Goal: Use online tool/utility: Utilize a website feature to perform a specific function

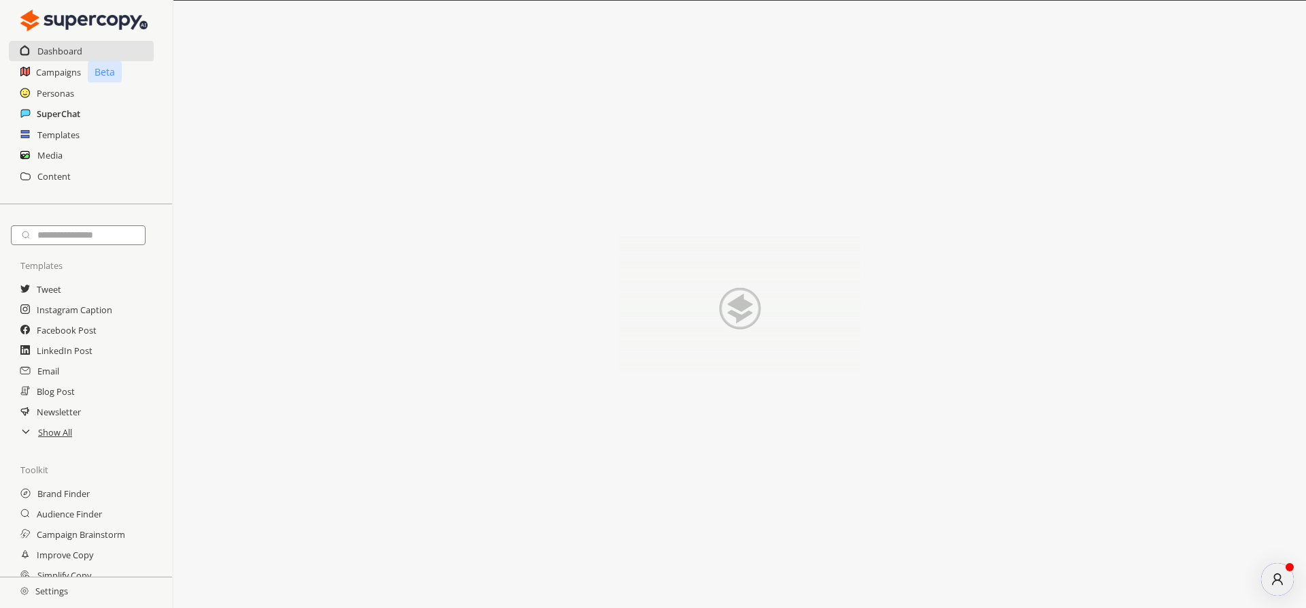
click at [65, 111] on h2 "SuperChat" at bounding box center [59, 113] width 44 height 20
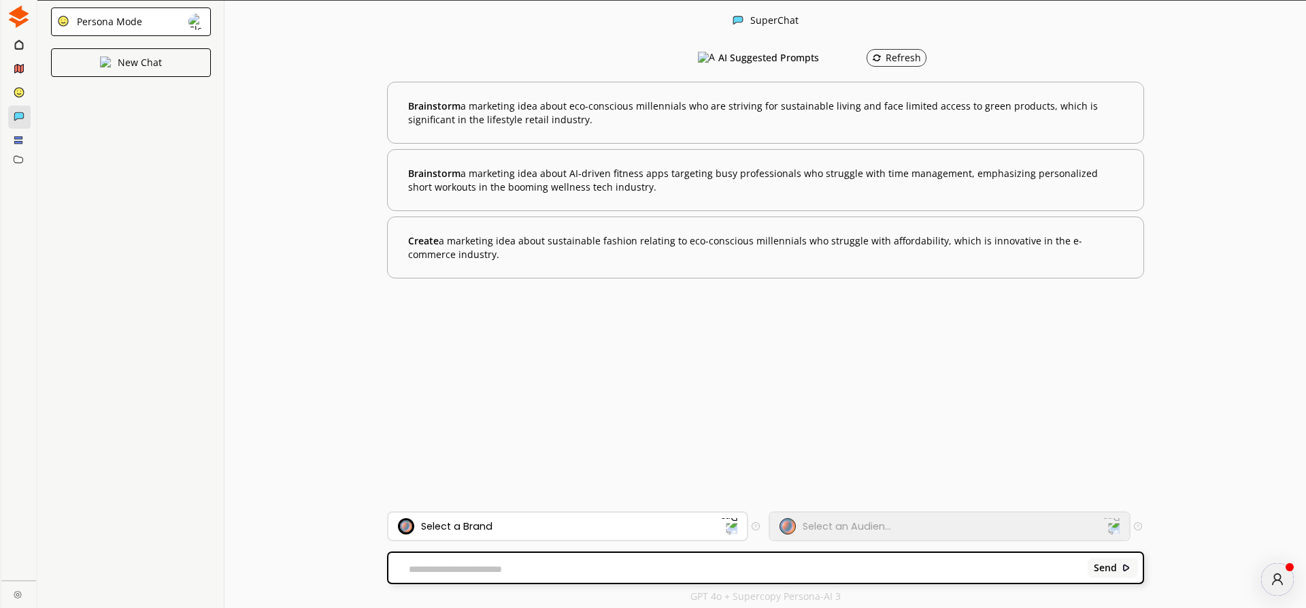
click at [131, 23] on div "Persona Mode" at bounding box center [107, 21] width 70 height 11
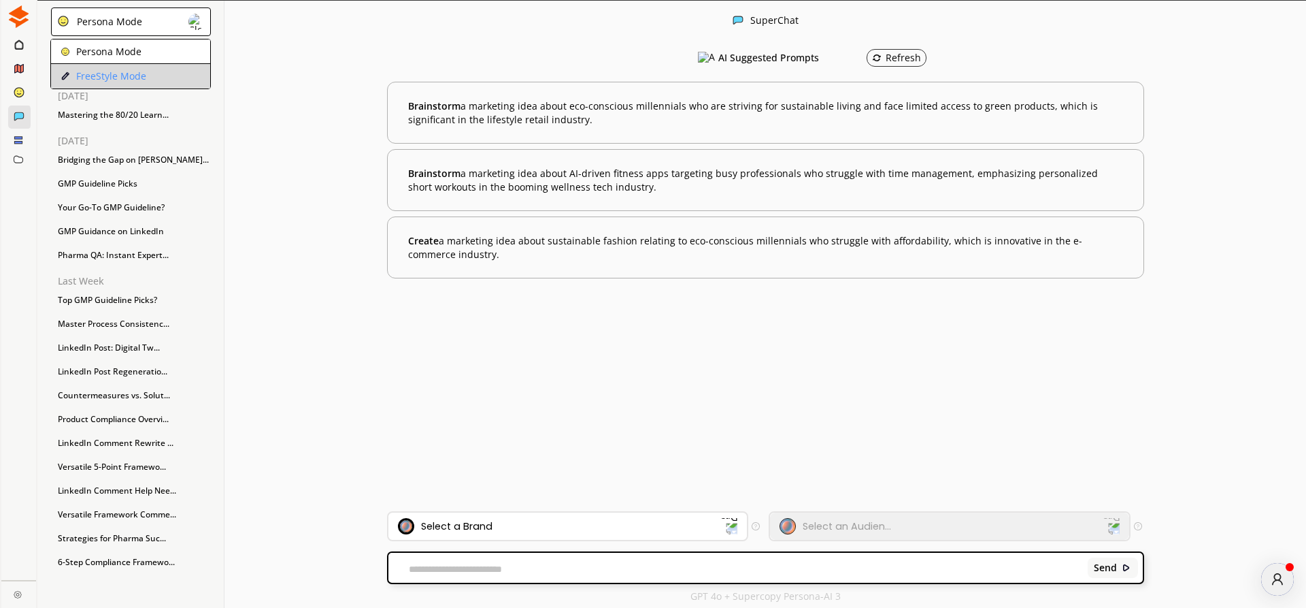
click at [127, 71] on p "FreeStyle Mode" at bounding box center [111, 76] width 70 height 11
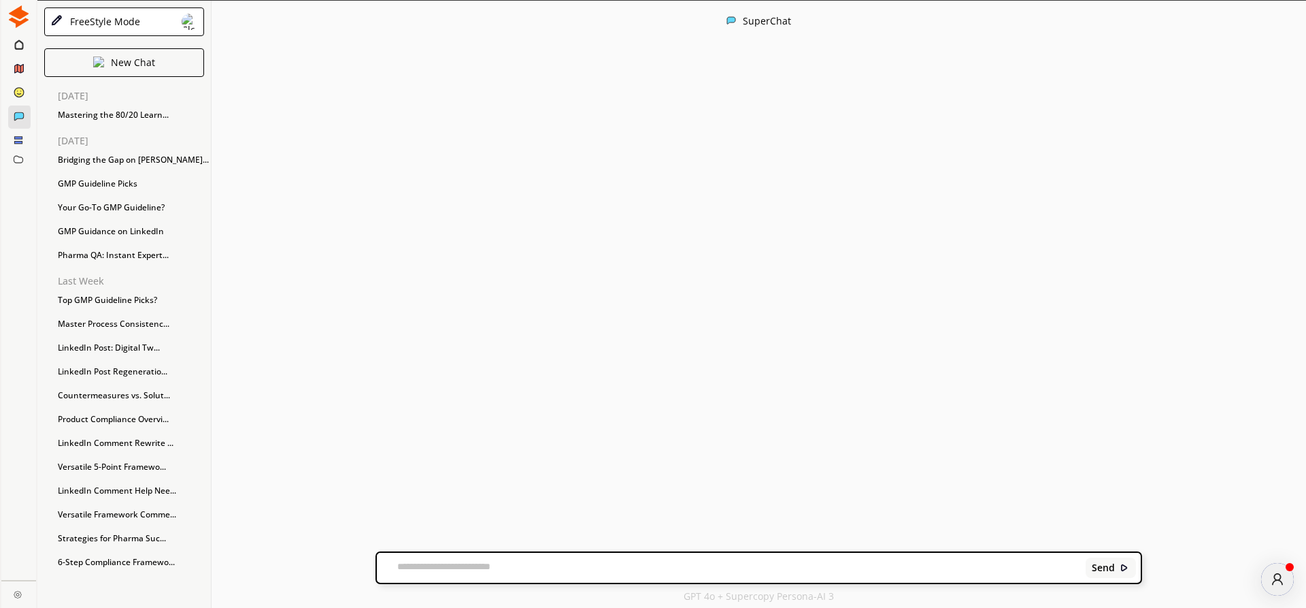
click at [474, 567] on textarea at bounding box center [729, 568] width 704 height 14
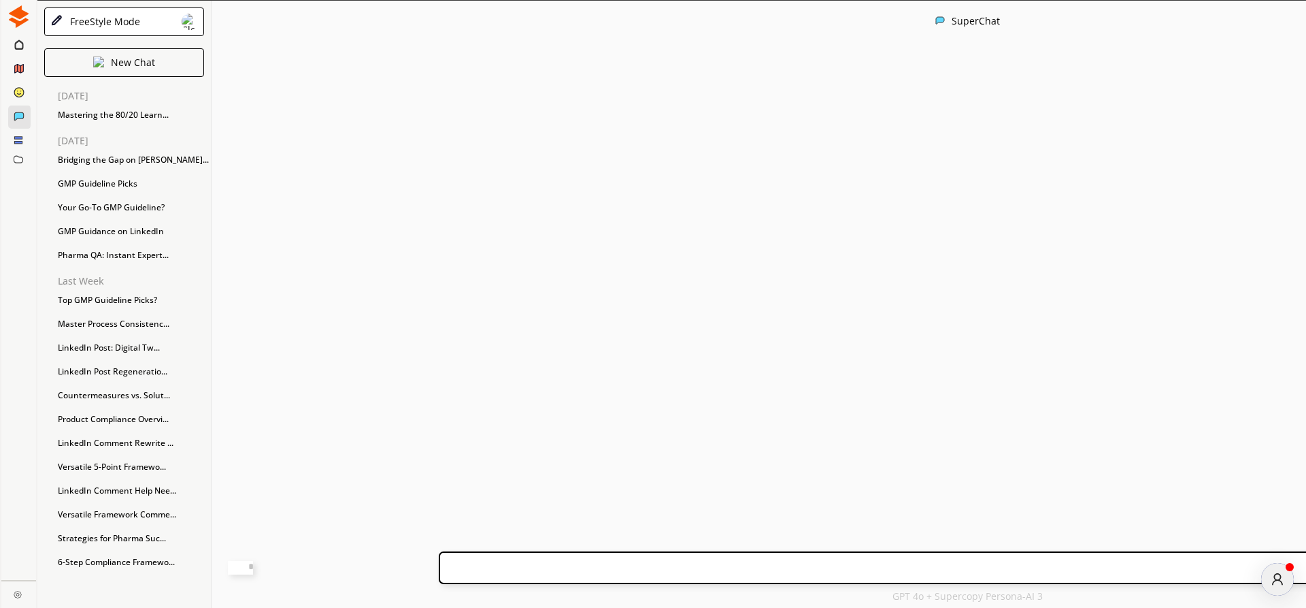
paste textarea "**********"
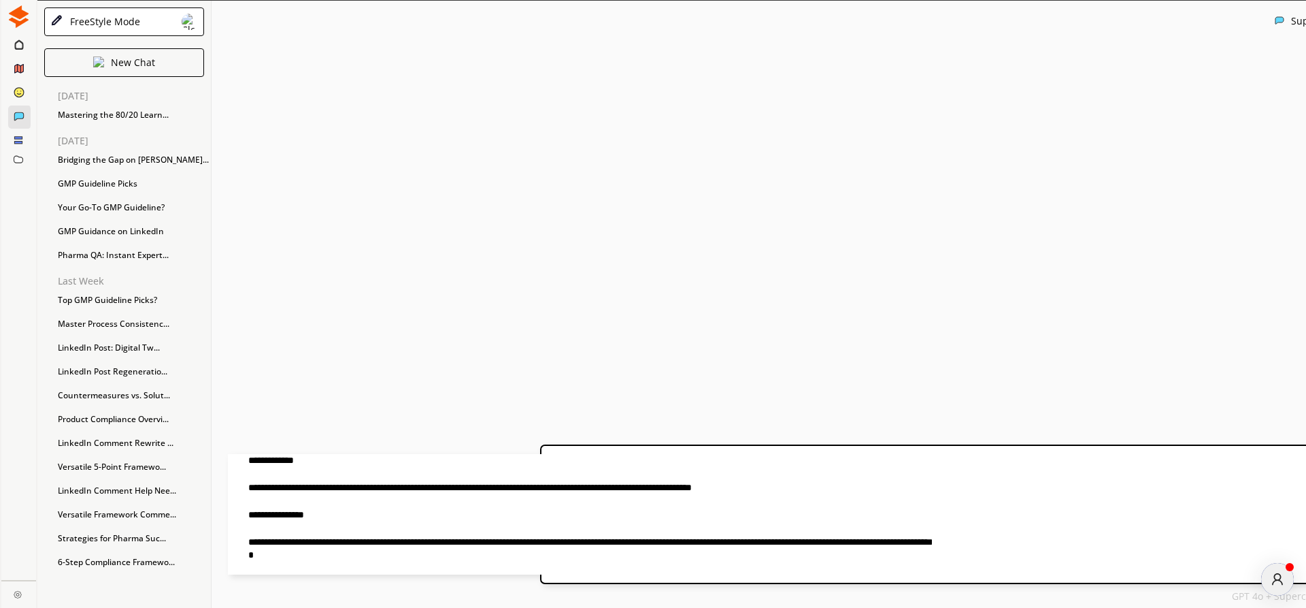
click at [398, 459] on textarea at bounding box center [580, 514] width 704 height 120
drag, startPoint x: 447, startPoint y: 459, endPoint x: 473, endPoint y: 461, distance: 25.9
click at [473, 461] on textarea at bounding box center [580, 514] width 704 height 120
click at [399, 464] on textarea at bounding box center [580, 514] width 704 height 120
click at [561, 459] on textarea at bounding box center [580, 514] width 704 height 120
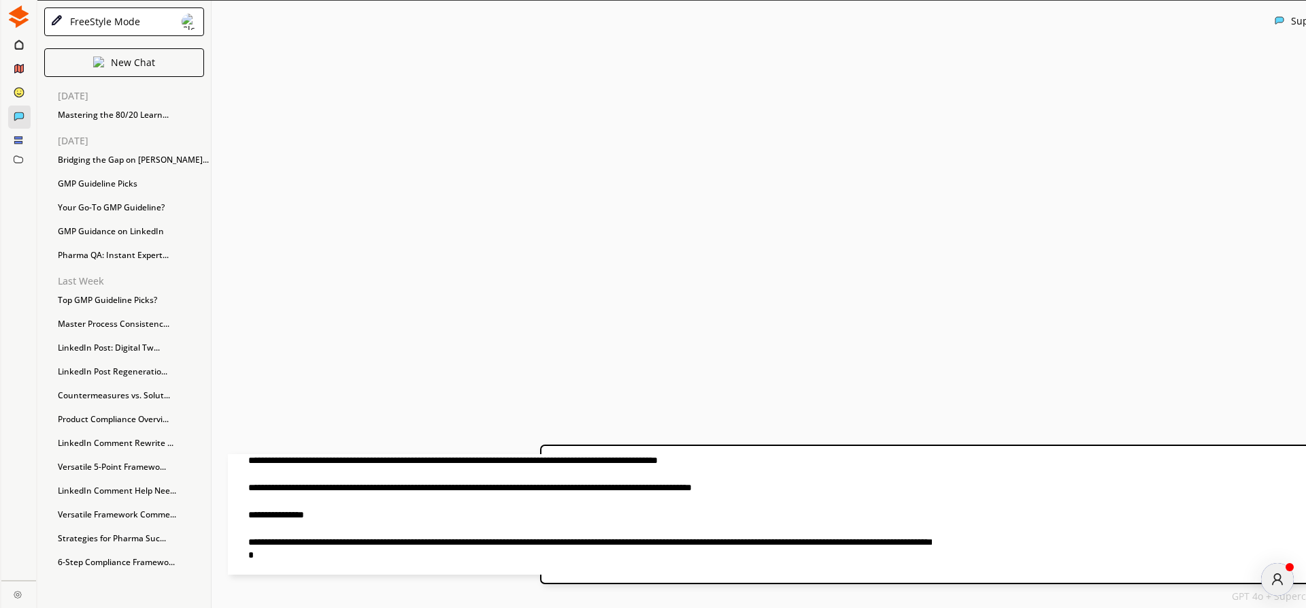
click at [861, 458] on textarea at bounding box center [580, 514] width 704 height 120
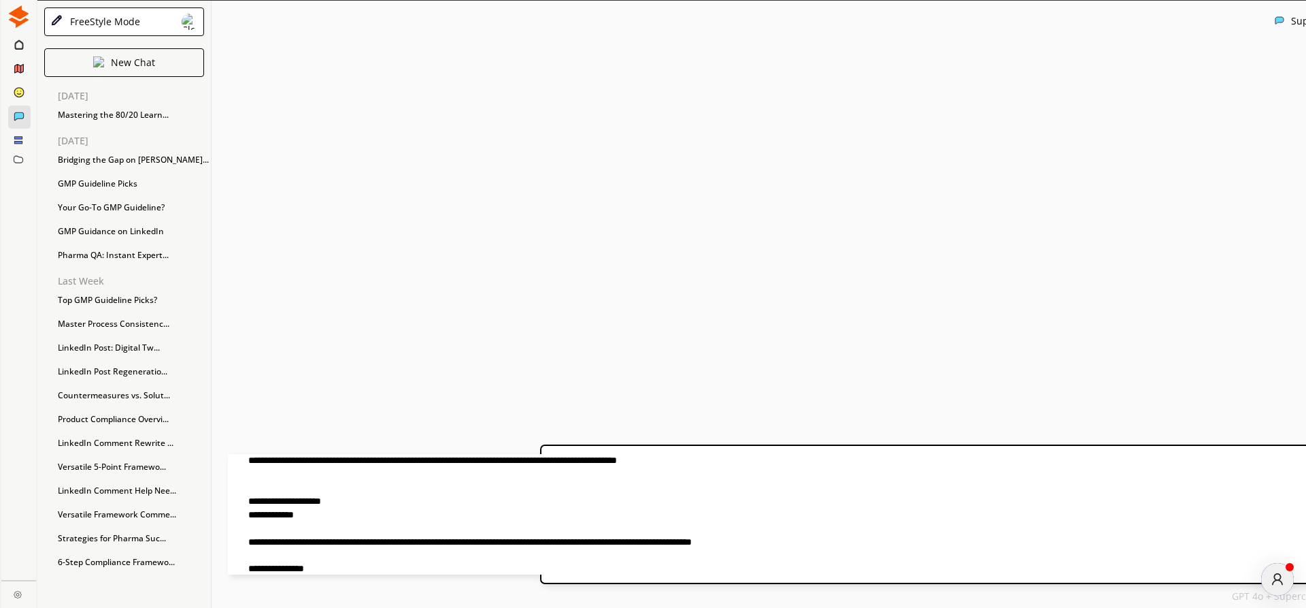
click at [878, 461] on textarea at bounding box center [580, 514] width 704 height 120
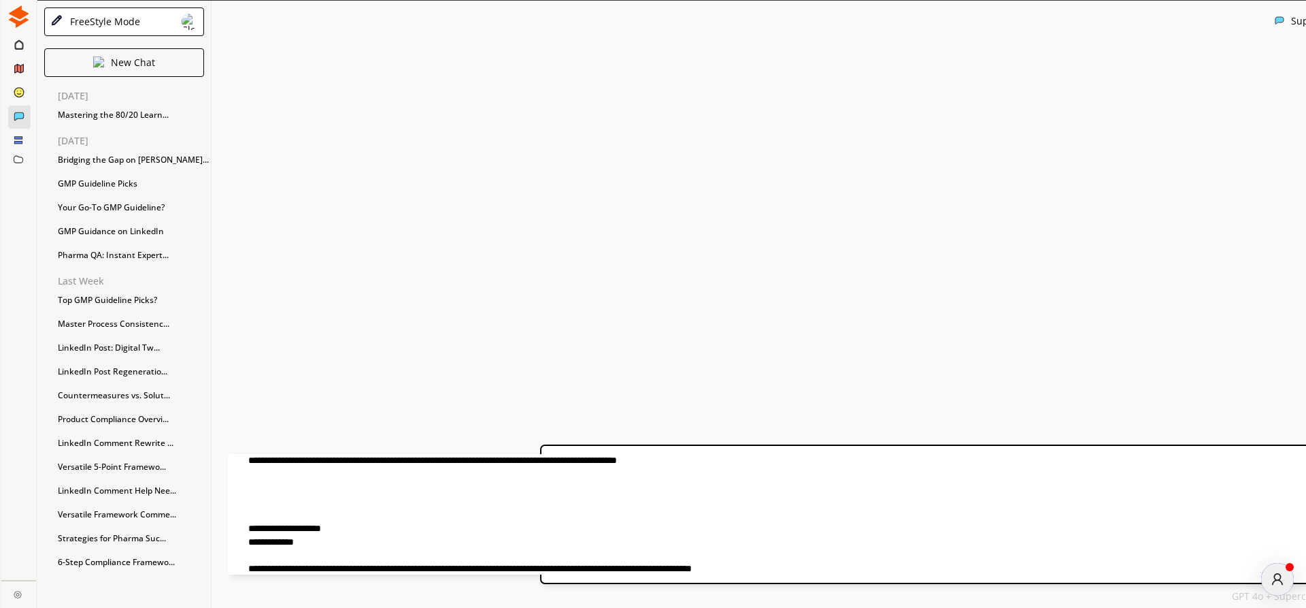
paste textarea "**********"
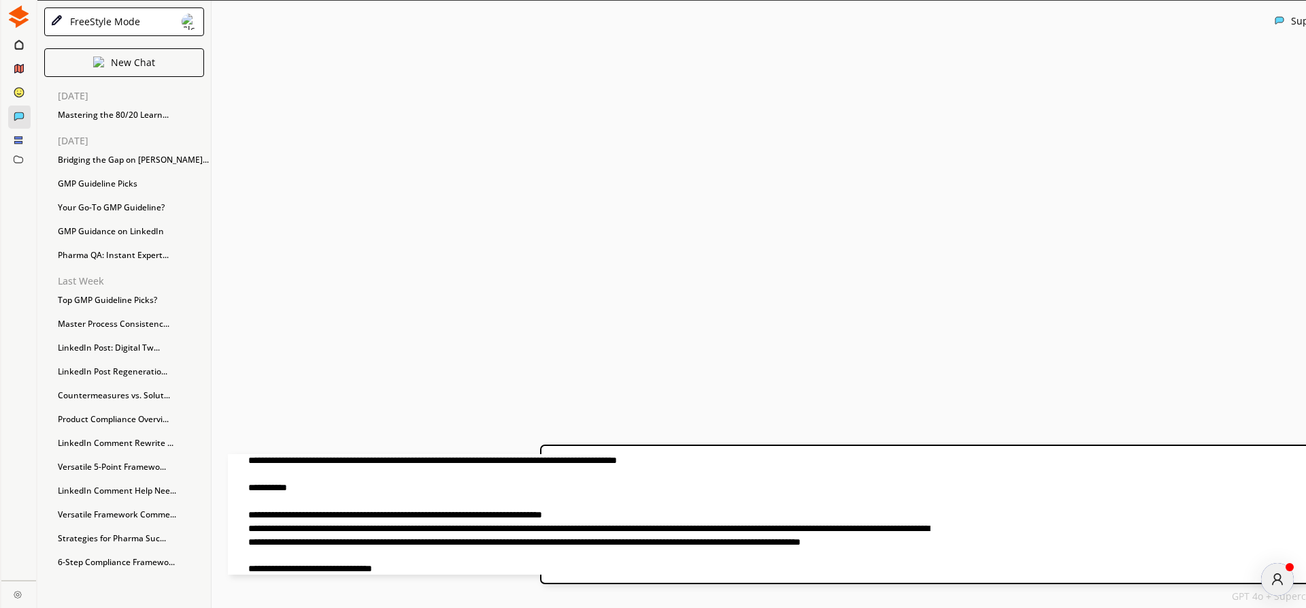
click at [399, 490] on textarea at bounding box center [580, 514] width 704 height 120
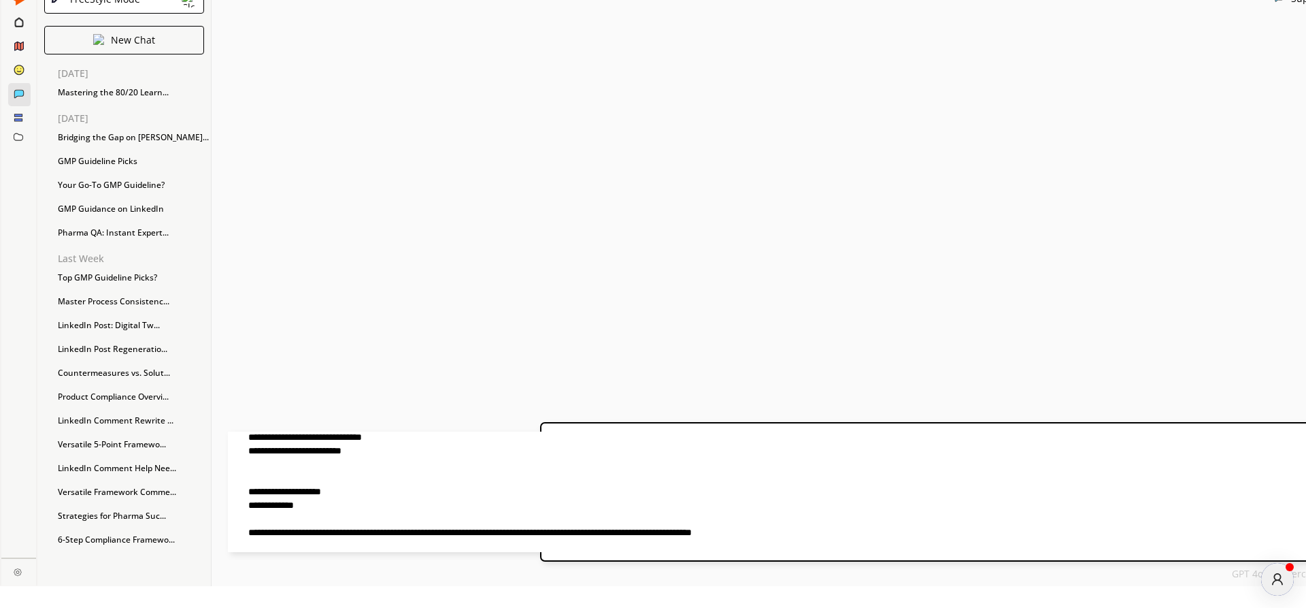
scroll to position [543, 0]
click at [540, 508] on textarea at bounding box center [580, 491] width 704 height 120
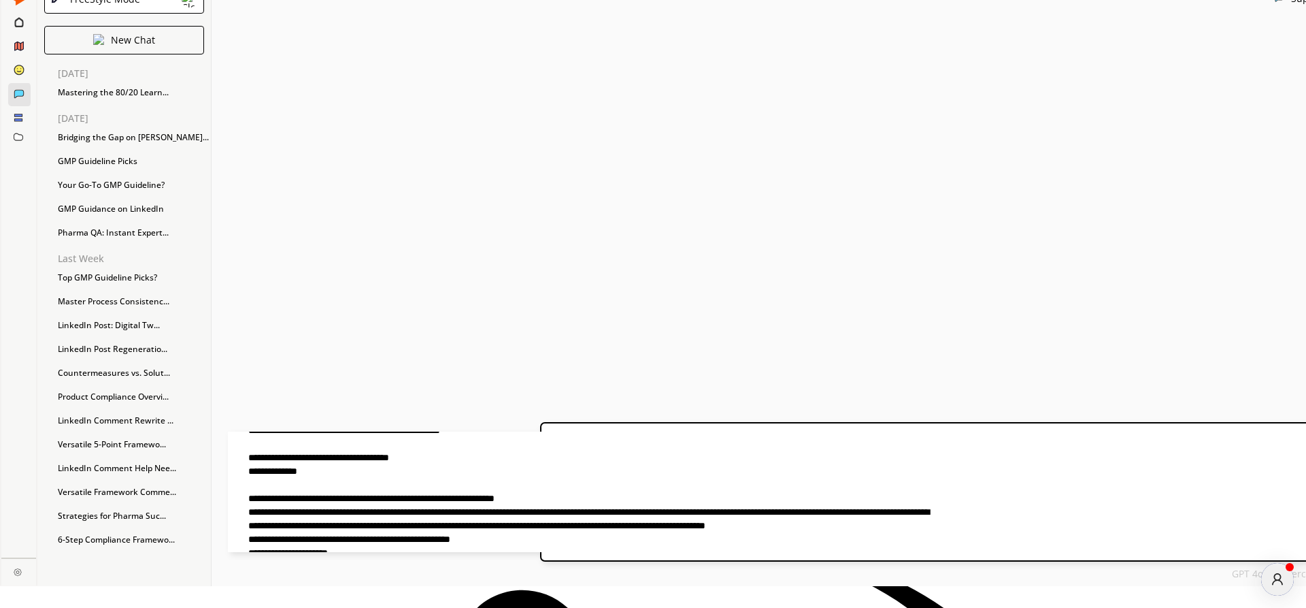
scroll to position [0, 0]
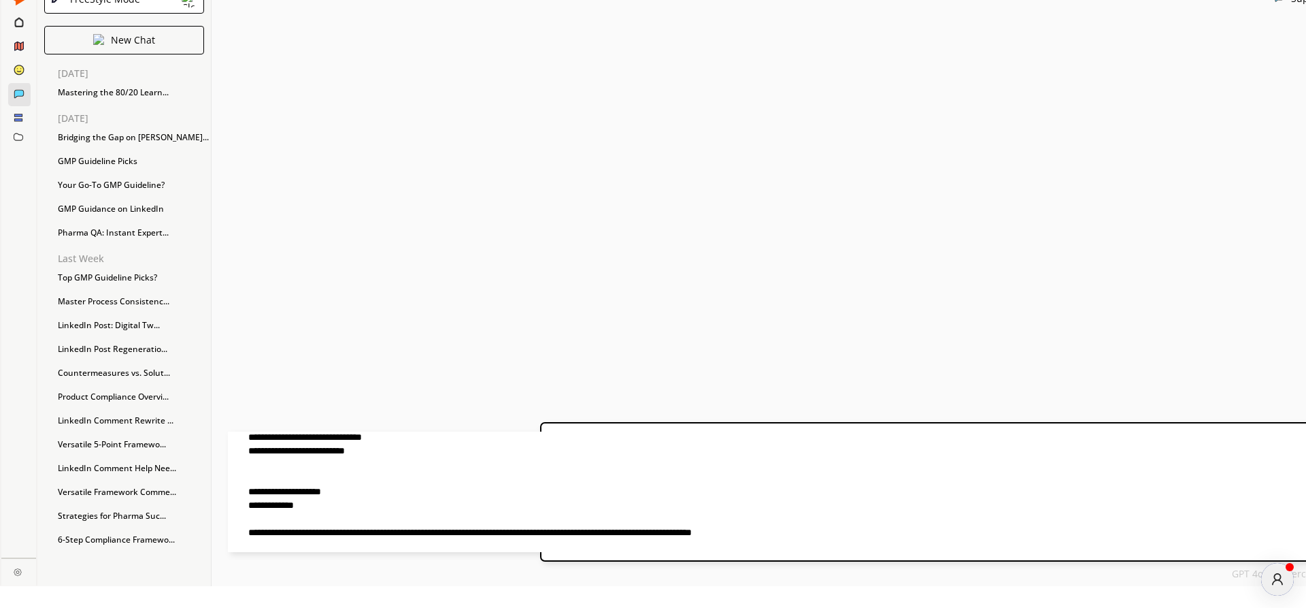
click at [414, 549] on textarea at bounding box center [580, 491] width 704 height 120
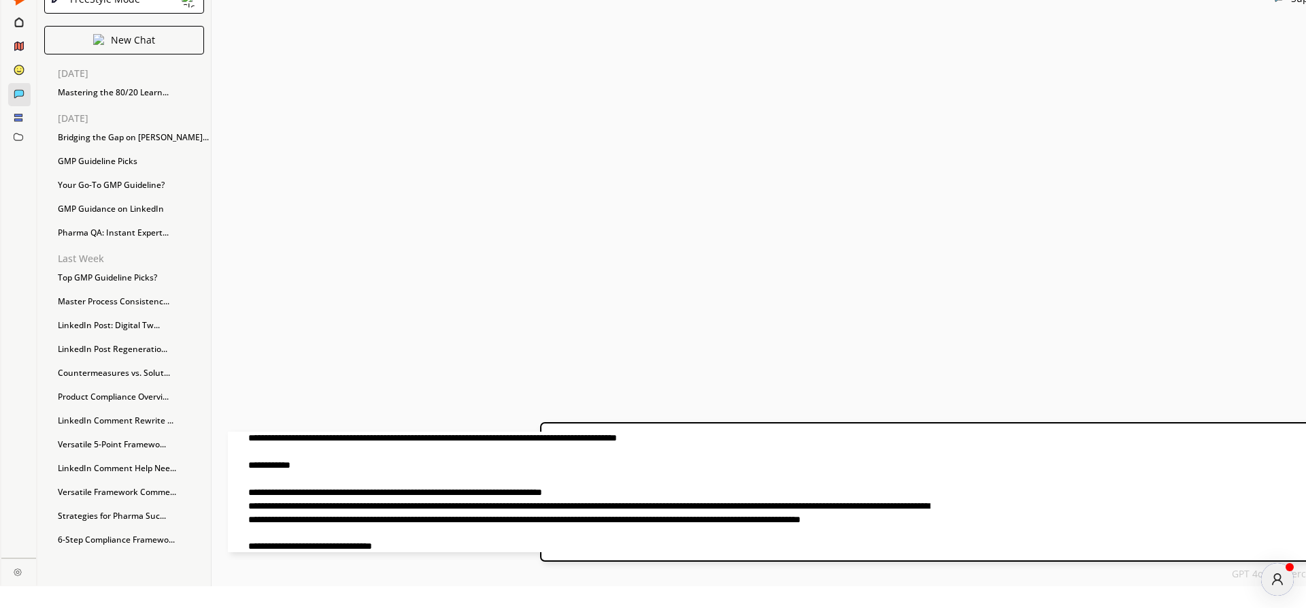
click at [790, 437] on textarea at bounding box center [580, 491] width 704 height 120
click at [801, 437] on textarea at bounding box center [580, 491] width 704 height 120
type textarea "**********"
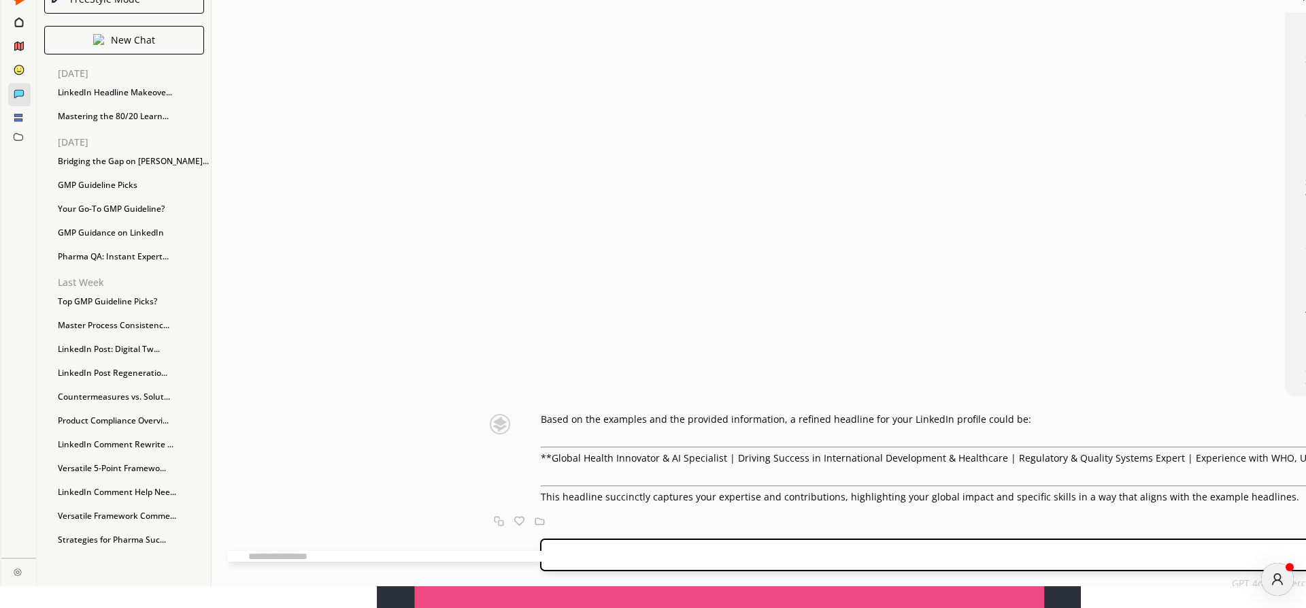
click at [447, 556] on textarea at bounding box center [580, 555] width 704 height 11
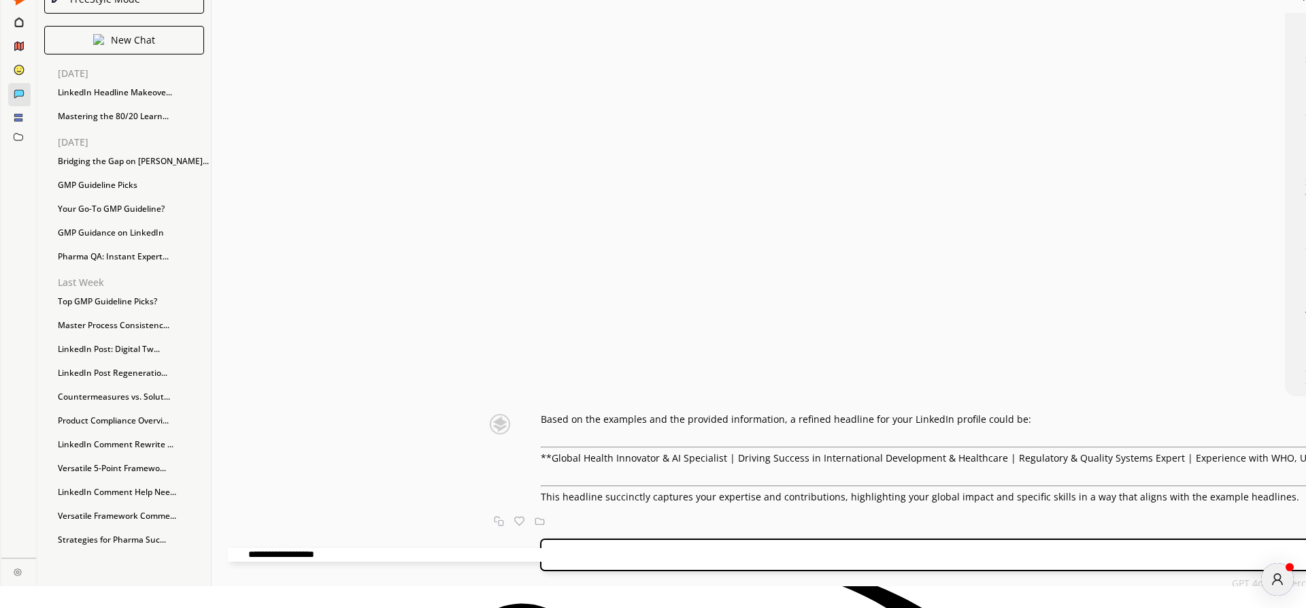
type textarea "**********"
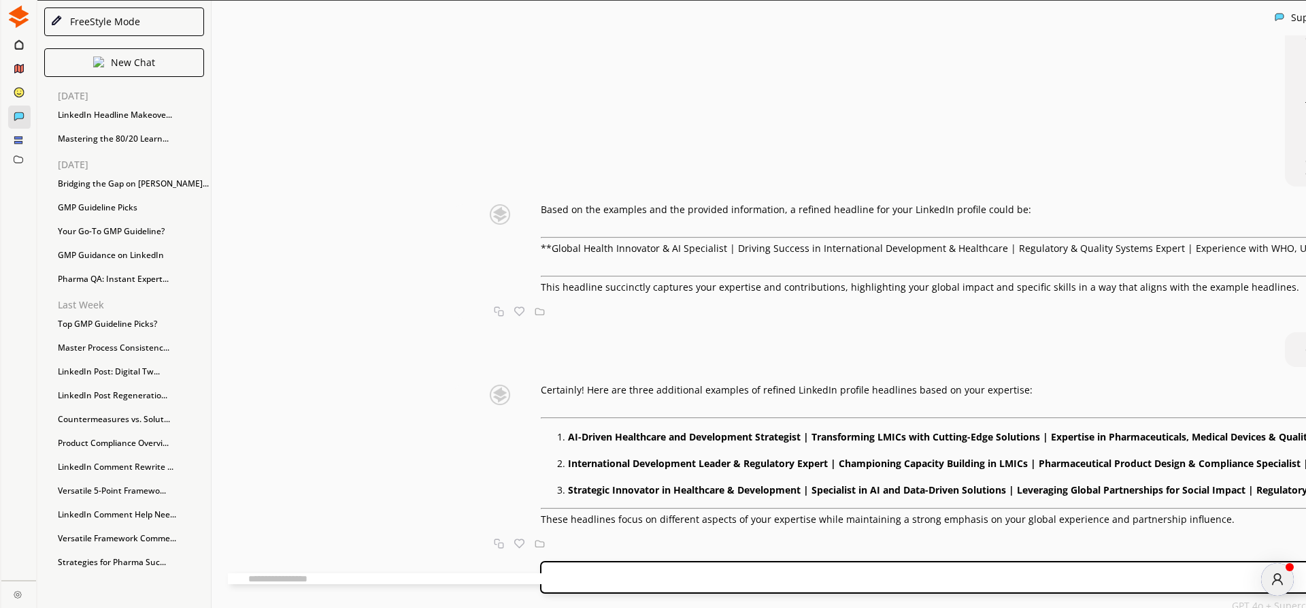
scroll to position [1003, 0]
click at [762, 445] on li "AI-Driven Healthcare and Development Strategist | Transforming LMICs with Cutti…" at bounding box center [1050, 436] width 964 height 17
drag, startPoint x: 880, startPoint y: 520, endPoint x: 1124, endPoint y: 524, distance: 243.6
click at [1124, 498] on li "Strategic Innovator in Healthcare & Development | Specialist in AI and Data-Dri…" at bounding box center [1050, 489] width 964 height 17
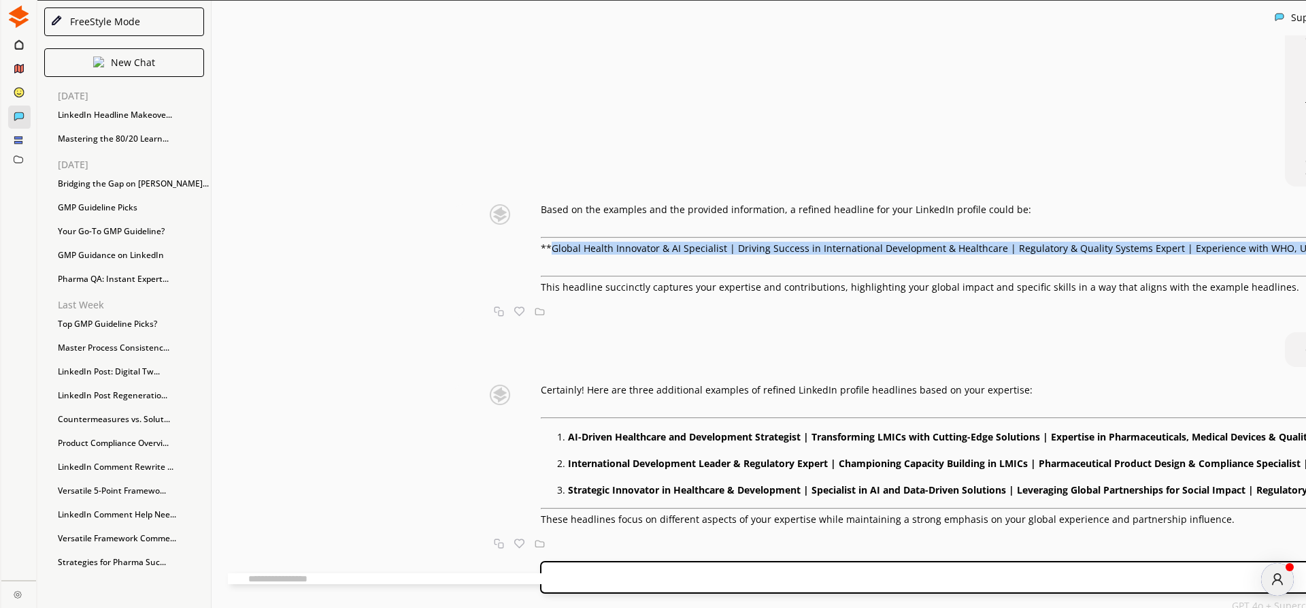
drag, startPoint x: 420, startPoint y: 233, endPoint x: 575, endPoint y: 244, distance: 155.6
click at [575, 244] on p "**Global Health Innovator & AI Specialist | Driving Success in International De…" at bounding box center [1027, 248] width 973 height 11
copy p "Global Health Innovator & AI Specialist | Driving Success in International Deve…"
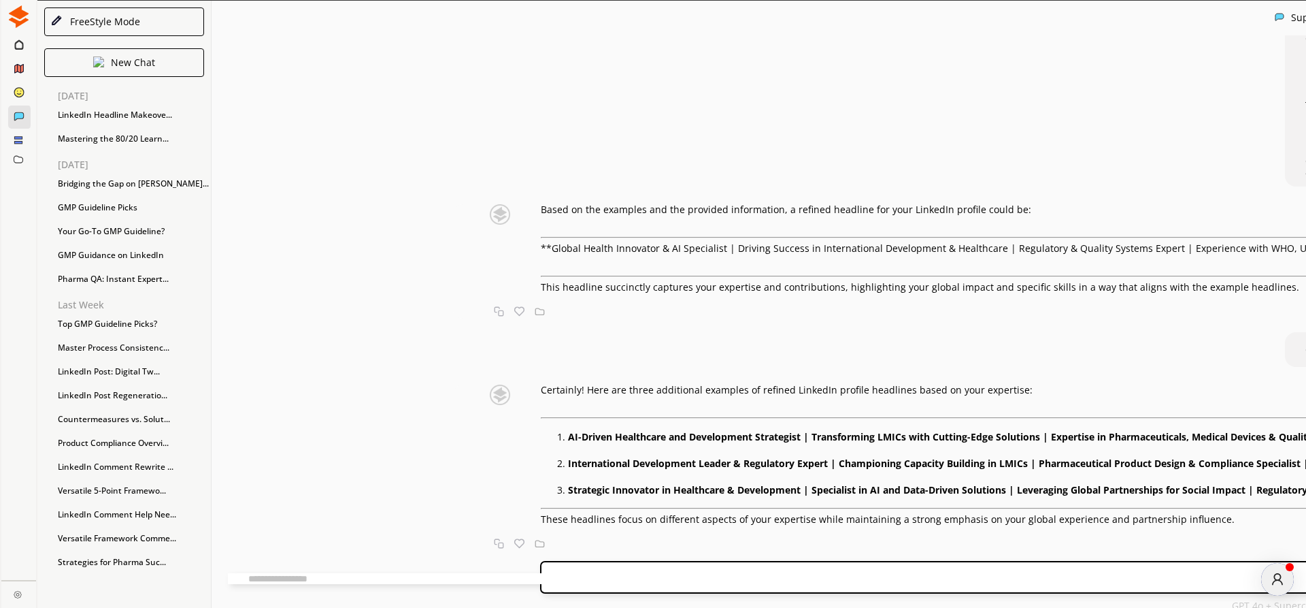
click at [531, 574] on textarea at bounding box center [580, 578] width 704 height 11
type textarea "*"
type textarea "*******"
drag, startPoint x: 494, startPoint y: 571, endPoint x: 386, endPoint y: 578, distance: 108.4
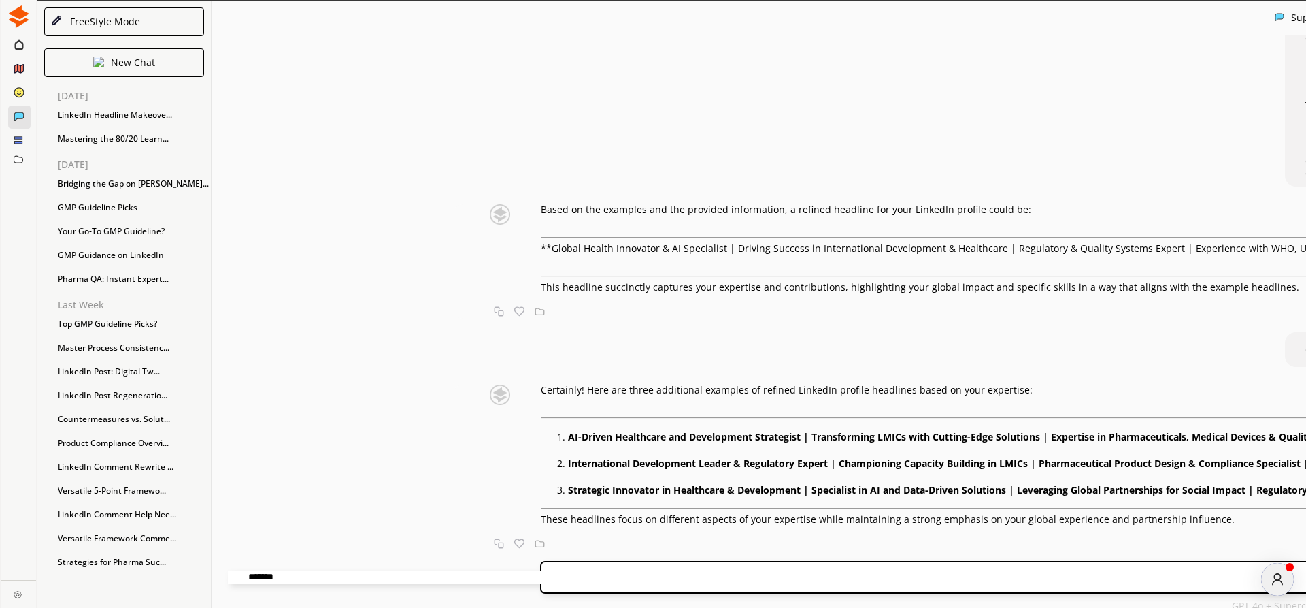
click at [386, 578] on textarea "*******" at bounding box center [580, 577] width 704 height 14
paste textarea "**********"
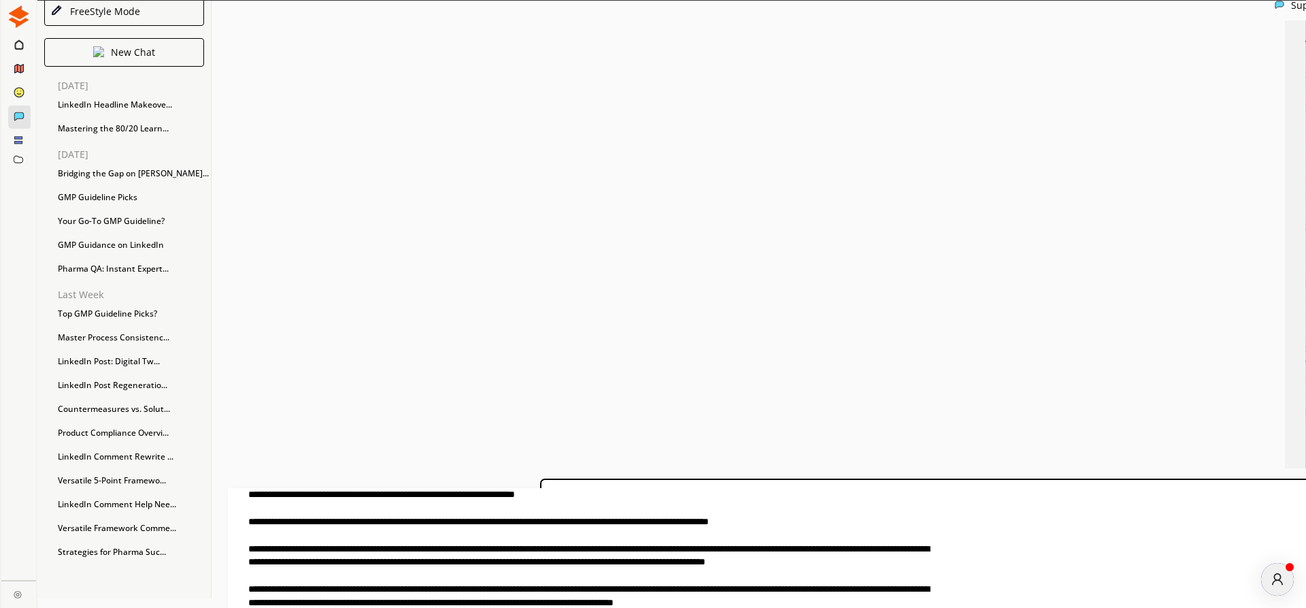
scroll to position [461, 0]
drag, startPoint x: 769, startPoint y: 48, endPoint x: 980, endPoint y: 232, distance: 280.2
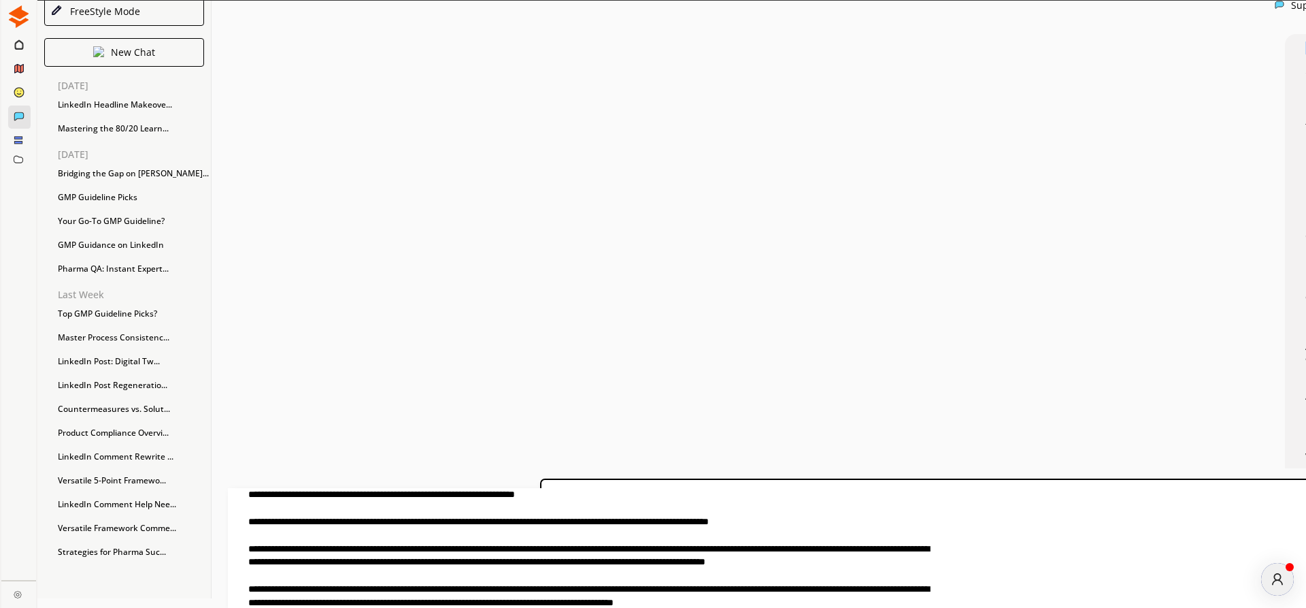
drag, startPoint x: 770, startPoint y: 47, endPoint x: 899, endPoint y: 67, distance: 131.5
copy p "Utilize the examples given at the end and Refine the Headline Section of Linked…"
click at [399, 495] on textarea at bounding box center [580, 548] width 704 height 120
paste textarea "**********"
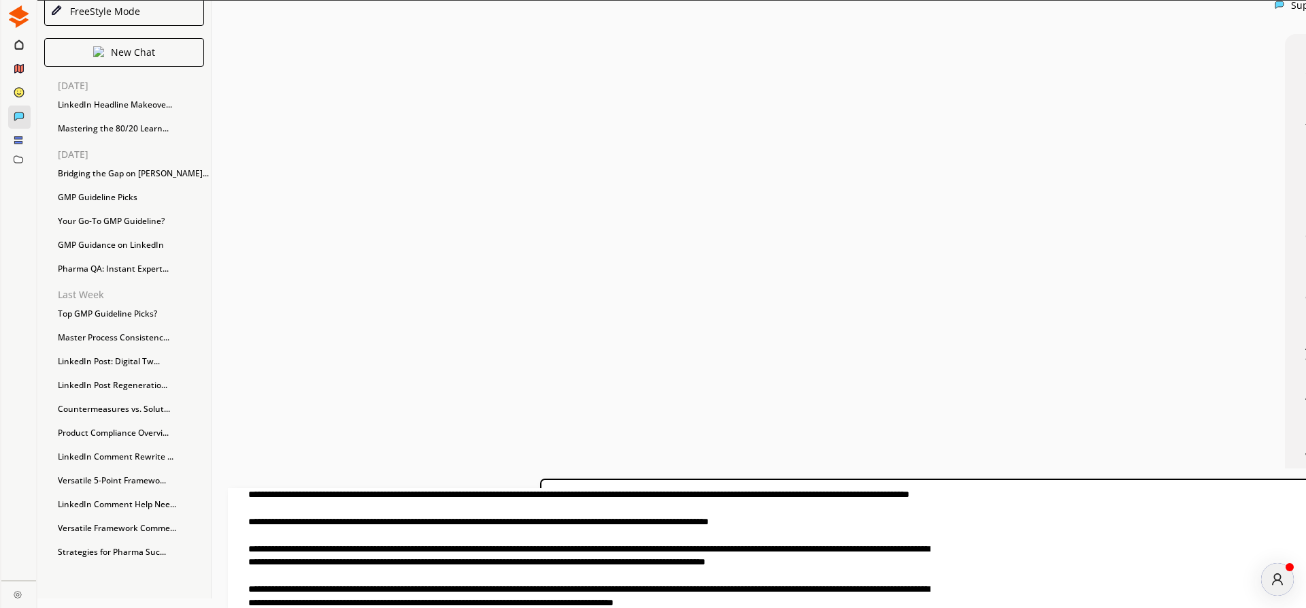
scroll to position [3, 0]
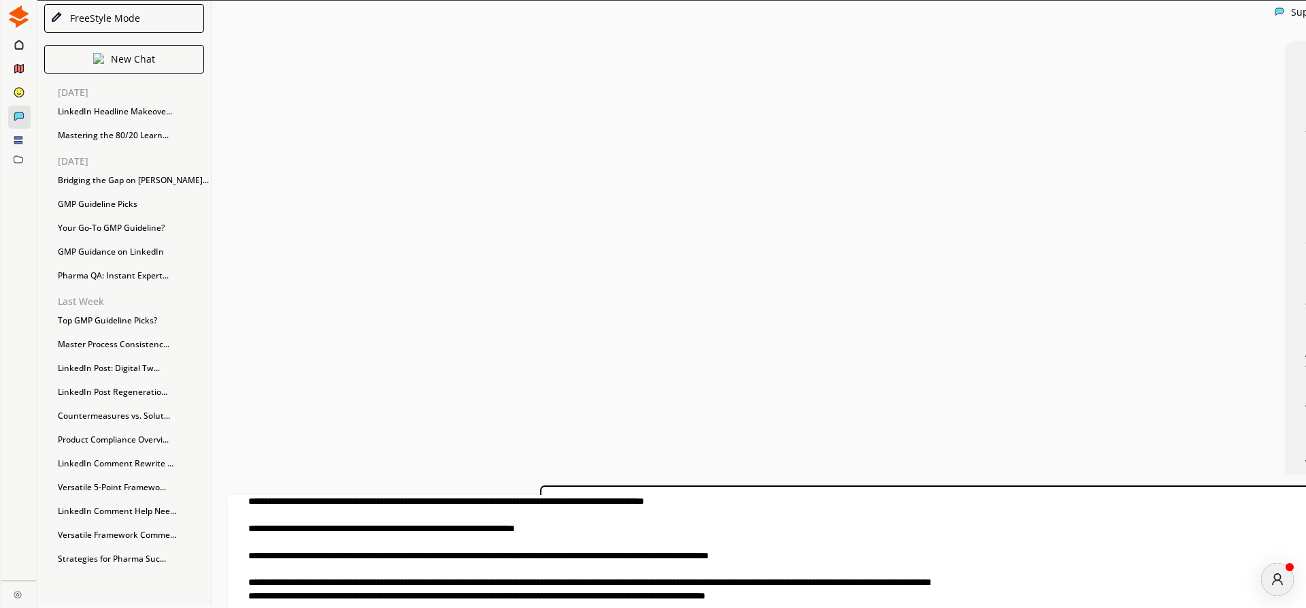
click at [516, 502] on textarea at bounding box center [580, 555] width 704 height 120
drag, startPoint x: 612, startPoint y: 503, endPoint x: 700, endPoint y: 506, distance: 88.5
click at [700, 506] on textarea at bounding box center [580, 555] width 704 height 120
click at [685, 501] on textarea at bounding box center [580, 555] width 704 height 120
click at [710, 501] on textarea at bounding box center [580, 555] width 704 height 120
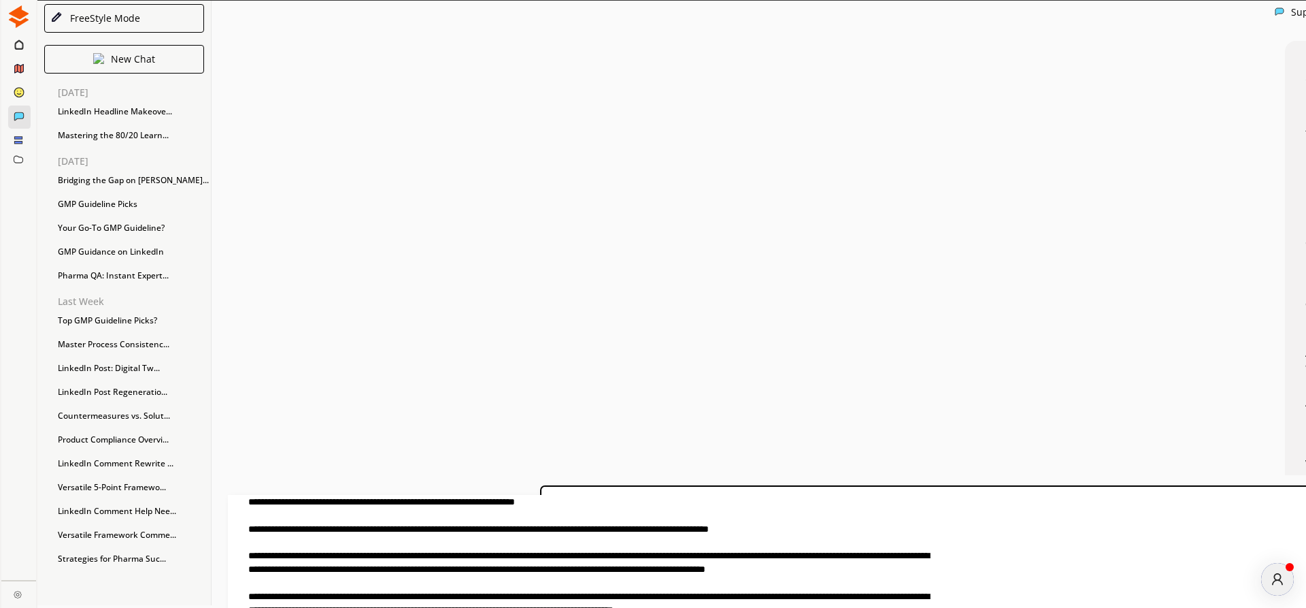
scroll to position [0, 0]
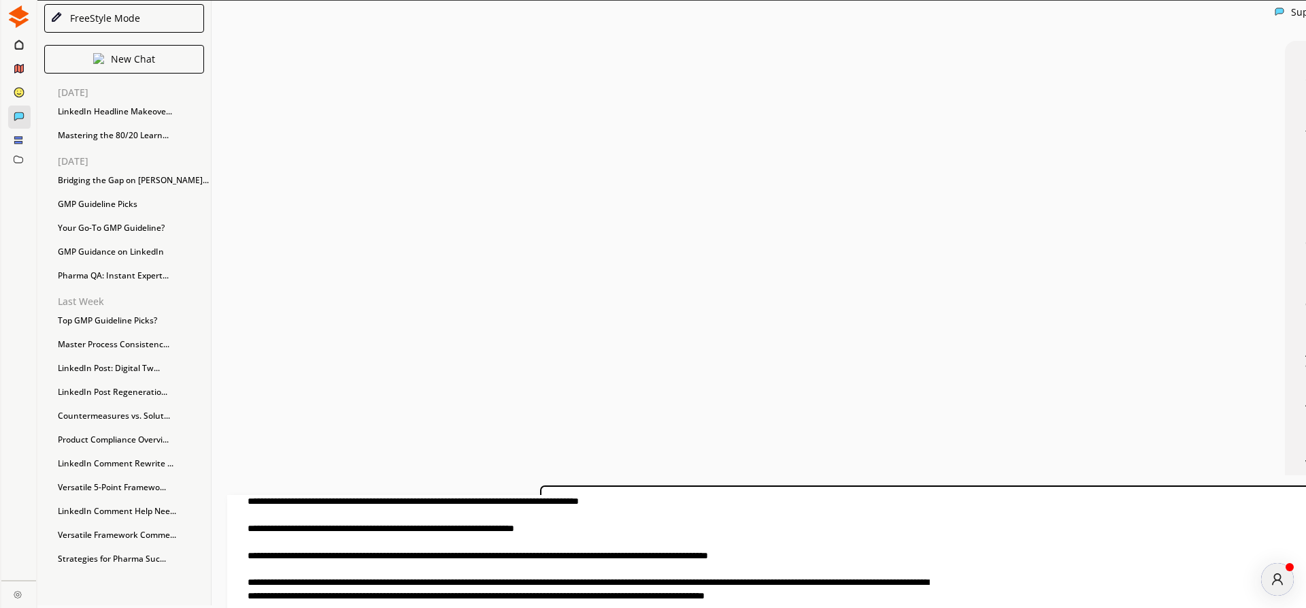
type textarea "**********"
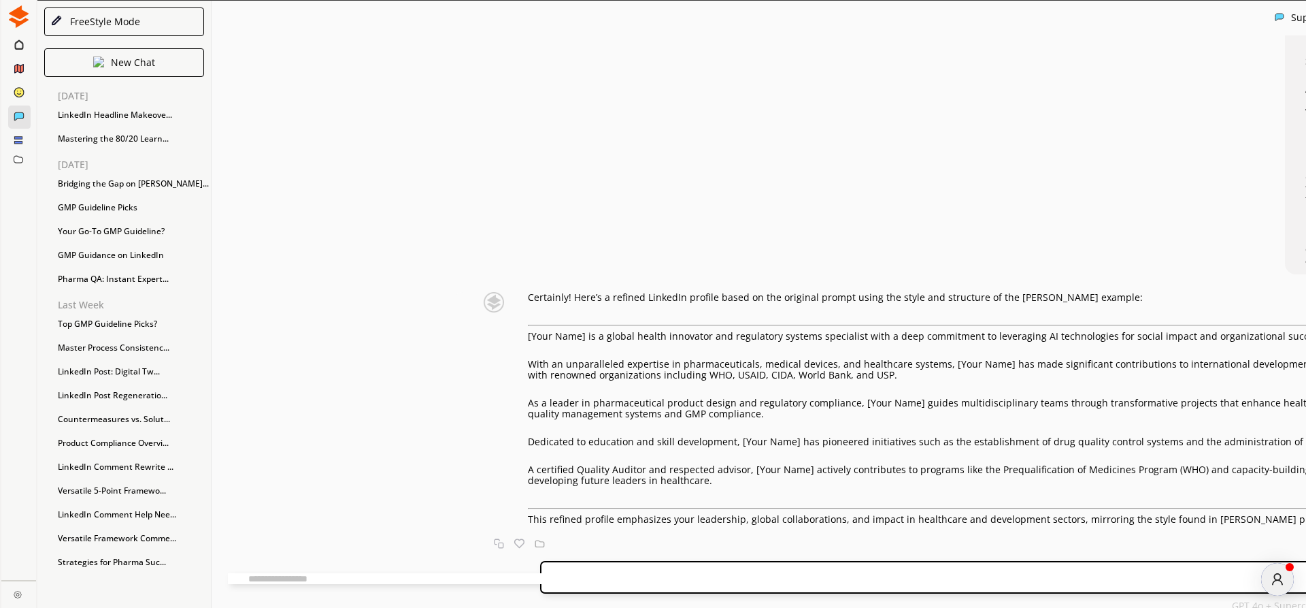
scroll to position [1730, 0]
click at [432, 577] on textarea at bounding box center [580, 578] width 704 height 11
type textarea "**********"
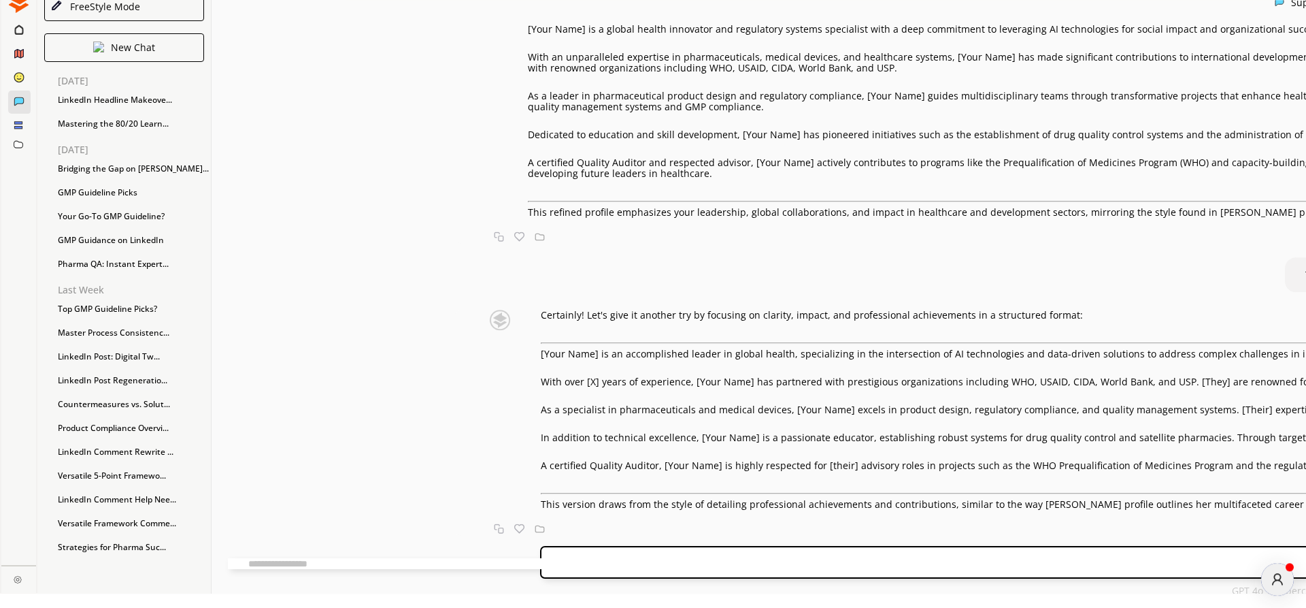
scroll to position [22, 0]
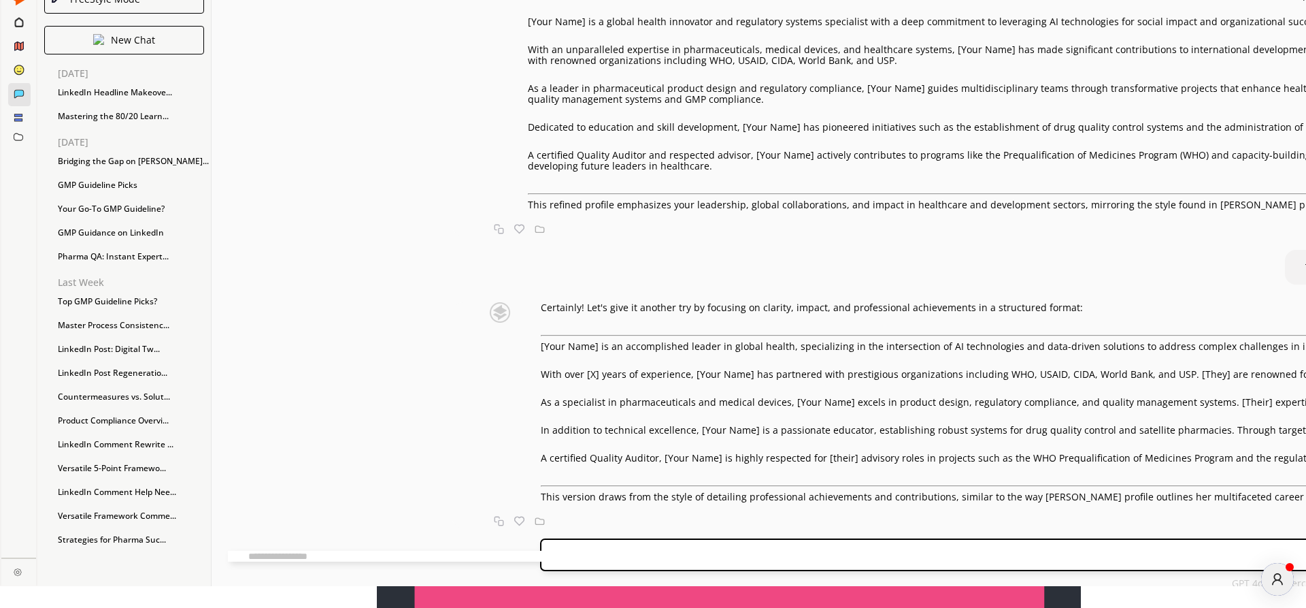
click at [461, 552] on textarea at bounding box center [580, 555] width 704 height 11
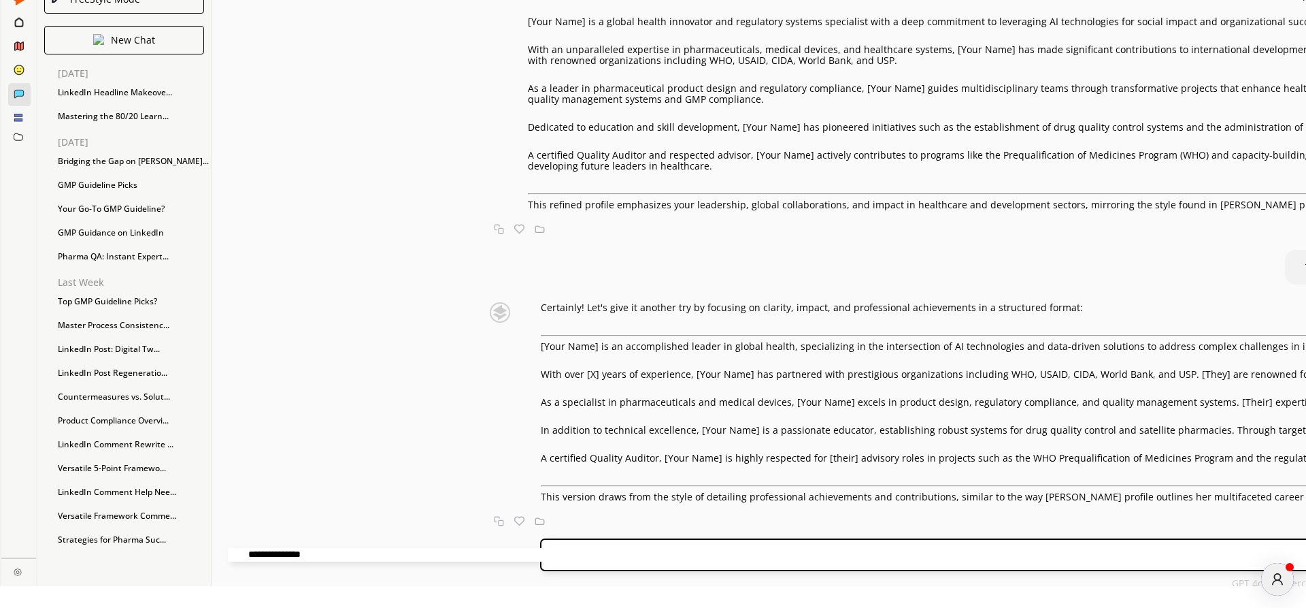
click at [417, 556] on textarea "**********" at bounding box center [580, 555] width 704 height 14
click at [482, 554] on textarea "**********" at bounding box center [580, 555] width 704 height 14
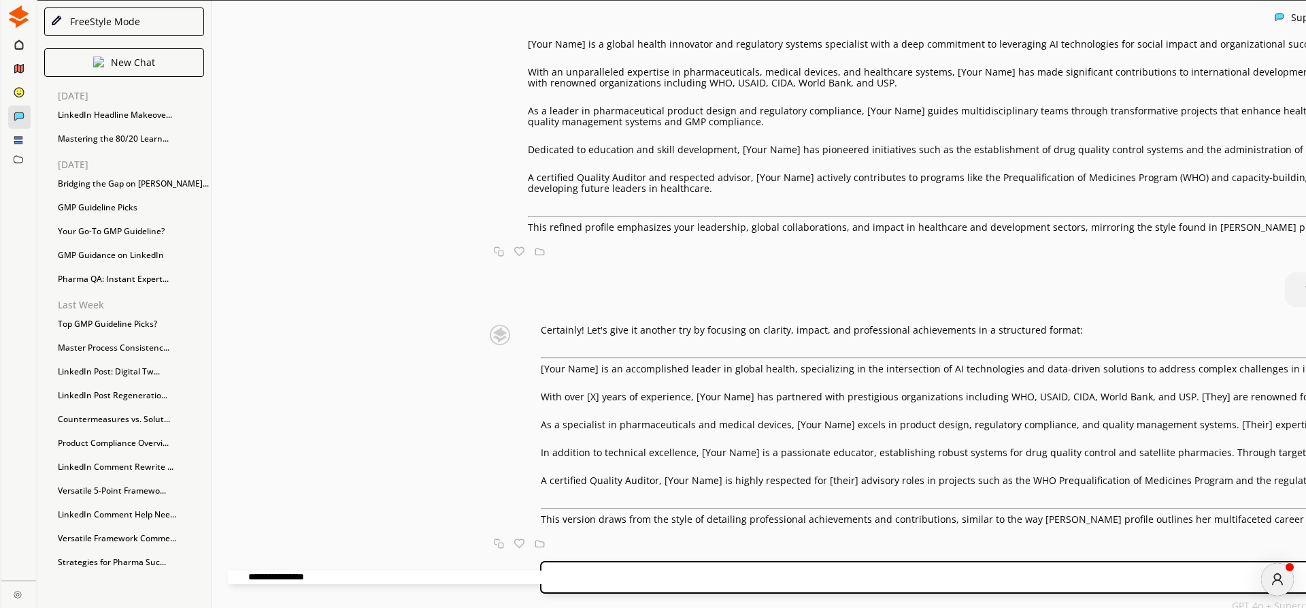
scroll to position [2164, 0]
click at [476, 580] on textarea "**********" at bounding box center [580, 577] width 704 height 14
click at [568, 579] on textarea "**********" at bounding box center [580, 577] width 704 height 14
click at [714, 576] on textarea "**********" at bounding box center [580, 577] width 704 height 14
paste textarea "**********"
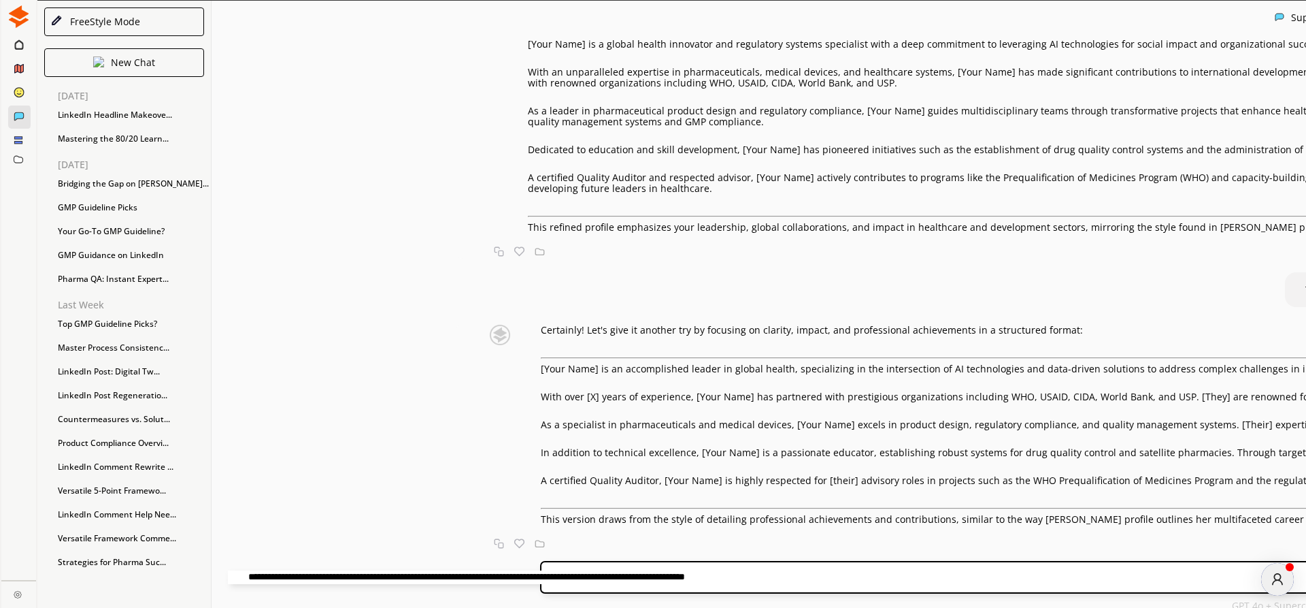
click at [650, 575] on textarea "**********" at bounding box center [580, 577] width 704 height 14
click at [476, 580] on textarea "**********" at bounding box center [580, 577] width 704 height 14
click at [512, 578] on textarea "**********" at bounding box center [580, 577] width 704 height 14
type textarea "**********"
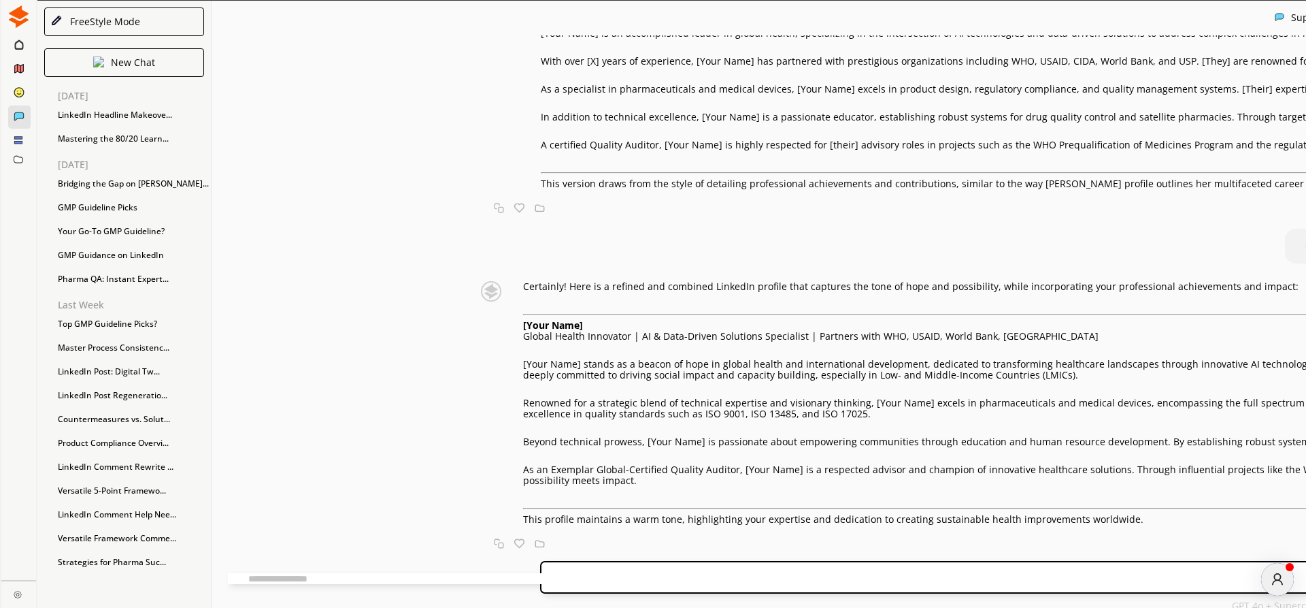
scroll to position [1939, 0]
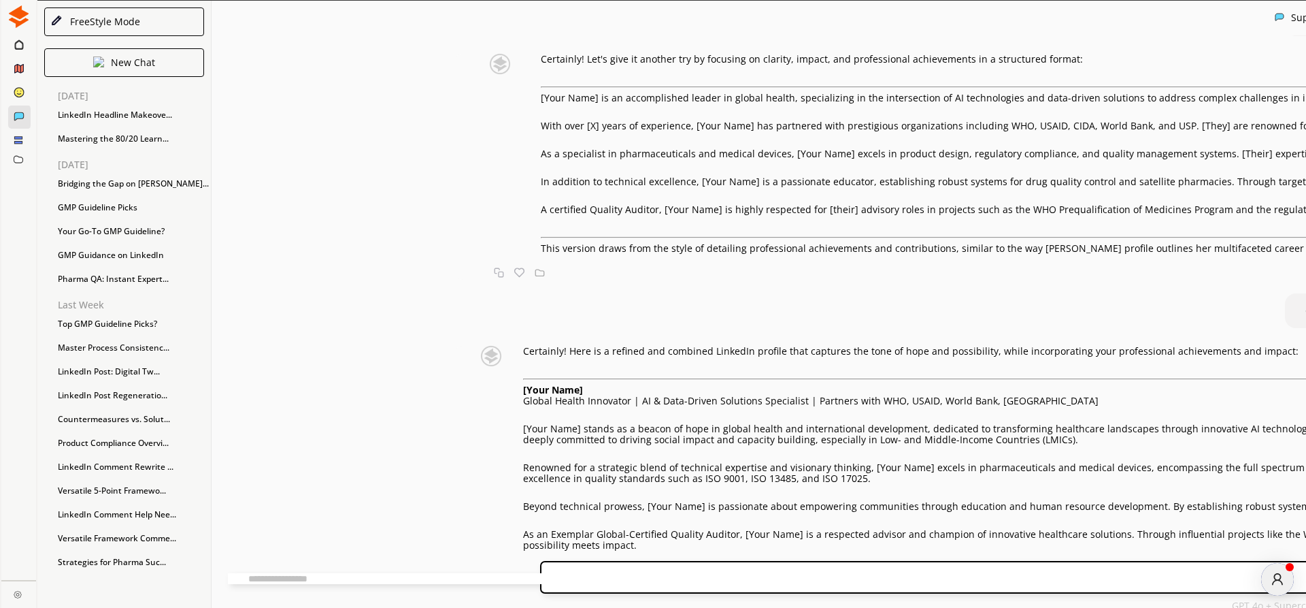
drag, startPoint x: 382, startPoint y: 136, endPoint x: 906, endPoint y: 348, distance: 565.6
copy div "[Your Name] is a global health innovator and regulatory systems specialist with…"
click at [535, 580] on textarea at bounding box center [580, 578] width 704 height 11
paste textarea "**********"
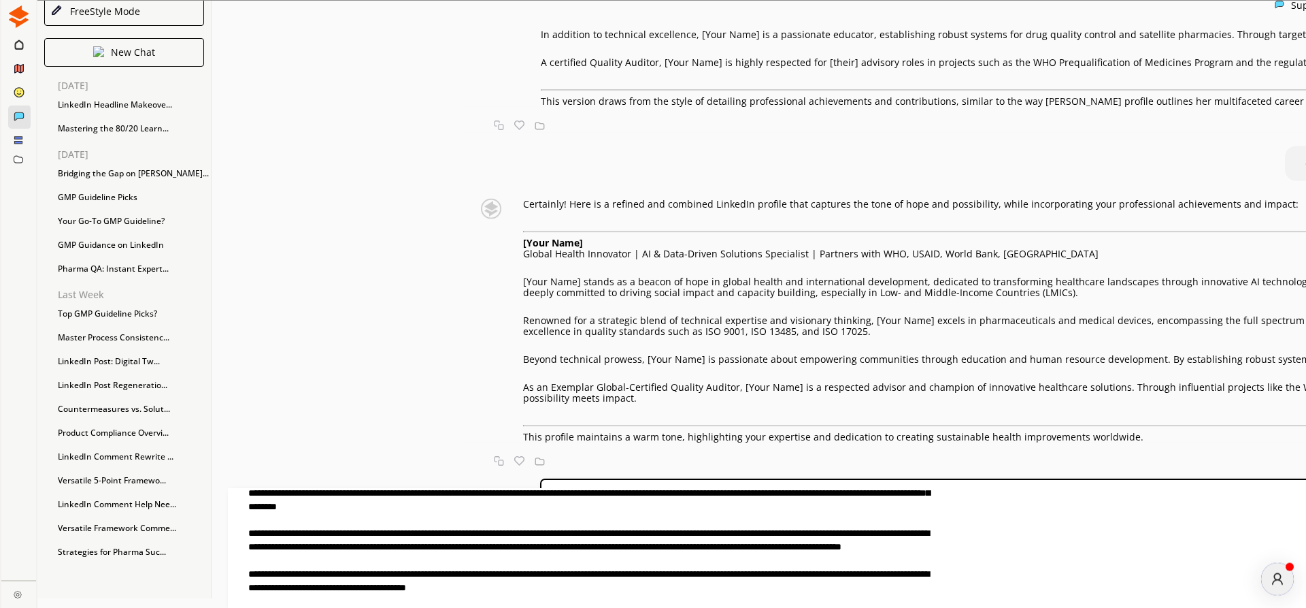
scroll to position [0, 0]
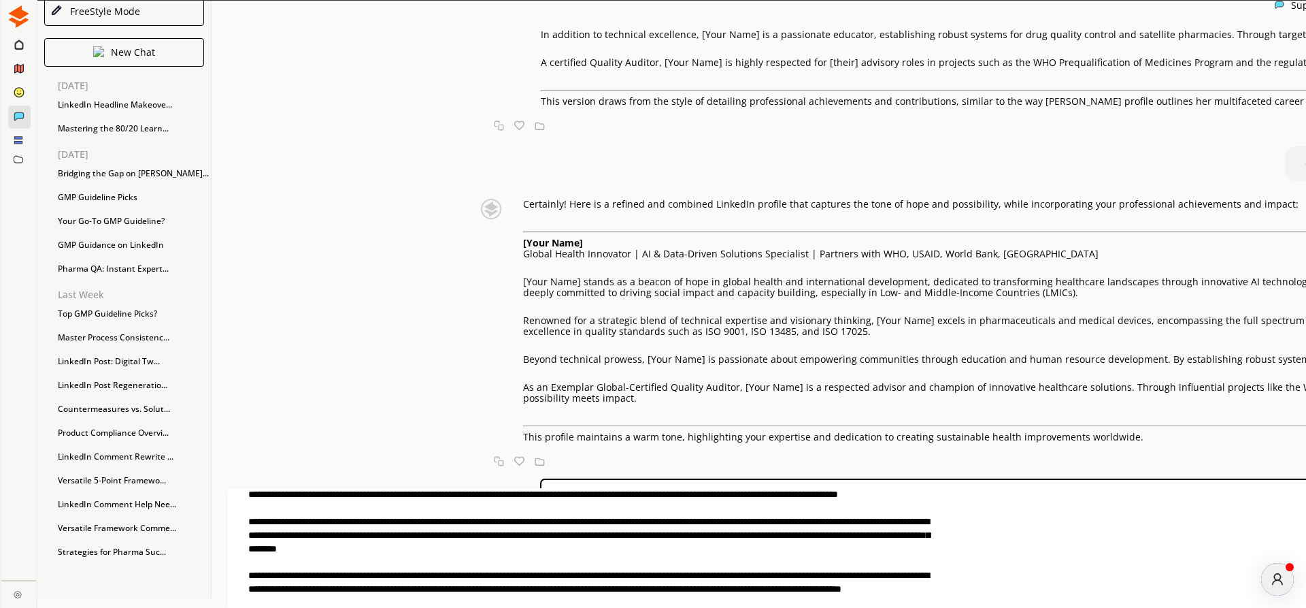
drag, startPoint x: 454, startPoint y: 495, endPoint x: 397, endPoint y: 490, distance: 57.4
click at [397, 490] on textarea at bounding box center [580, 548] width 704 height 120
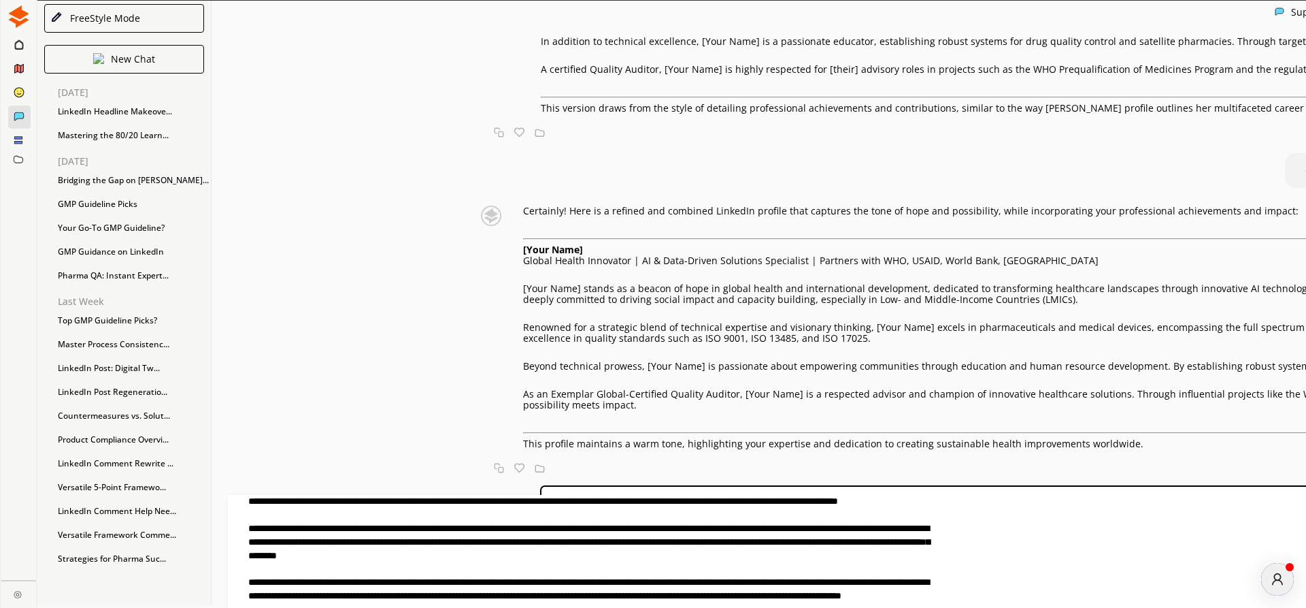
scroll to position [2249, 0]
drag, startPoint x: 636, startPoint y: 212, endPoint x: 753, endPoint y: 222, distance: 117.5
copy p "specializing in the intersection of AI technologies and data-driven solutions t…"
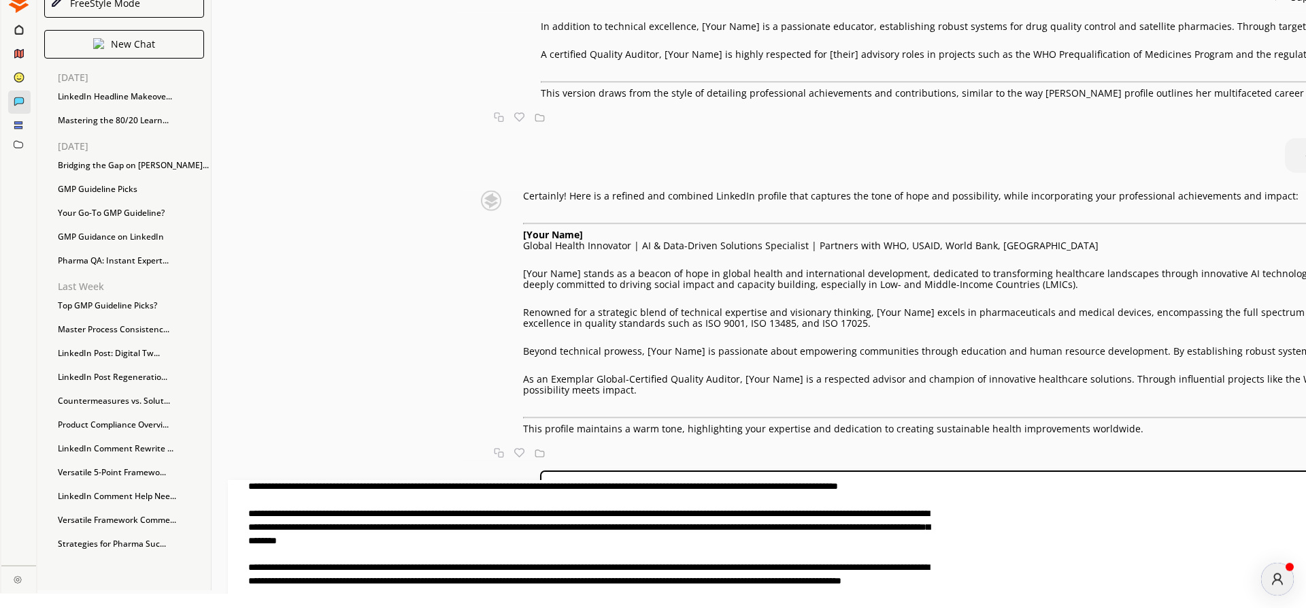
scroll to position [22, 0]
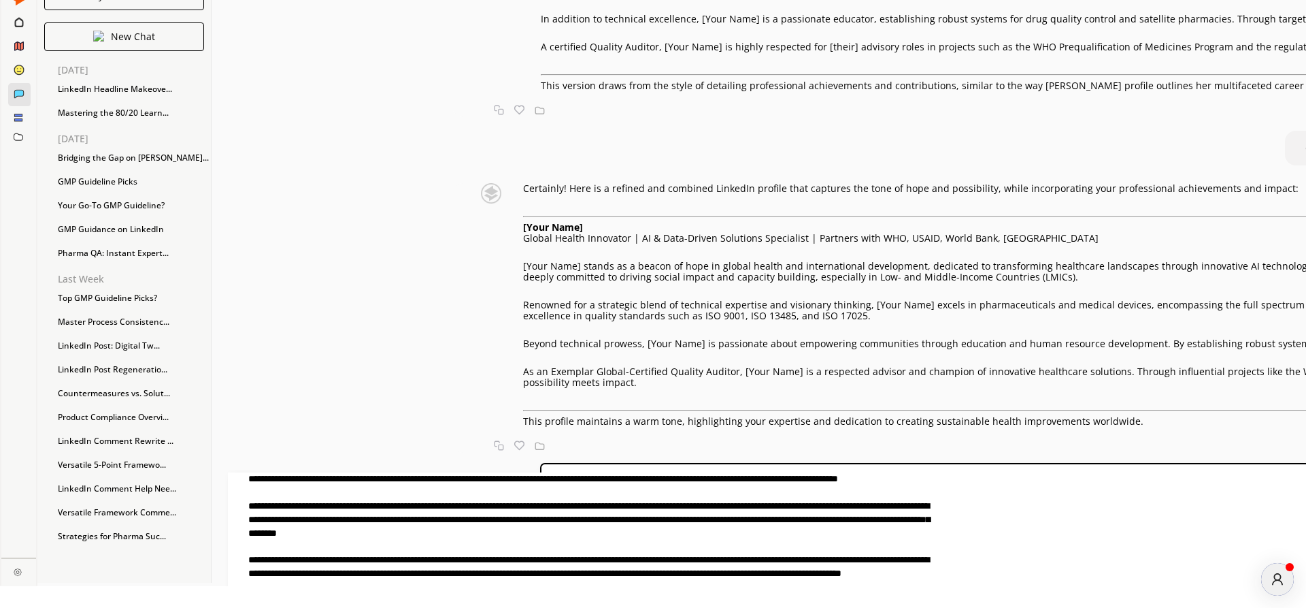
click at [506, 493] on textarea at bounding box center [580, 532] width 704 height 120
paste textarea "**********"
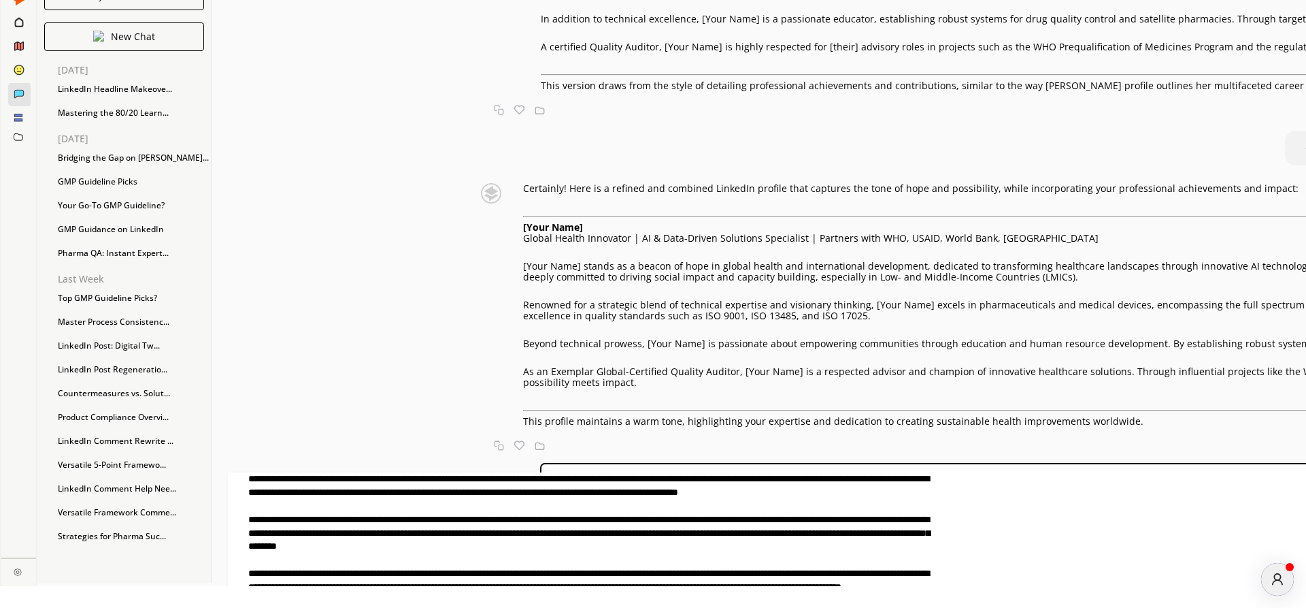
click at [501, 492] on textarea at bounding box center [580, 532] width 704 height 120
click at [503, 491] on textarea at bounding box center [580, 532] width 704 height 120
click at [504, 492] on textarea at bounding box center [580, 532] width 704 height 120
click at [501, 491] on textarea at bounding box center [580, 532] width 704 height 120
click at [501, 495] on textarea at bounding box center [580, 532] width 704 height 120
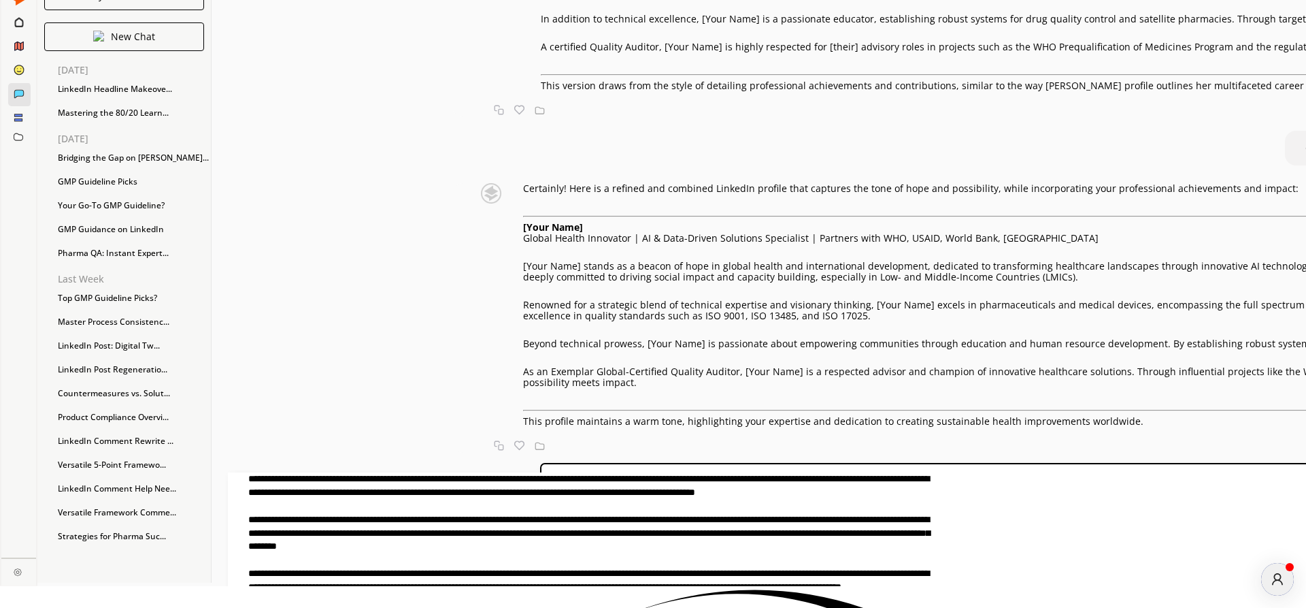
click at [715, 512] on textarea at bounding box center [580, 532] width 704 height 120
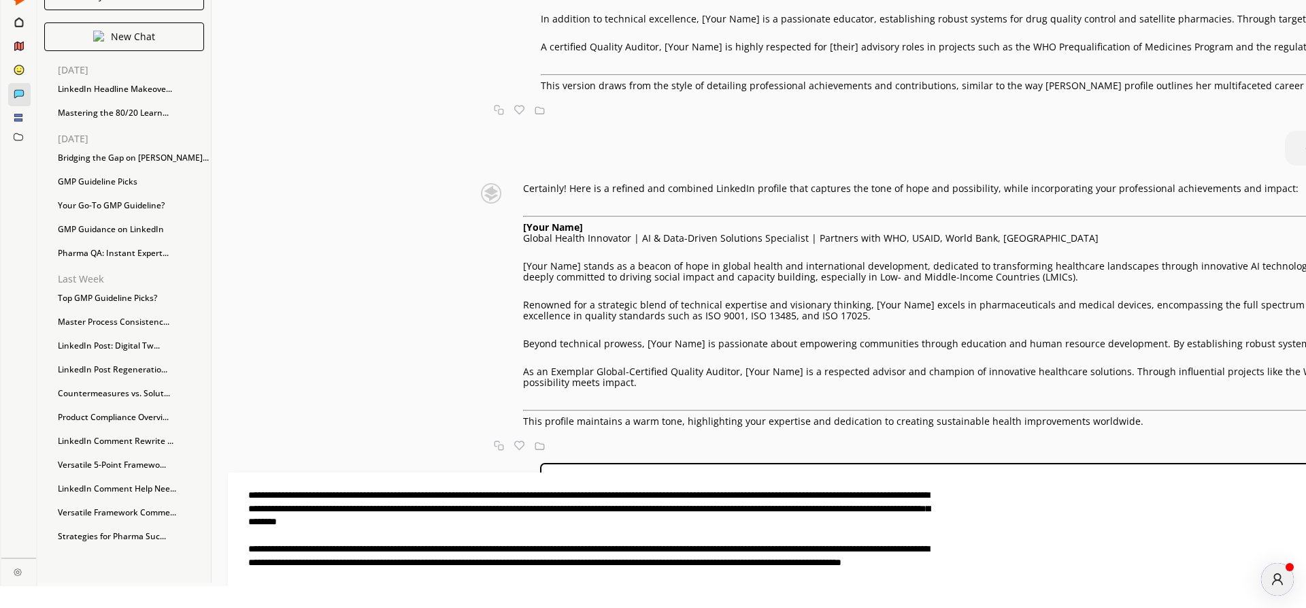
scroll to position [0, 0]
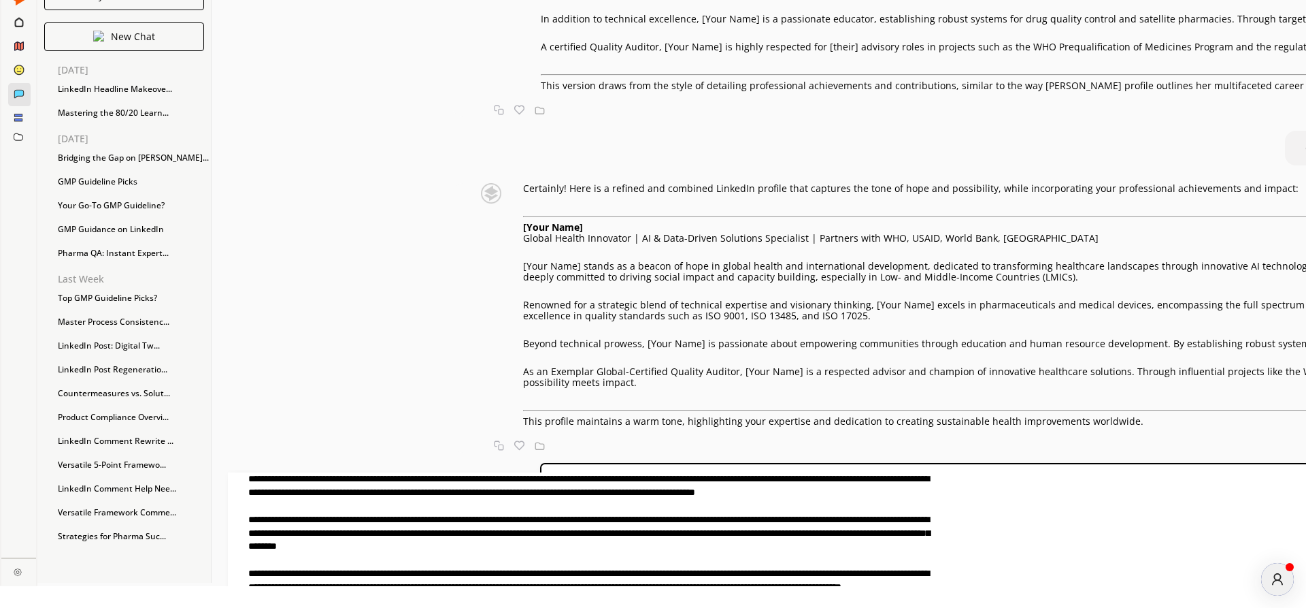
click at [809, 535] on textarea at bounding box center [580, 532] width 704 height 120
click at [811, 533] on textarea at bounding box center [580, 532] width 704 height 120
click at [444, 559] on textarea at bounding box center [580, 532] width 704 height 120
click at [514, 493] on textarea at bounding box center [580, 532] width 704 height 120
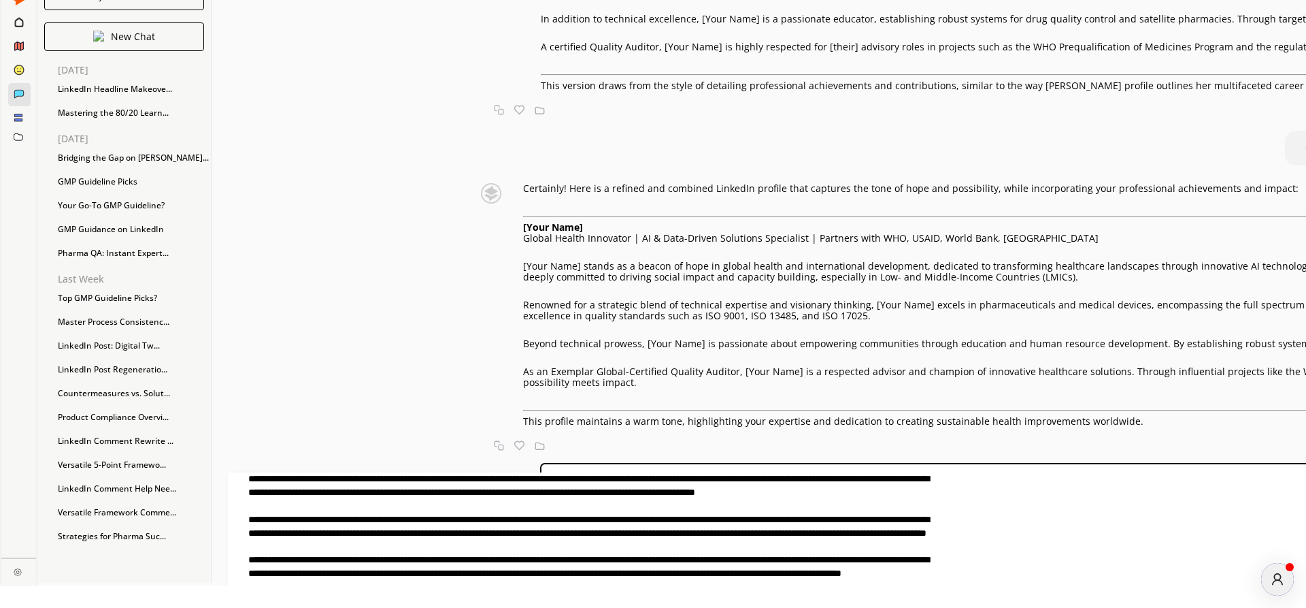
click at [534, 533] on textarea at bounding box center [580, 532] width 704 height 120
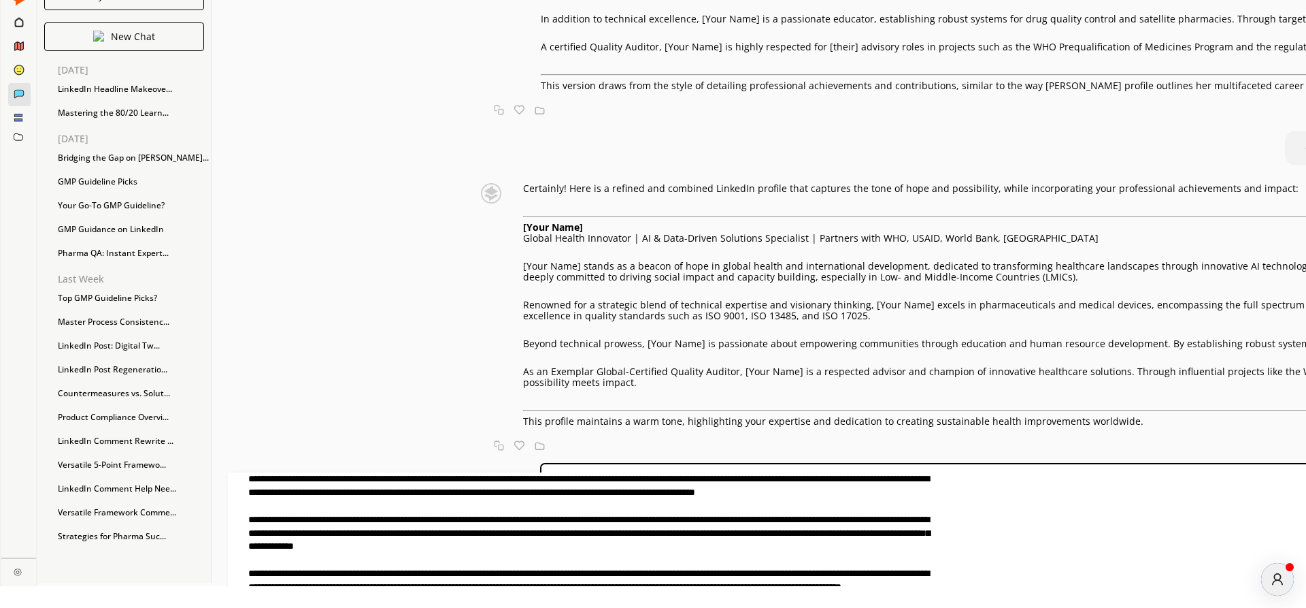
click at [666, 533] on textarea at bounding box center [580, 532] width 704 height 120
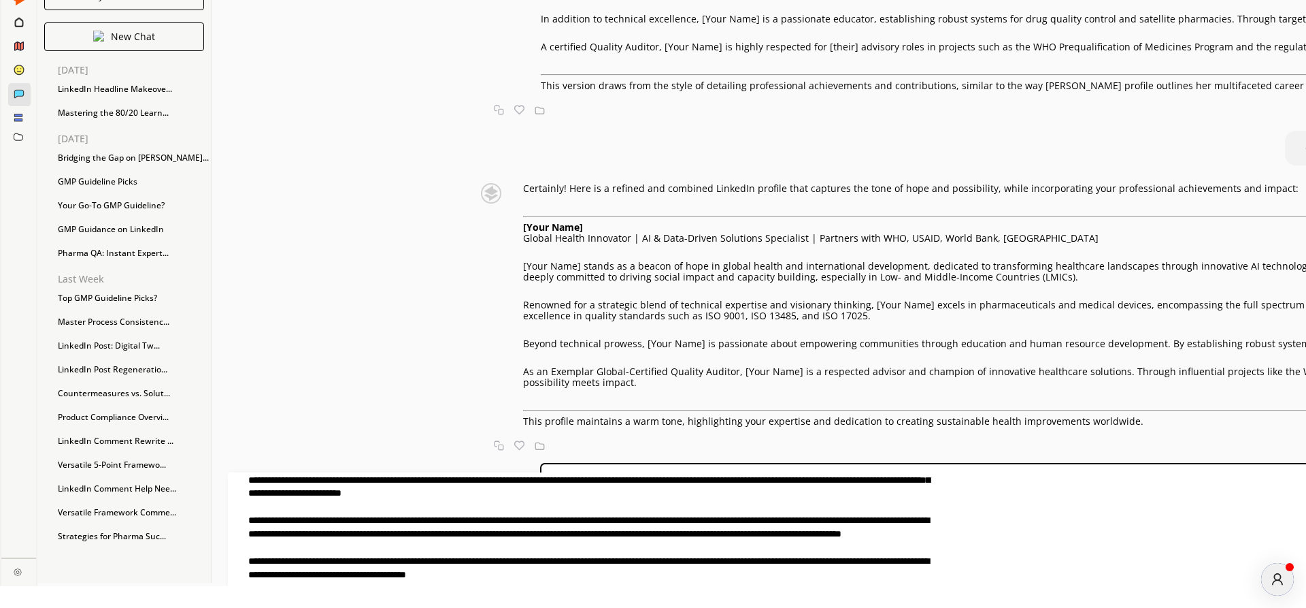
scroll to position [78, 0]
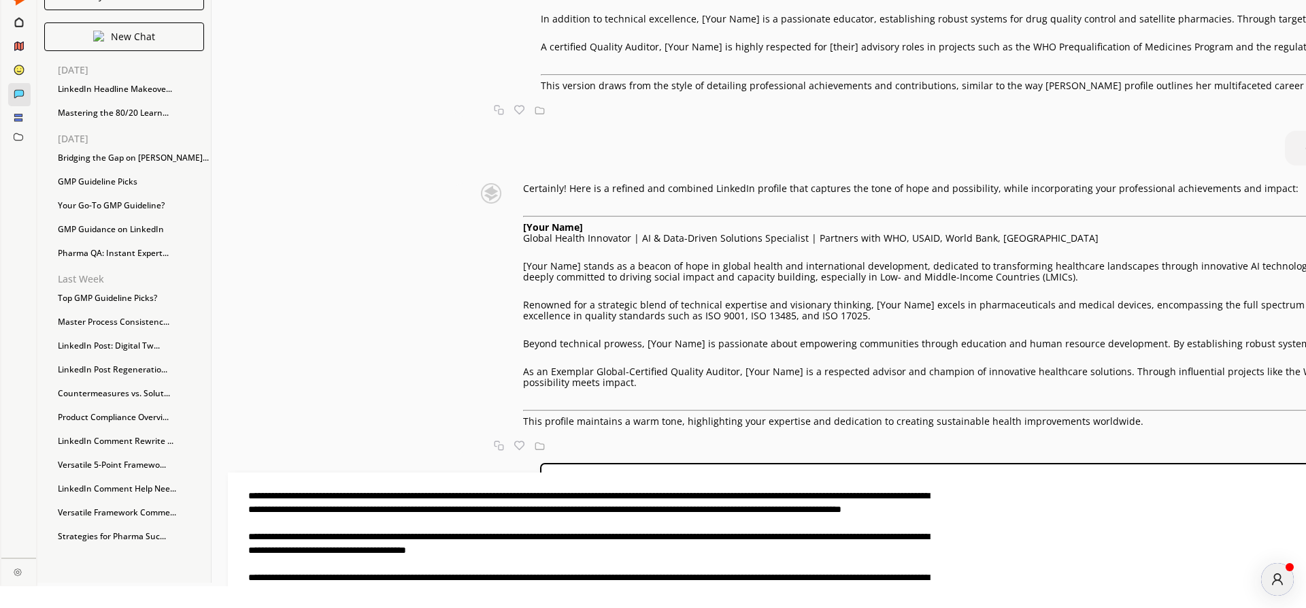
click at [932, 483] on textarea at bounding box center [580, 532] width 704 height 120
click at [723, 510] on textarea at bounding box center [580, 532] width 704 height 120
click at [655, 525] on textarea at bounding box center [580, 532] width 704 height 120
click at [714, 525] on textarea at bounding box center [580, 532] width 704 height 120
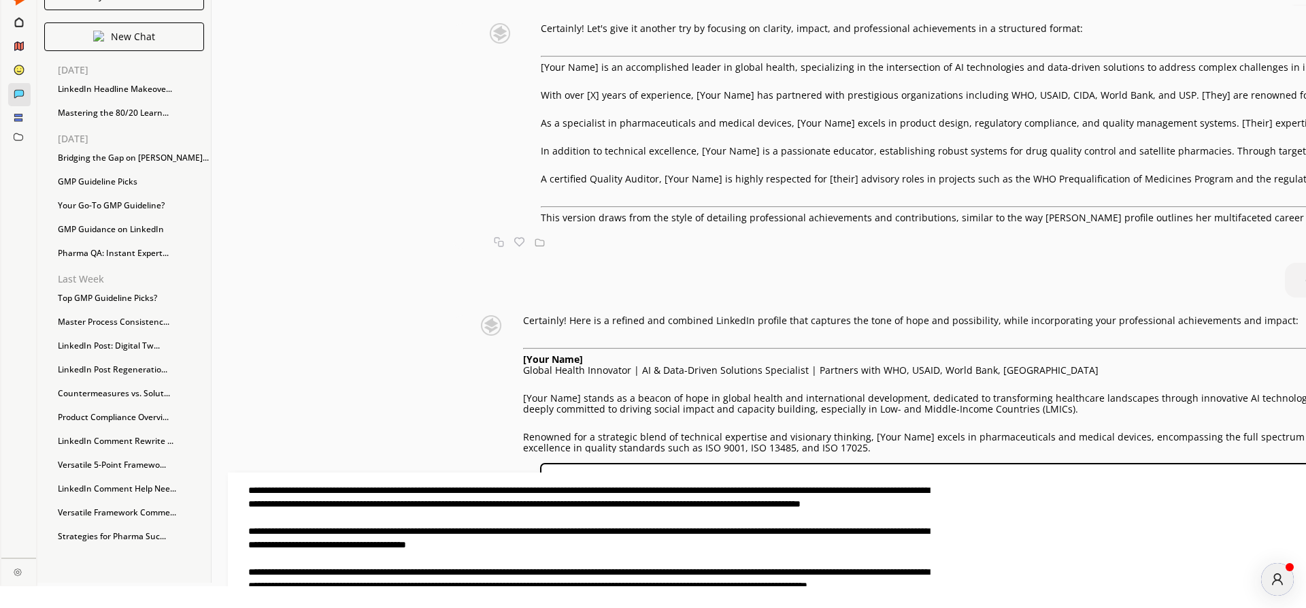
scroll to position [124, 0]
click at [605, 518] on textarea at bounding box center [580, 532] width 704 height 120
click at [618, 560] on textarea at bounding box center [580, 532] width 704 height 120
click at [795, 546] on textarea at bounding box center [580, 532] width 704 height 120
click at [731, 559] on textarea at bounding box center [580, 532] width 704 height 120
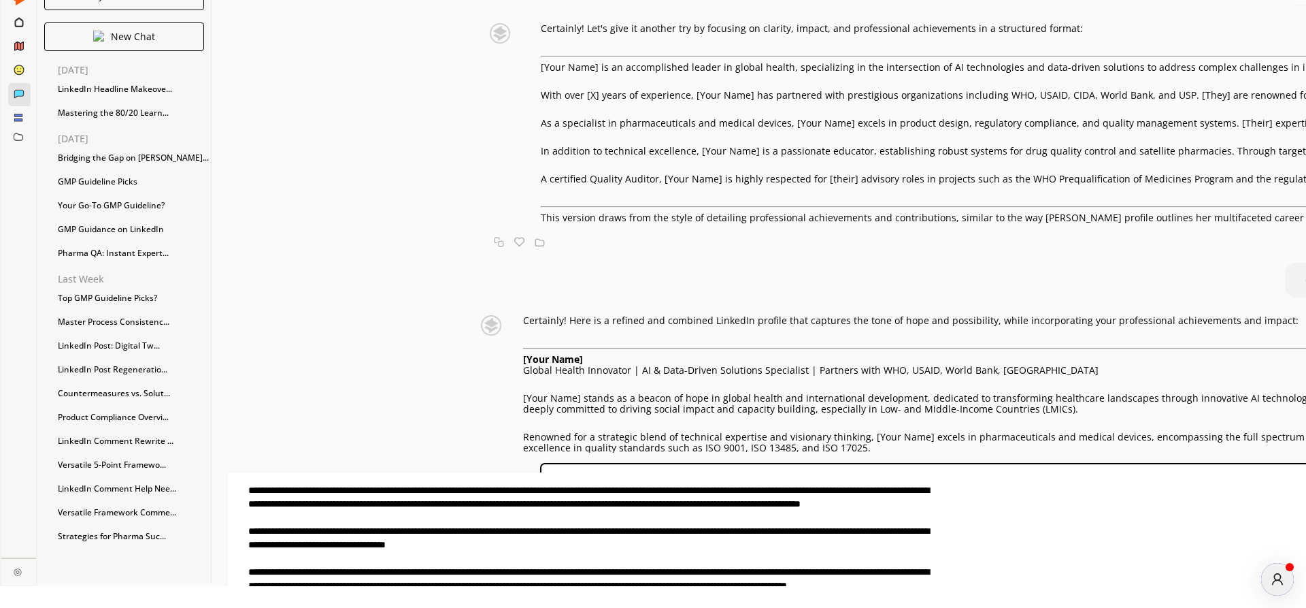
click at [759, 581] on textarea at bounding box center [580, 532] width 704 height 120
click at [787, 557] on textarea at bounding box center [580, 532] width 704 height 120
click at [784, 584] on textarea at bounding box center [580, 532] width 704 height 120
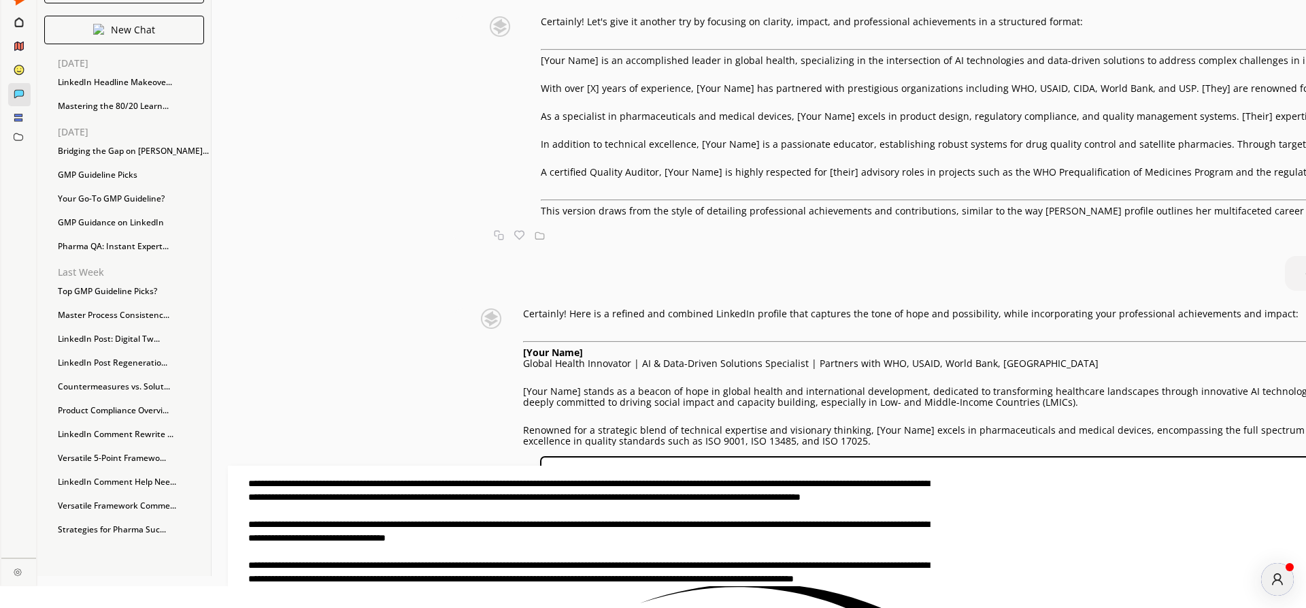
scroll to position [10, 0]
click at [1014, 565] on div "4" at bounding box center [729, 571] width 704 height 15
click at [1022, 565] on div "4" at bounding box center [729, 571] width 704 height 15
click at [1016, 571] on div "4" at bounding box center [729, 571] width 704 height 15
click at [932, 568] on textarea at bounding box center [580, 525] width 704 height 120
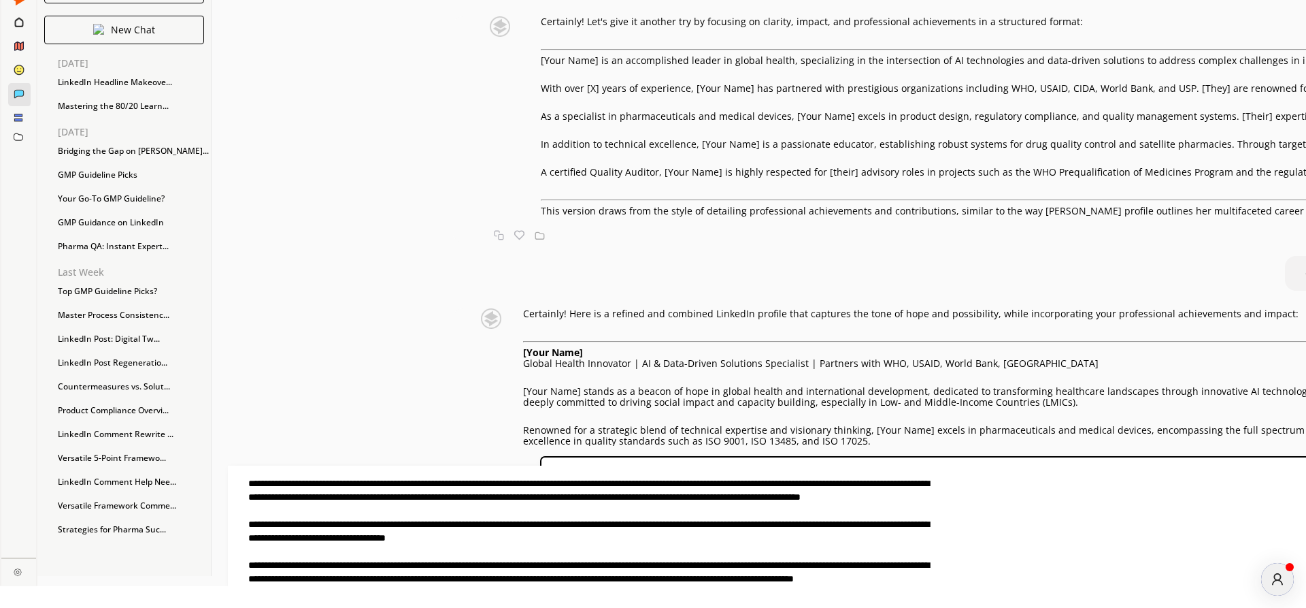
click at [932, 568] on textarea at bounding box center [580, 525] width 704 height 120
click at [932, 567] on textarea at bounding box center [580, 525] width 704 height 120
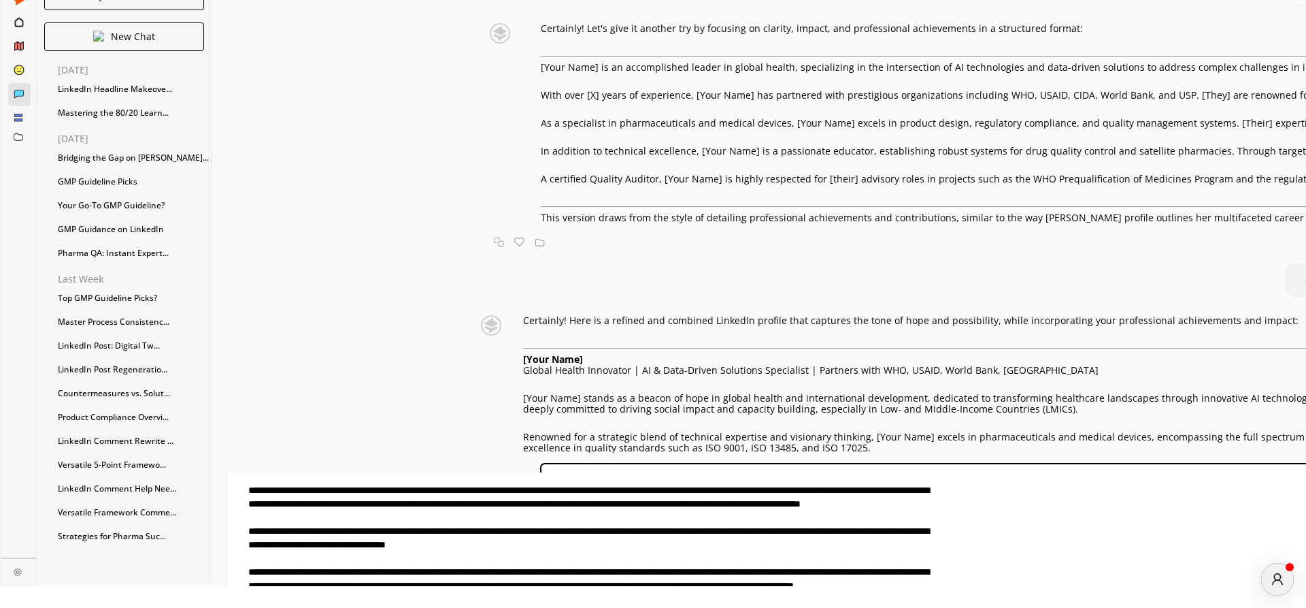
click at [741, 585] on textarea at bounding box center [580, 532] width 704 height 120
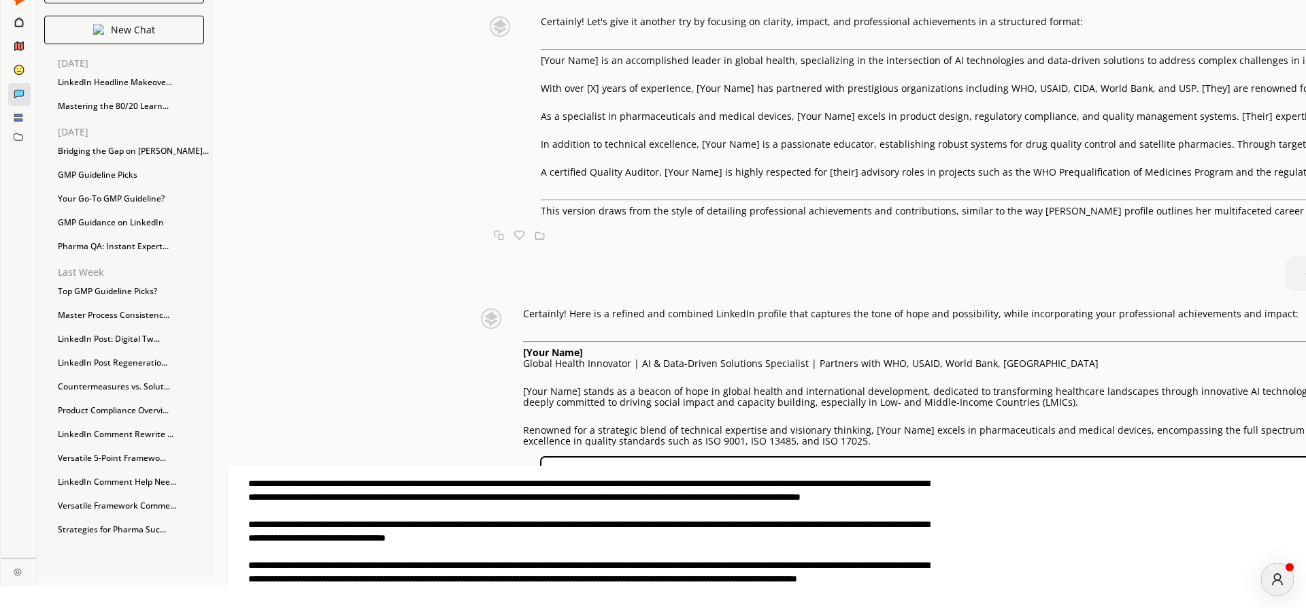
click at [428, 580] on textarea at bounding box center [580, 525] width 704 height 120
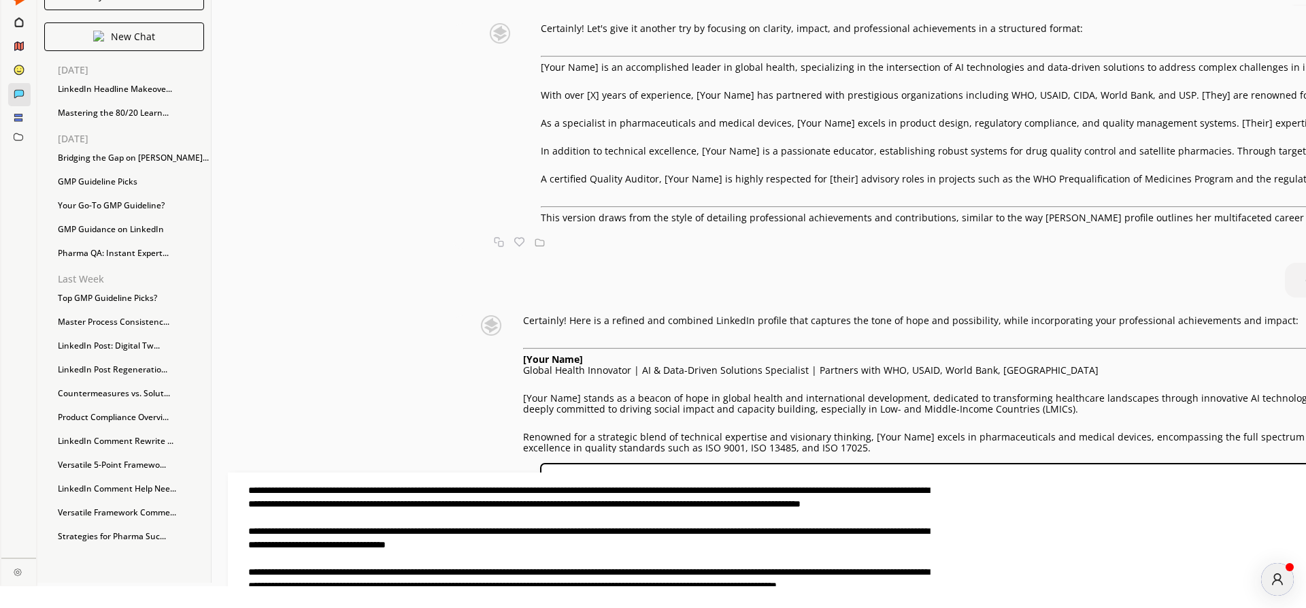
click at [748, 582] on textarea at bounding box center [580, 532] width 704 height 120
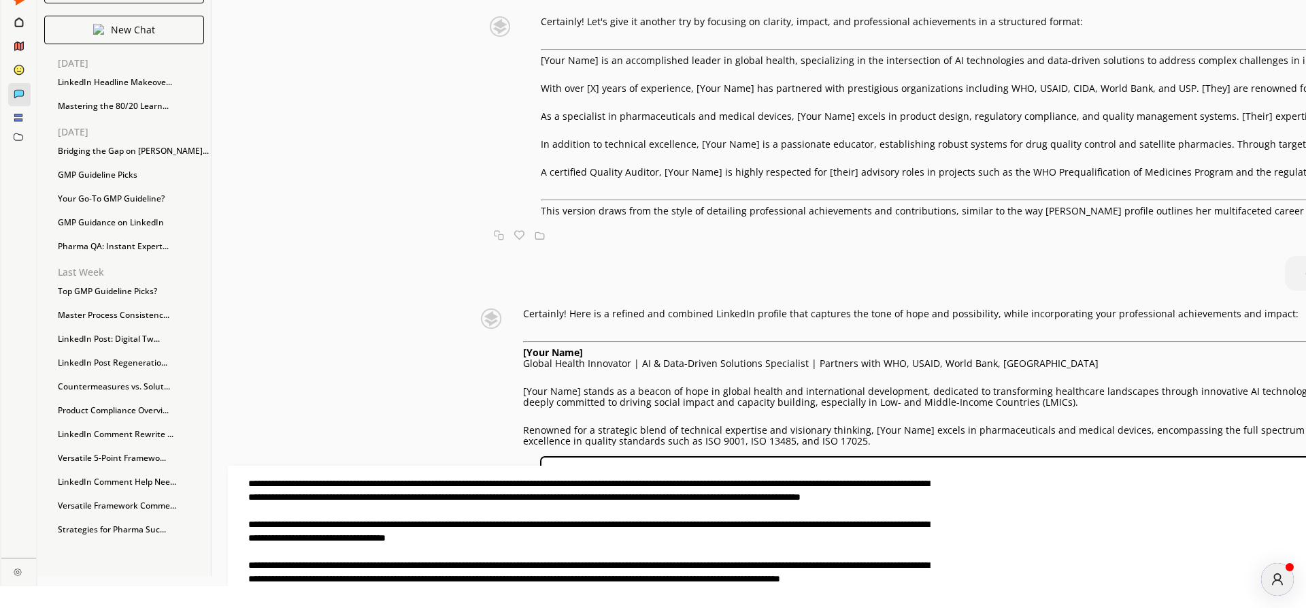
click at [665, 580] on textarea at bounding box center [580, 525] width 704 height 120
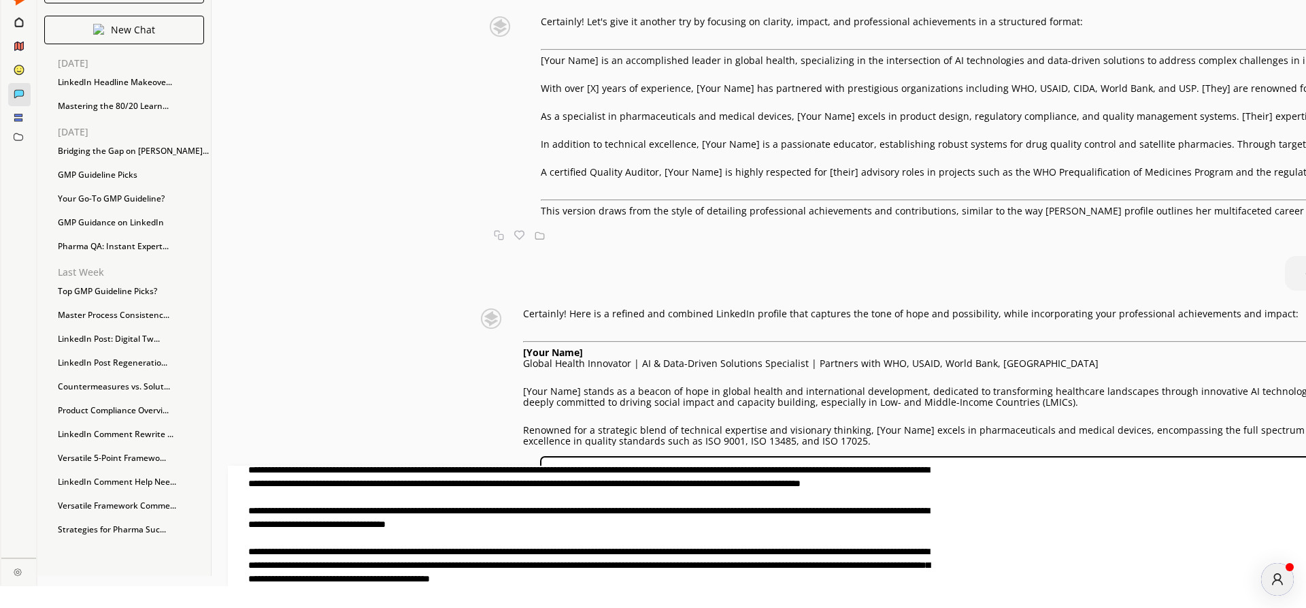
click at [778, 567] on textarea at bounding box center [580, 525] width 704 height 120
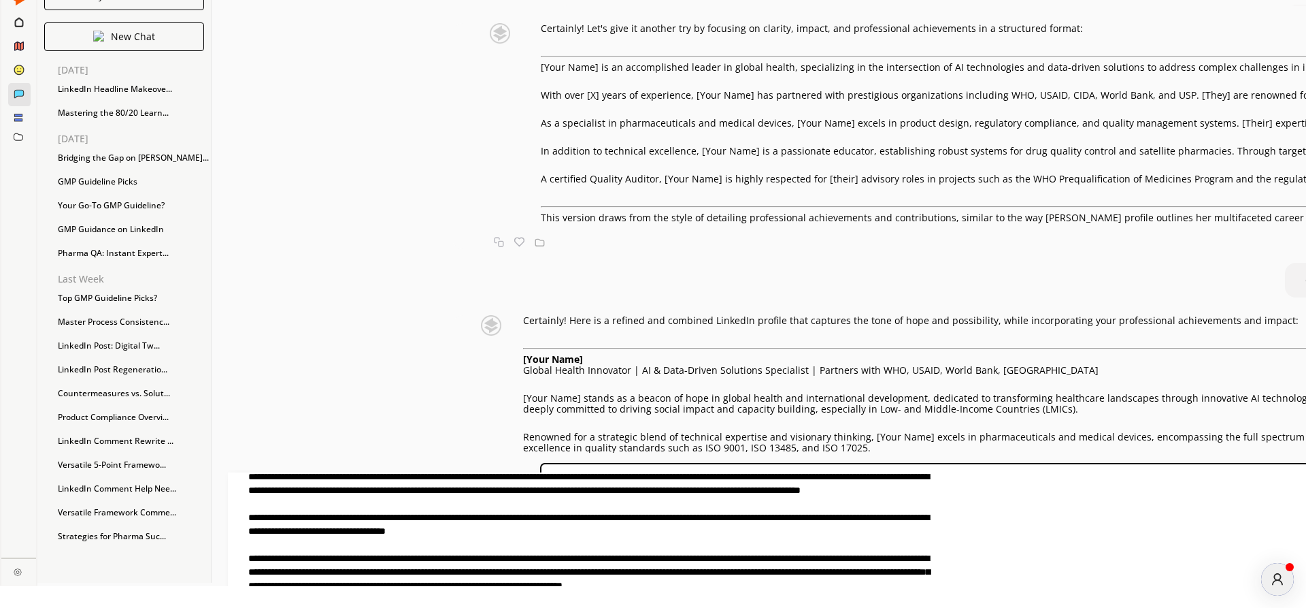
click at [832, 574] on textarea at bounding box center [580, 532] width 704 height 120
click at [855, 572] on textarea at bounding box center [580, 532] width 704 height 120
click at [897, 574] on textarea at bounding box center [580, 532] width 704 height 120
click at [831, 585] on textarea at bounding box center [580, 532] width 704 height 120
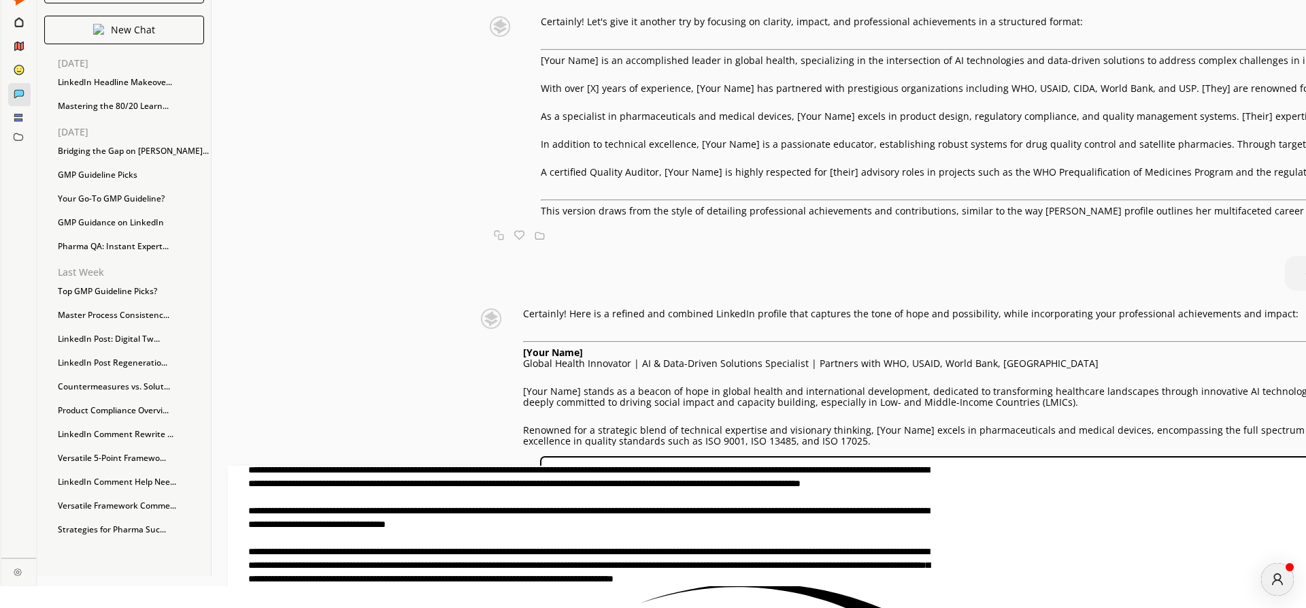
scroll to position [10, 0]
click at [729, 576] on textarea at bounding box center [580, 525] width 704 height 120
drag, startPoint x: 559, startPoint y: 578, endPoint x: 699, endPoint y: 580, distance: 139.5
click at [699, 580] on textarea at bounding box center [580, 525] width 704 height 120
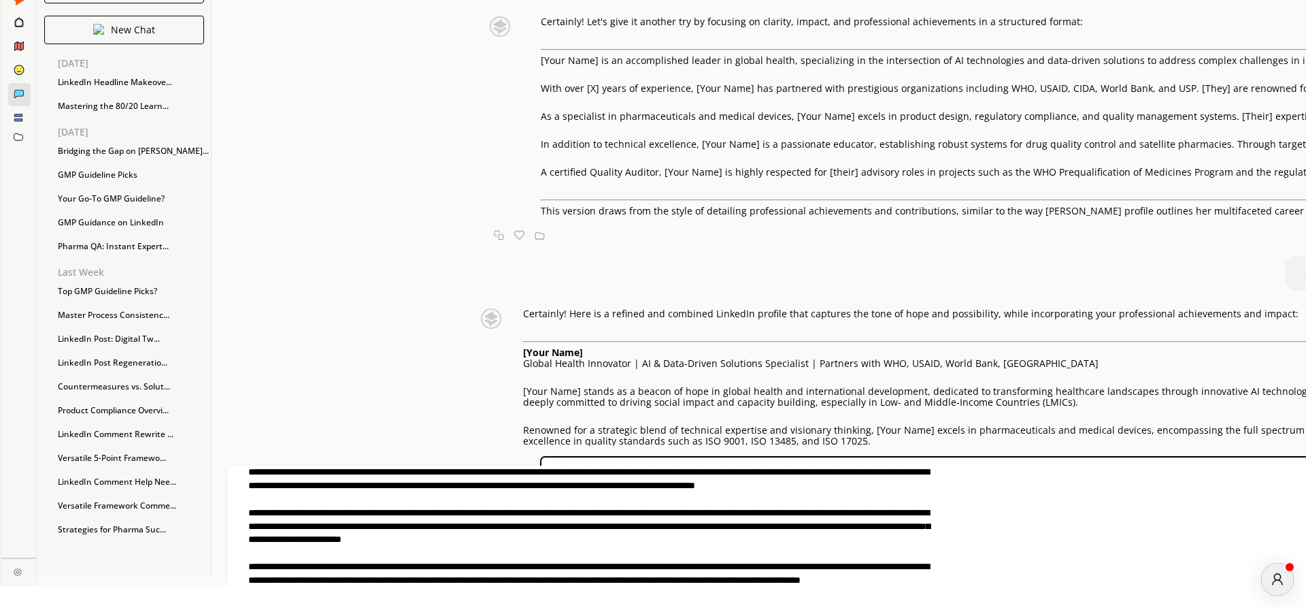
scroll to position [0, 0]
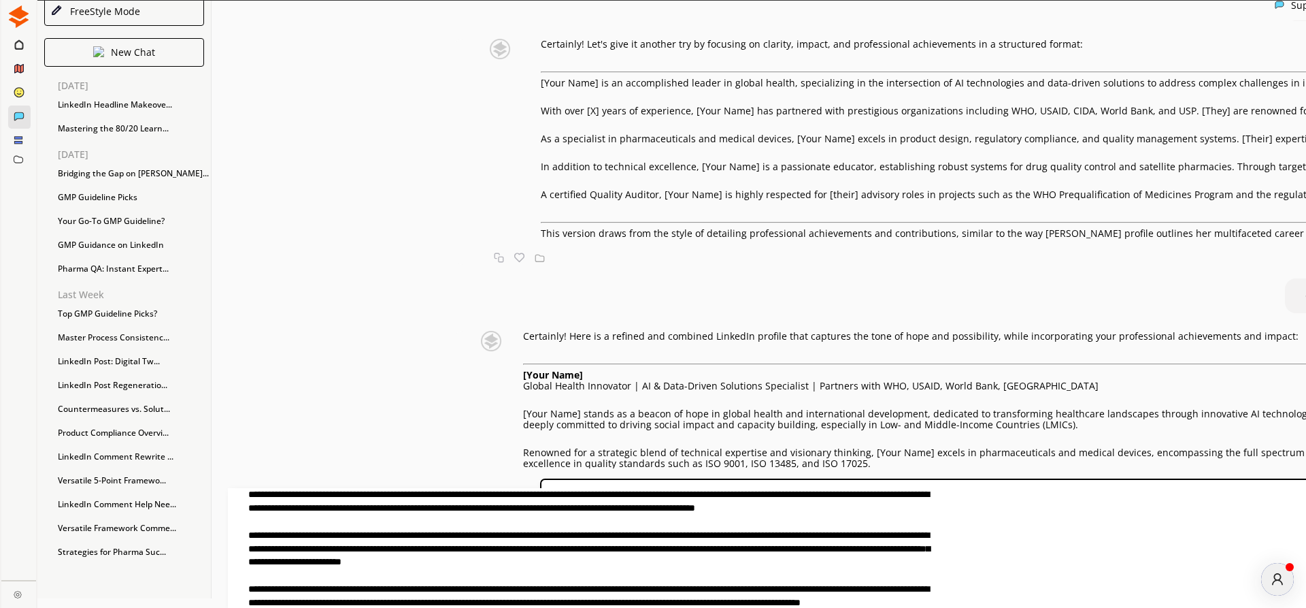
click at [499, 512] on textarea at bounding box center [580, 548] width 704 height 120
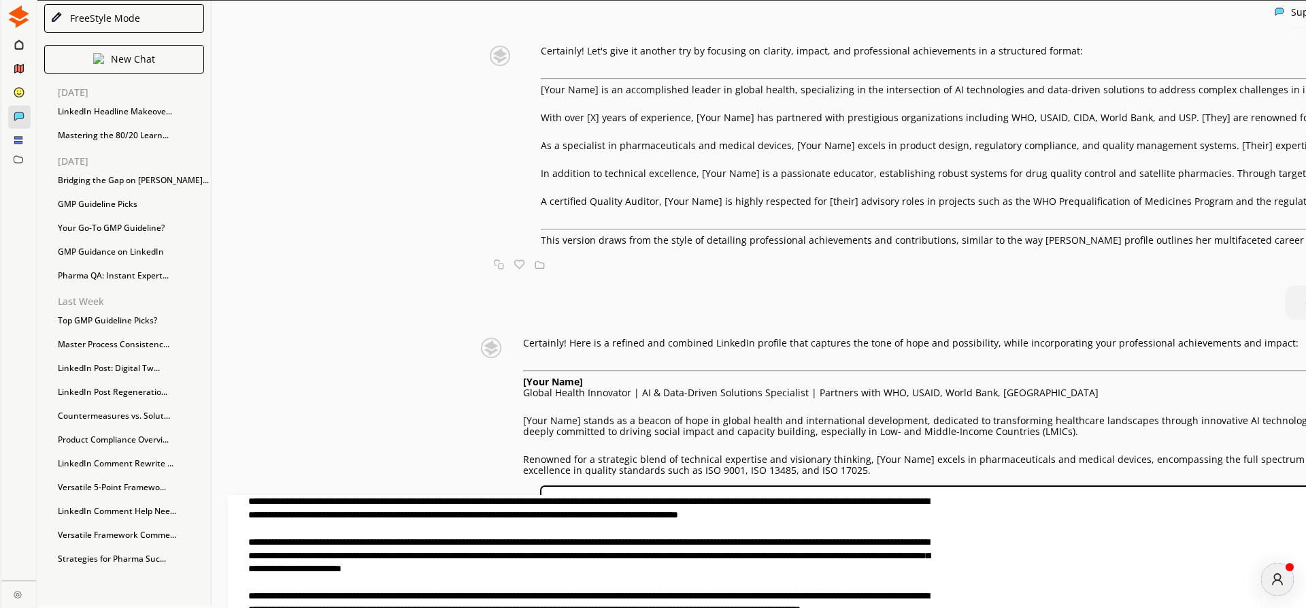
click at [633, 532] on textarea at bounding box center [580, 555] width 704 height 120
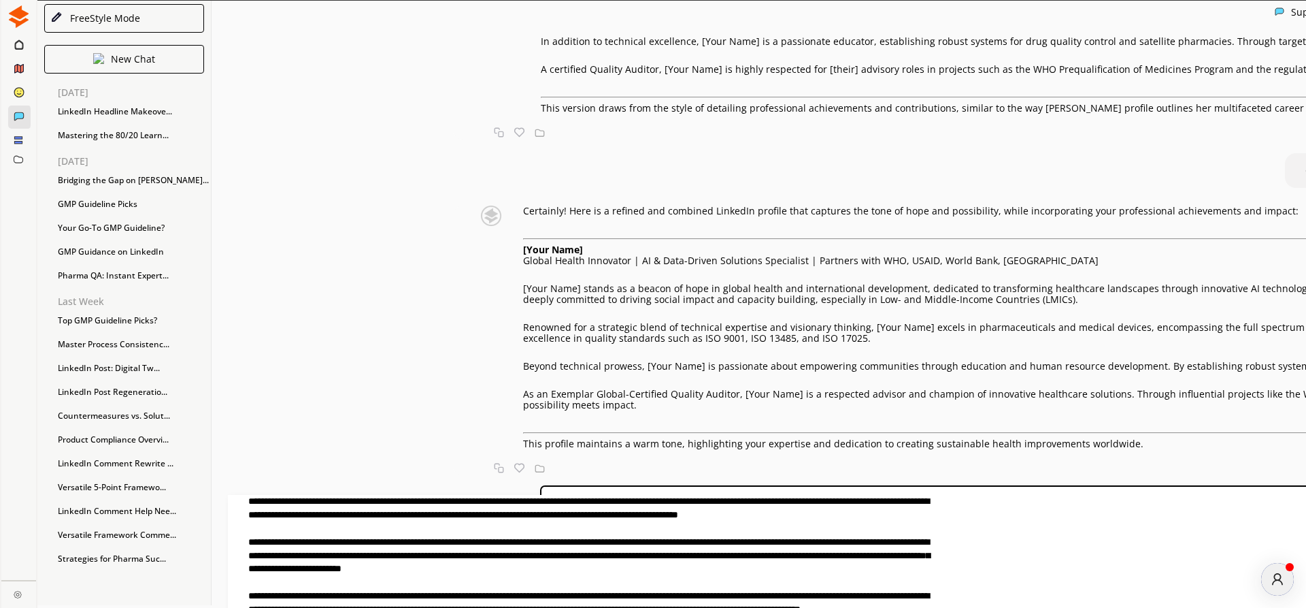
scroll to position [2327, 0]
drag, startPoint x: 1073, startPoint y: 173, endPoint x: 1097, endPoint y: 182, distance: 25.6
copy p "renowned for [their] strategic approach to capacity building in Low- and Middle…"
click at [932, 584] on textarea at bounding box center [580, 555] width 704 height 120
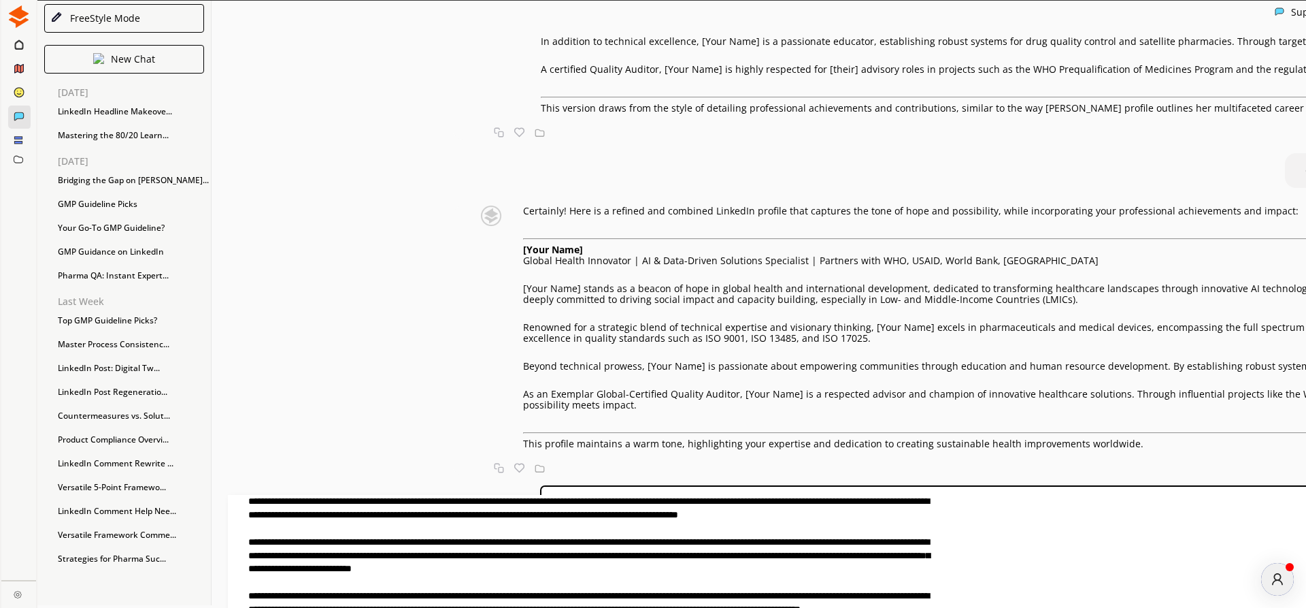
paste textarea "**********"
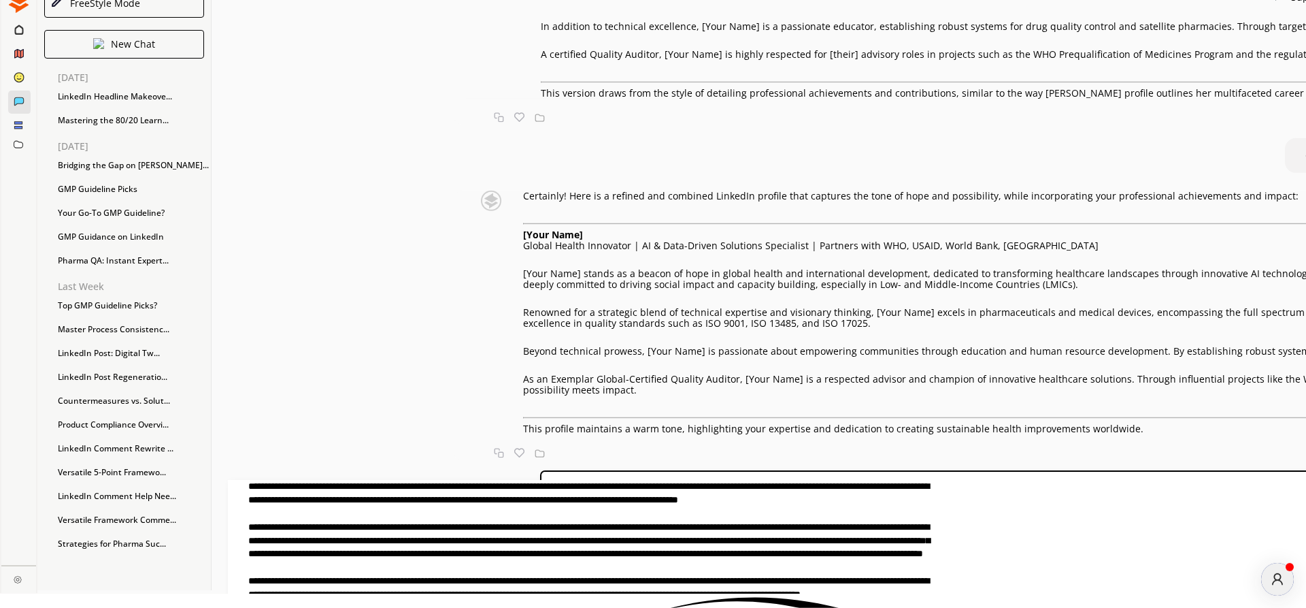
scroll to position [22, 0]
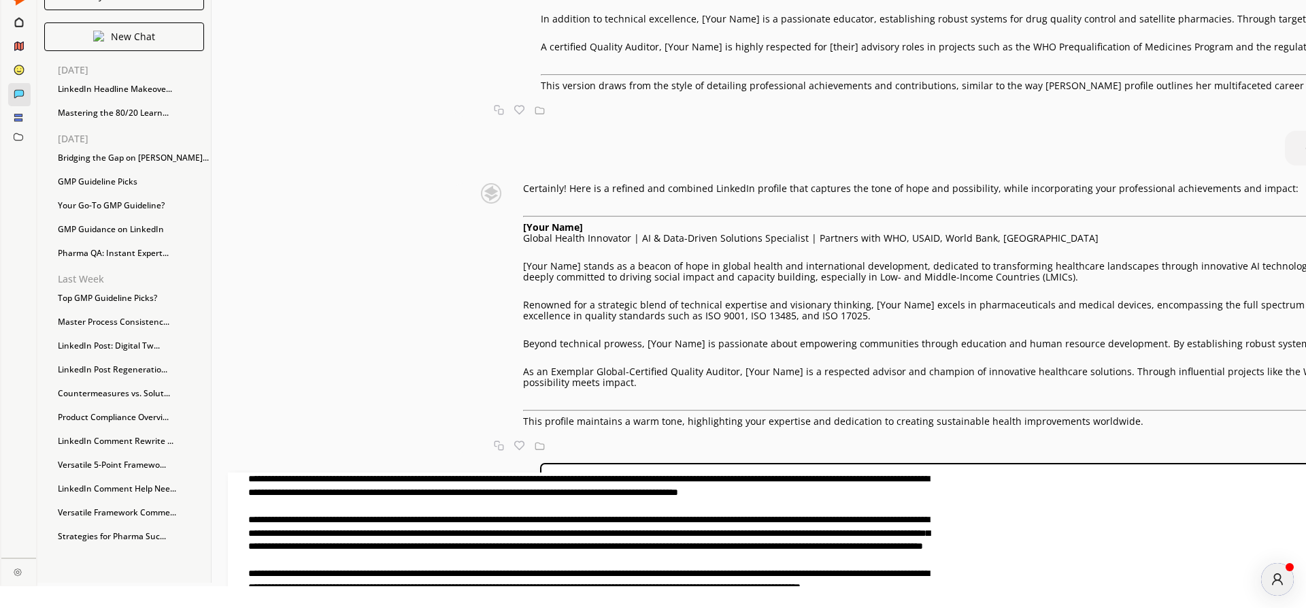
click at [932, 561] on textarea at bounding box center [580, 532] width 704 height 120
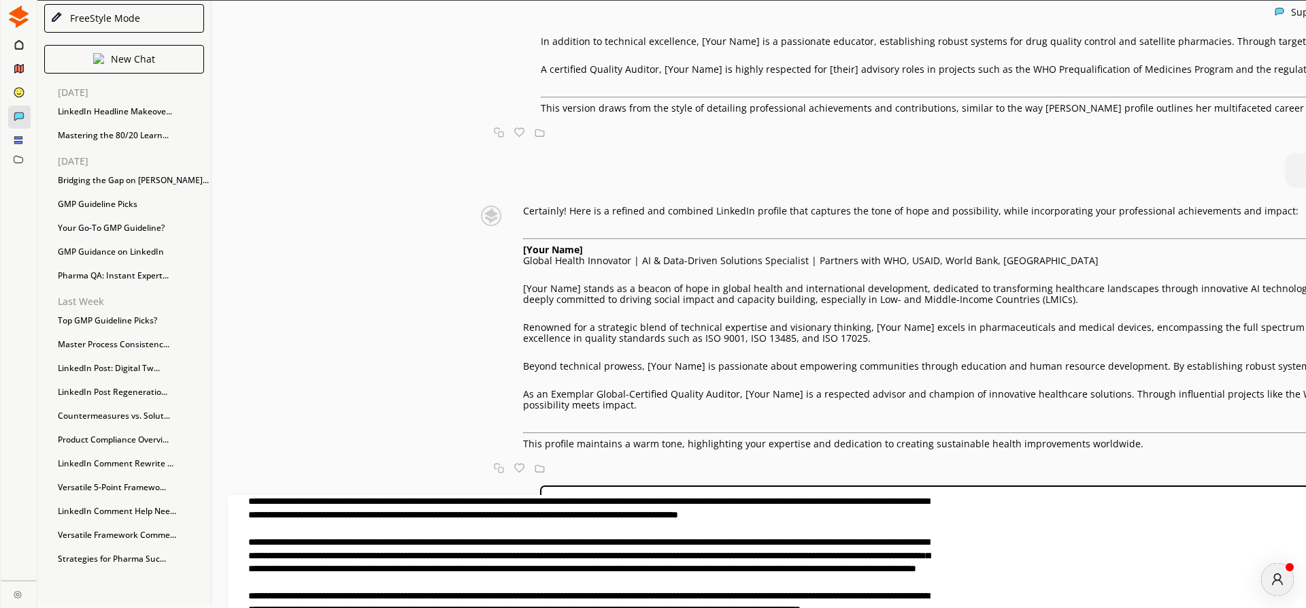
scroll to position [0, 0]
drag, startPoint x: 583, startPoint y: 520, endPoint x: 706, endPoint y: 523, distance: 123.2
click at [706, 523] on textarea at bounding box center [580, 555] width 704 height 120
click at [628, 558] on textarea at bounding box center [580, 555] width 704 height 120
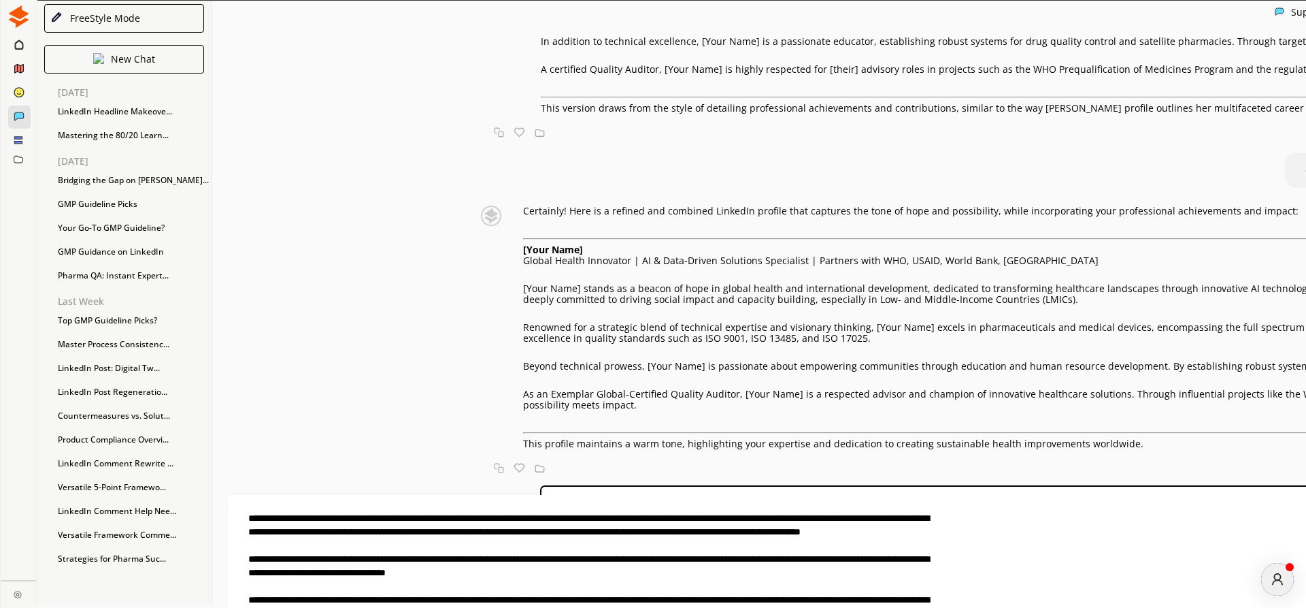
scroll to position [78, 0]
drag, startPoint x: 582, startPoint y: 520, endPoint x: 742, endPoint y: 521, distance: 159.2
click at [742, 521] on textarea at bounding box center [580, 555] width 704 height 120
click at [817, 525] on textarea at bounding box center [580, 555] width 704 height 120
click at [895, 519] on textarea at bounding box center [580, 555] width 704 height 120
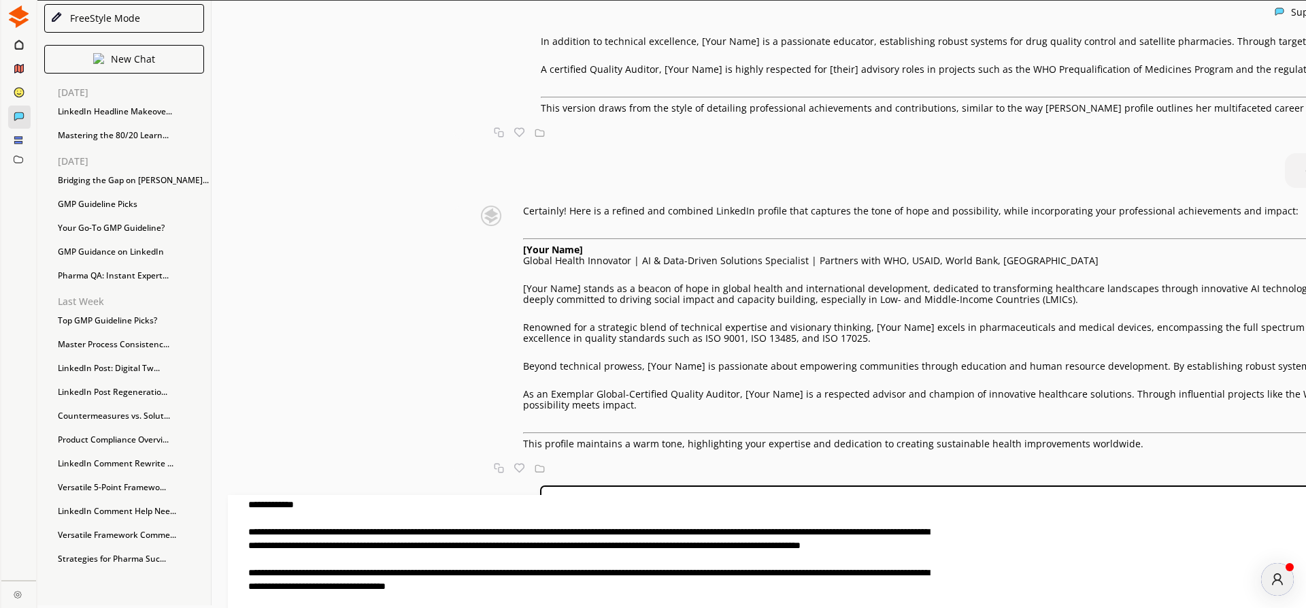
click at [791, 539] on textarea at bounding box center [580, 555] width 704 height 120
click at [932, 523] on textarea at bounding box center [580, 555] width 704 height 120
click at [930, 542] on textarea at bounding box center [580, 555] width 704 height 120
click at [639, 588] on textarea at bounding box center [580, 555] width 704 height 120
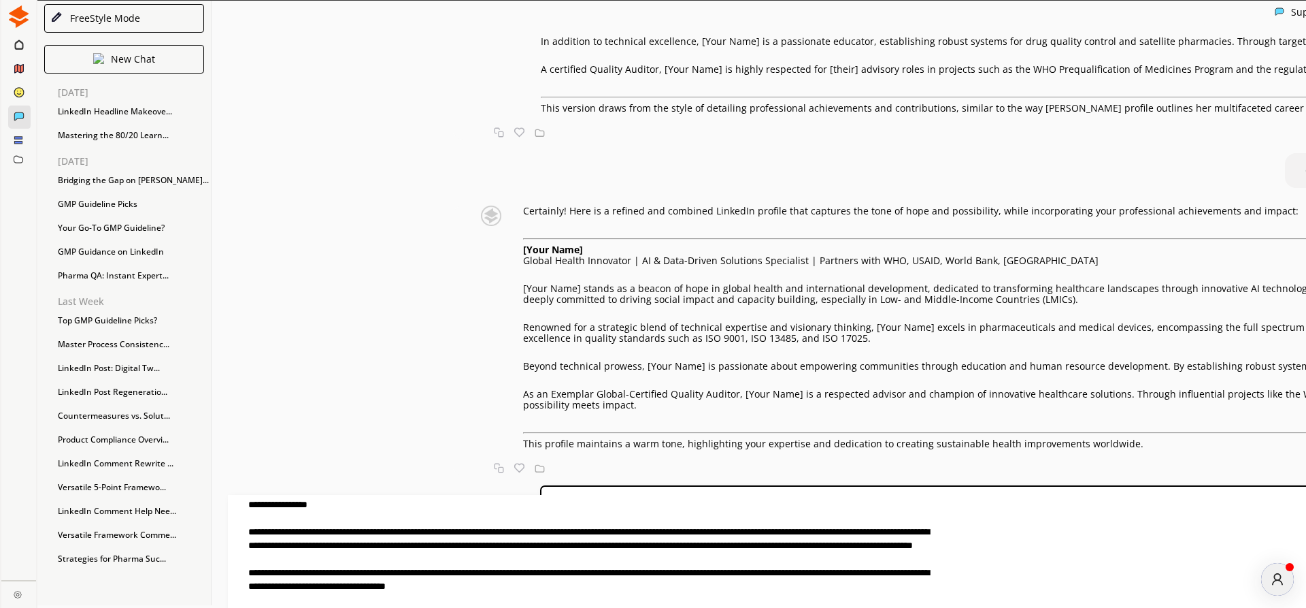
click at [781, 588] on textarea at bounding box center [580, 555] width 704 height 120
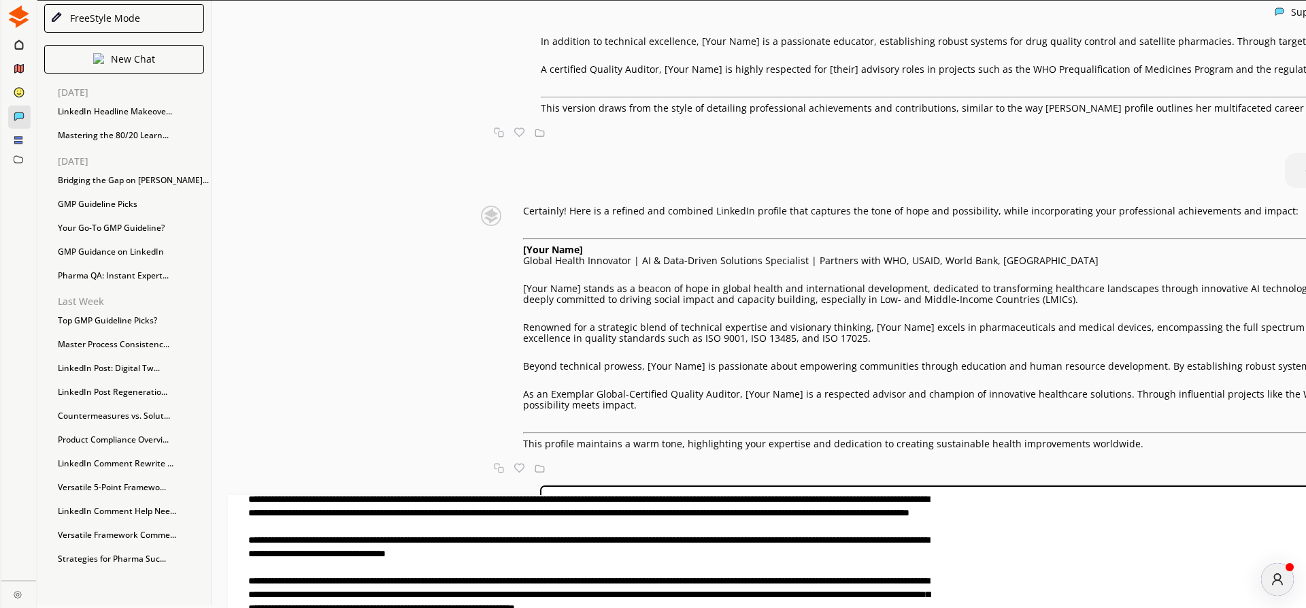
scroll to position [155, 0]
click at [412, 512] on textarea at bounding box center [580, 555] width 704 height 120
click at [608, 537] on textarea at bounding box center [580, 555] width 704 height 120
click at [817, 550] on textarea at bounding box center [580, 555] width 704 height 120
click at [766, 548] on textarea at bounding box center [580, 555] width 704 height 120
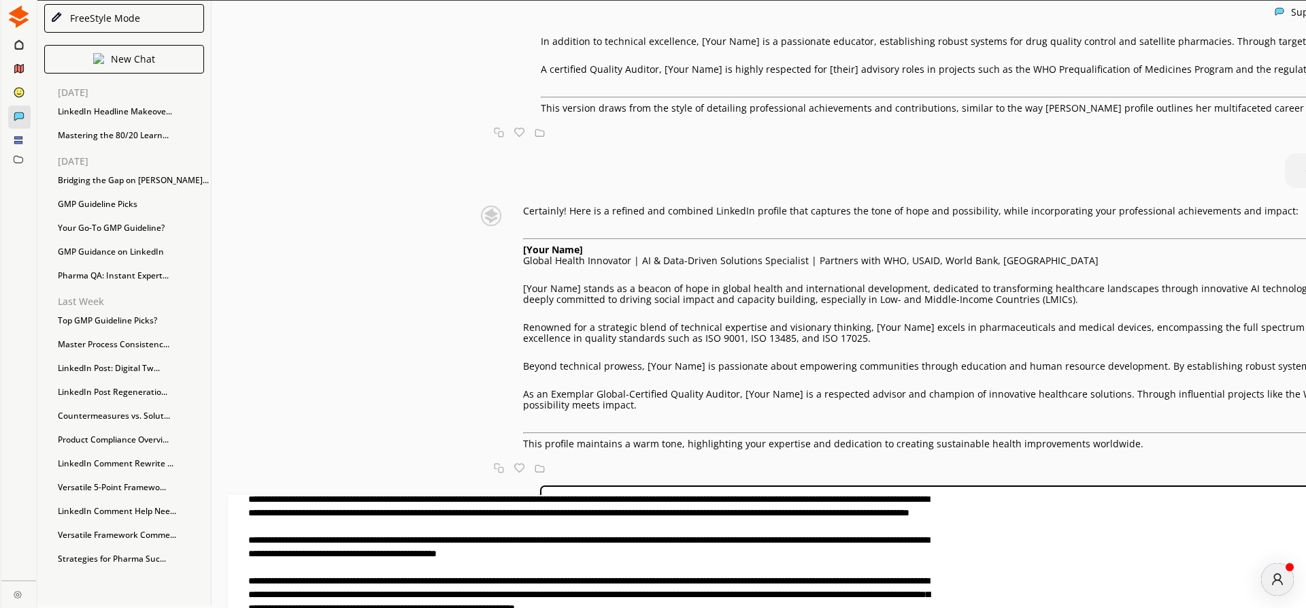
click at [659, 556] on textarea at bounding box center [580, 555] width 704 height 120
click at [817, 551] on textarea at bounding box center [580, 555] width 704 height 120
click at [707, 563] on textarea at bounding box center [580, 555] width 704 height 120
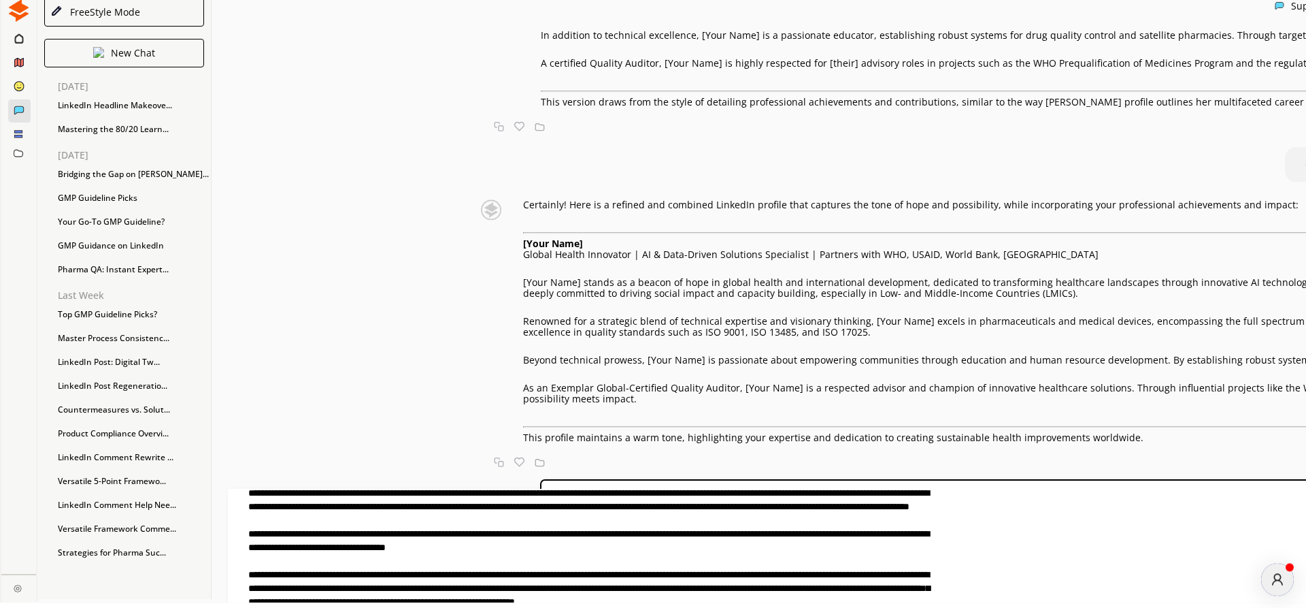
scroll to position [22, 0]
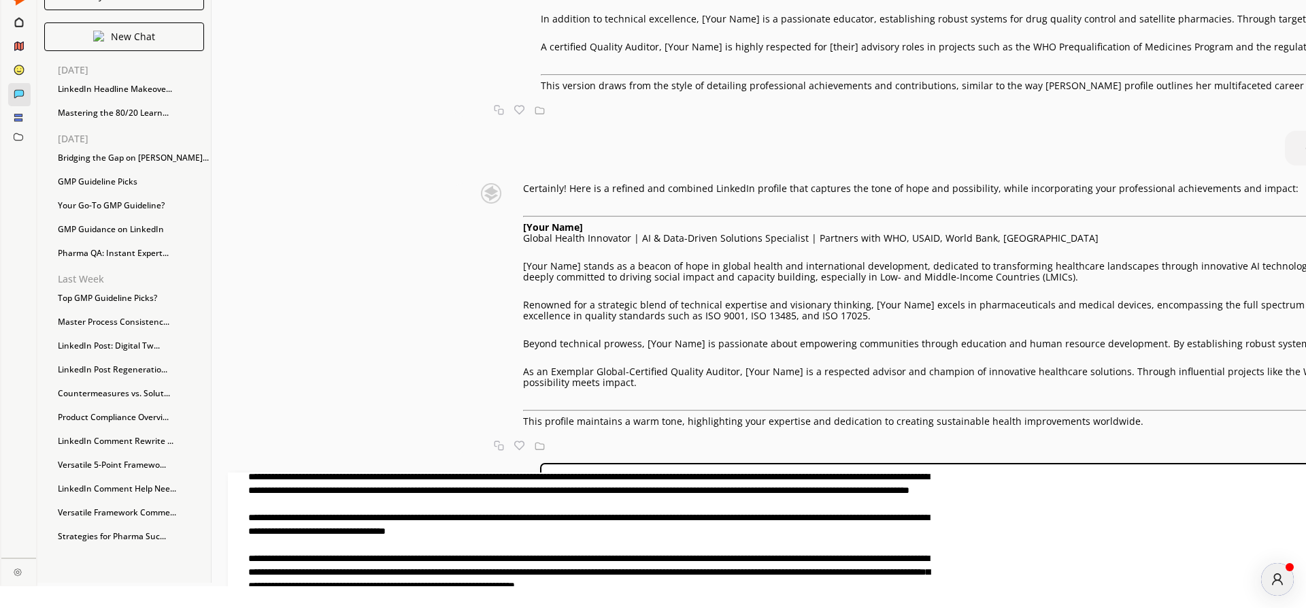
click at [669, 560] on textarea at bounding box center [580, 532] width 704 height 120
click at [763, 559] on textarea at bounding box center [580, 532] width 704 height 120
click at [752, 584] on textarea at bounding box center [580, 532] width 704 height 120
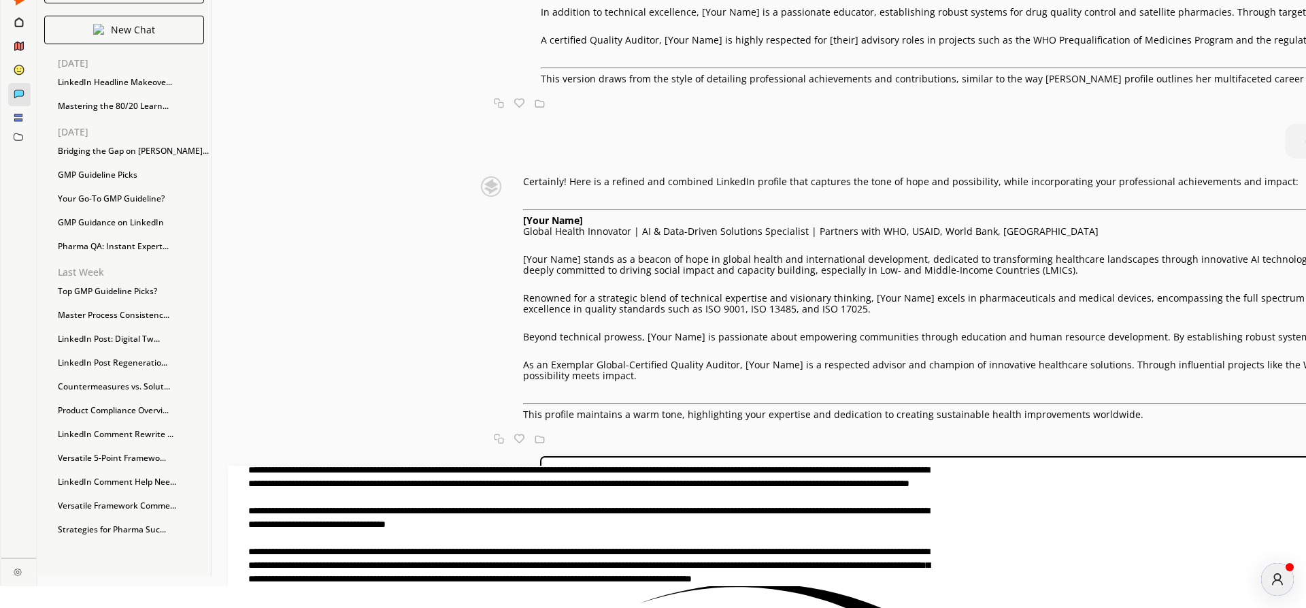
scroll to position [10, 0]
click at [775, 577] on textarea at bounding box center [580, 525] width 704 height 120
drag, startPoint x: 543, startPoint y: 565, endPoint x: 567, endPoint y: 565, distance: 24.5
click at [567, 565] on textarea at bounding box center [580, 525] width 704 height 120
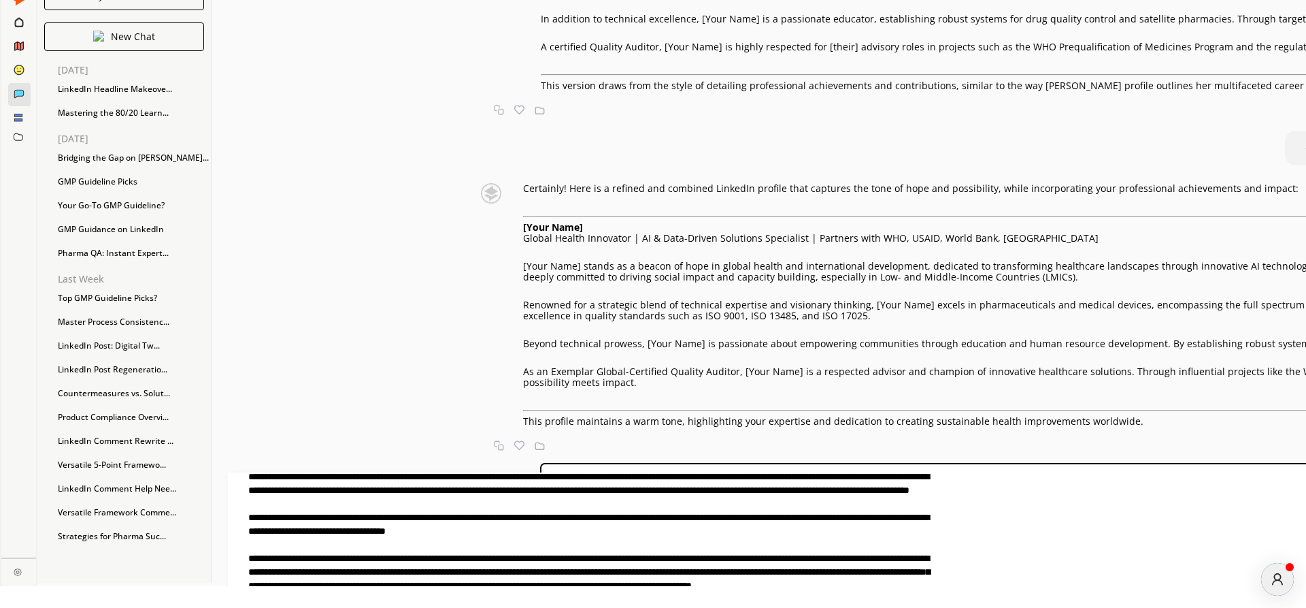
click at [541, 572] on textarea at bounding box center [580, 532] width 704 height 120
click at [767, 582] on textarea at bounding box center [580, 532] width 704 height 120
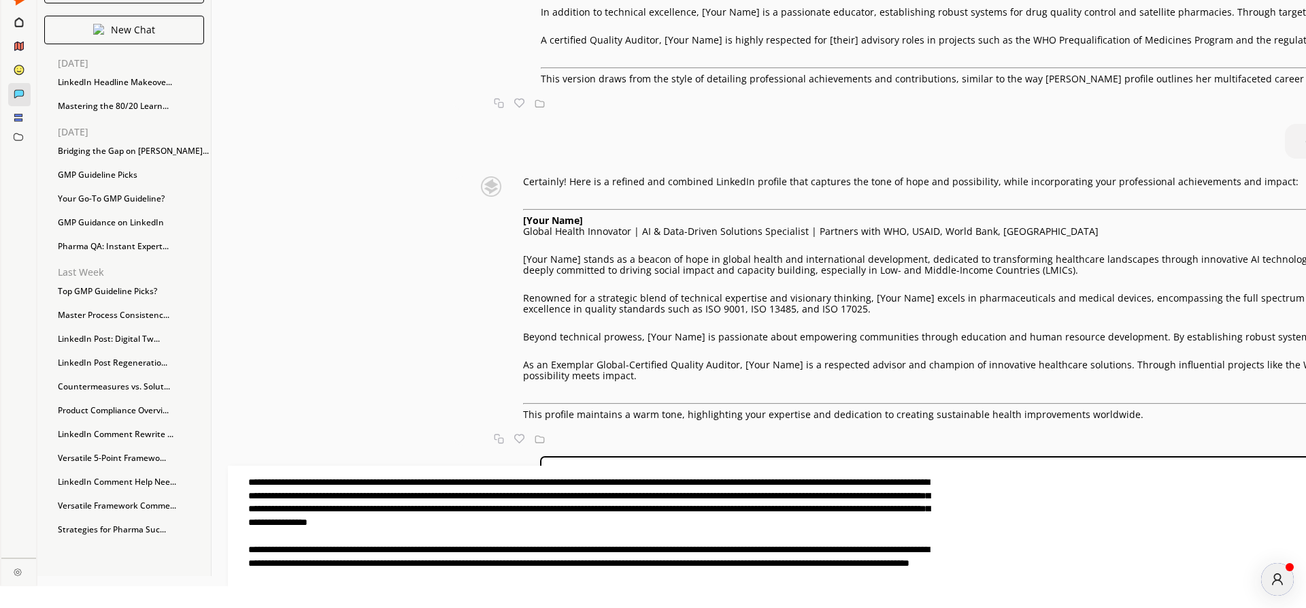
scroll to position [10, 0]
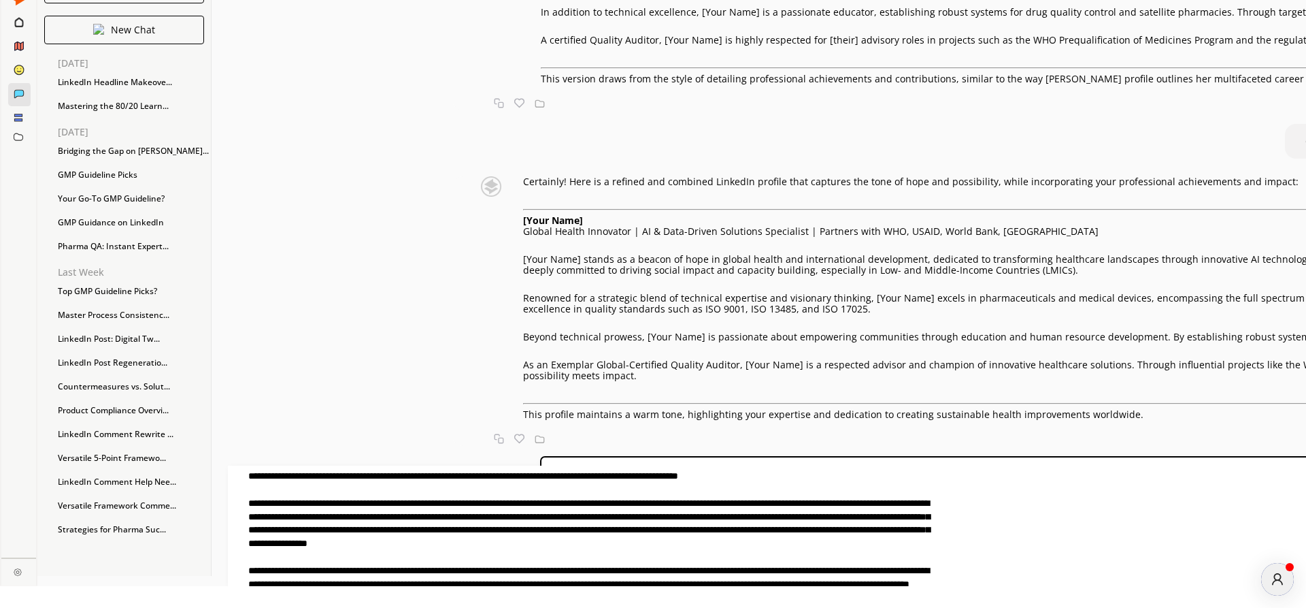
click at [932, 542] on textarea at bounding box center [580, 525] width 704 height 120
click at [932, 543] on textarea at bounding box center [580, 525] width 704 height 120
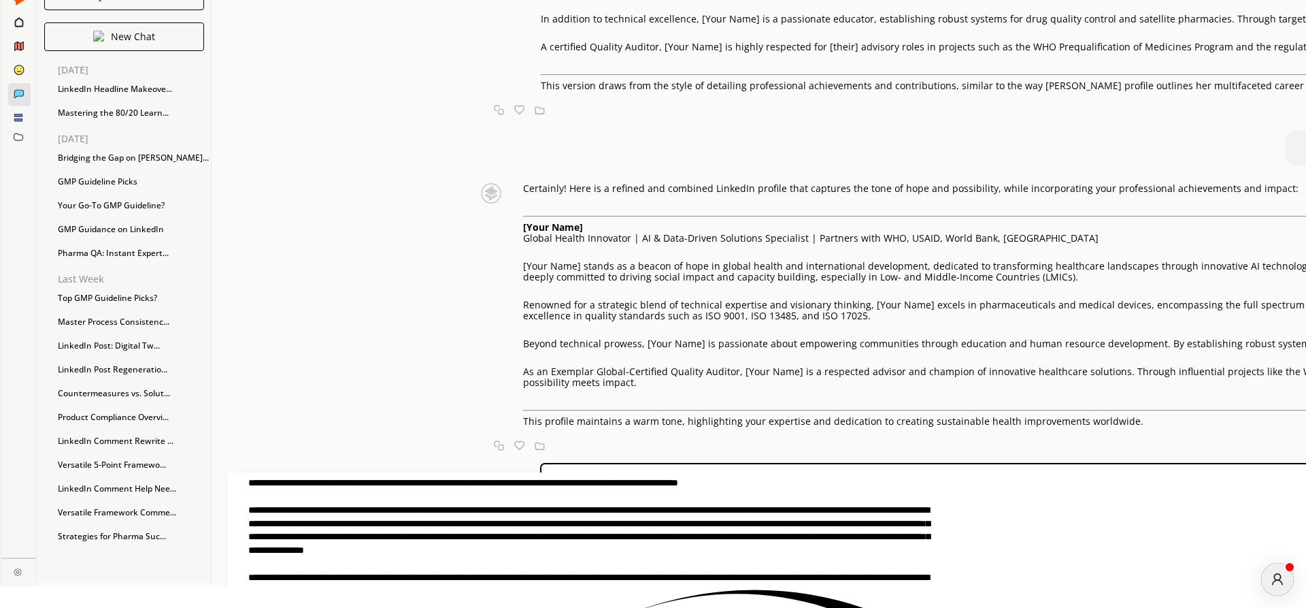
click at [710, 569] on textarea at bounding box center [580, 532] width 704 height 120
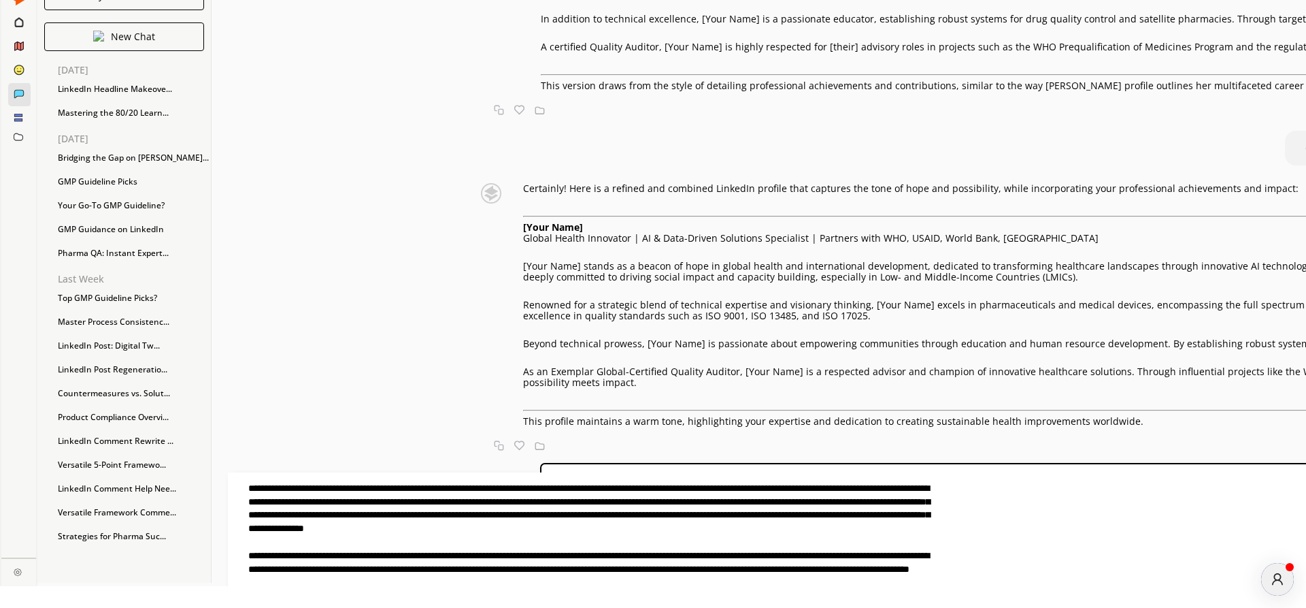
scroll to position [10, 0]
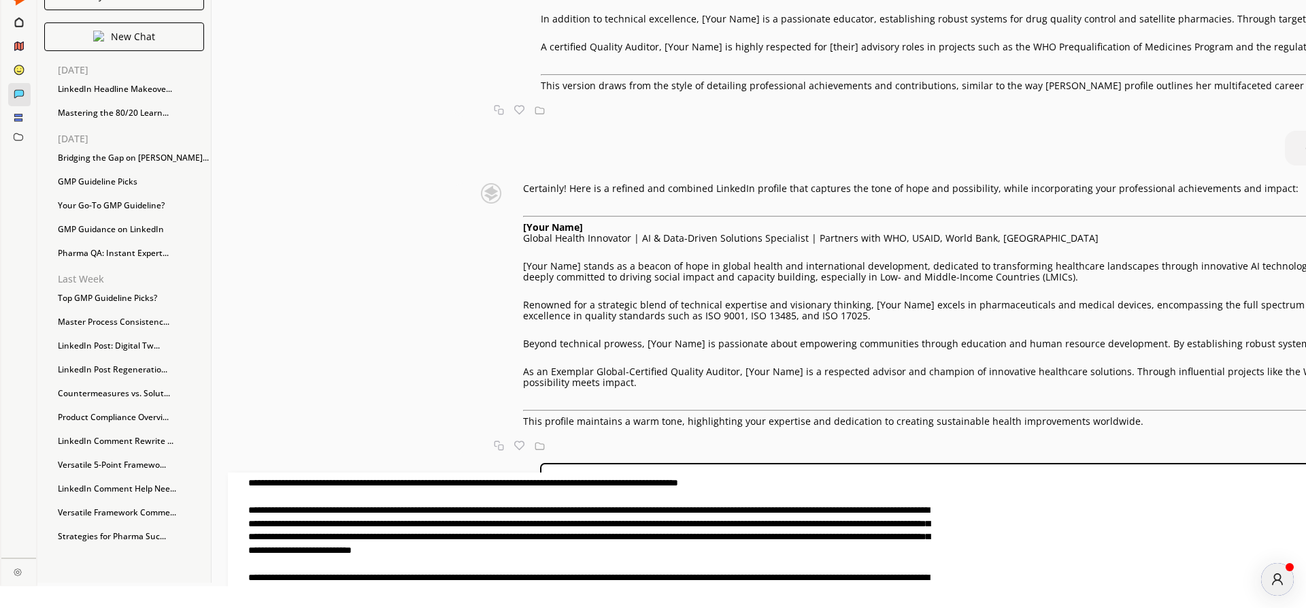
click at [932, 554] on textarea at bounding box center [580, 532] width 704 height 120
click at [932, 552] on textarea at bounding box center [580, 532] width 704 height 120
click at [932, 551] on textarea at bounding box center [580, 532] width 704 height 120
click at [932, 550] on textarea at bounding box center [580, 532] width 704 height 120
click at [932, 549] on textarea at bounding box center [580, 532] width 704 height 120
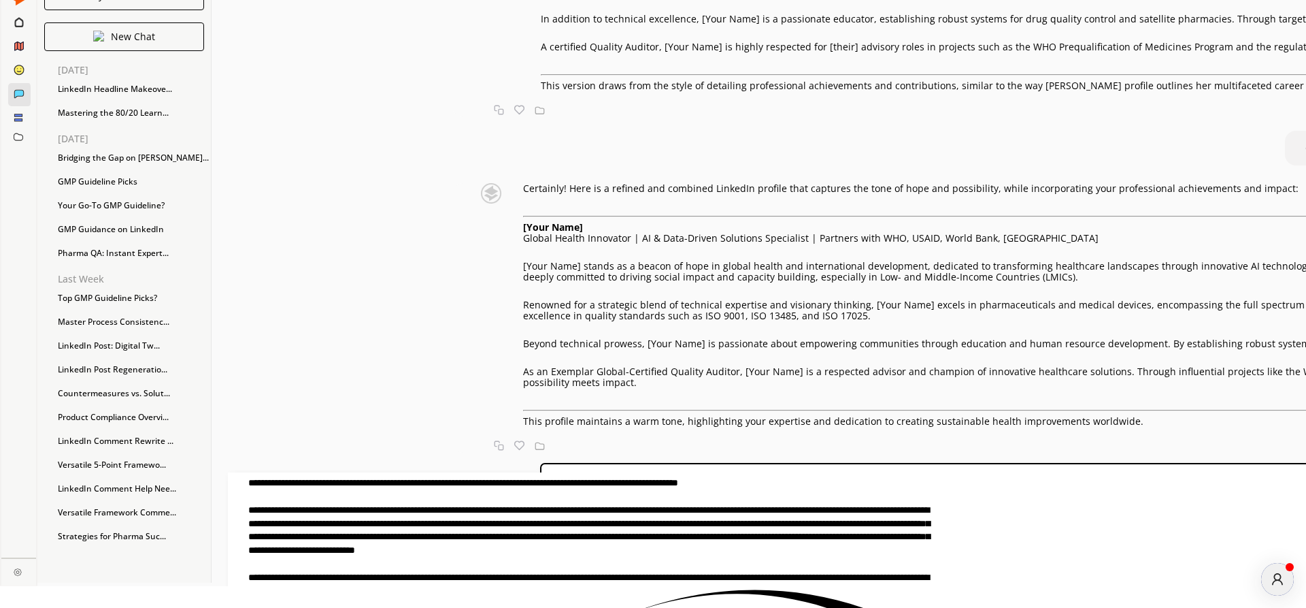
click at [760, 524] on textarea at bounding box center [580, 532] width 704 height 120
drag, startPoint x: 685, startPoint y: 150, endPoint x: 794, endPoint y: 152, distance: 108.9
copy p "prestigious organizations"
drag, startPoint x: 633, startPoint y: 550, endPoint x: 736, endPoint y: 553, distance: 102.8
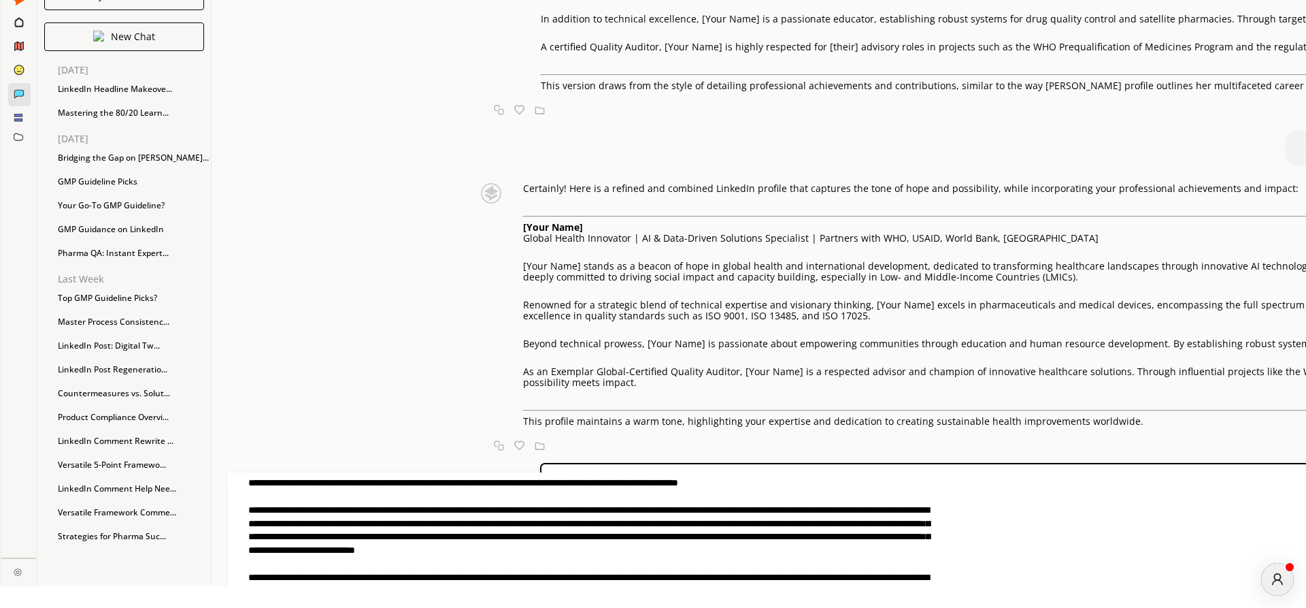
click at [739, 552] on textarea at bounding box center [580, 532] width 704 height 120
paste textarea "****"
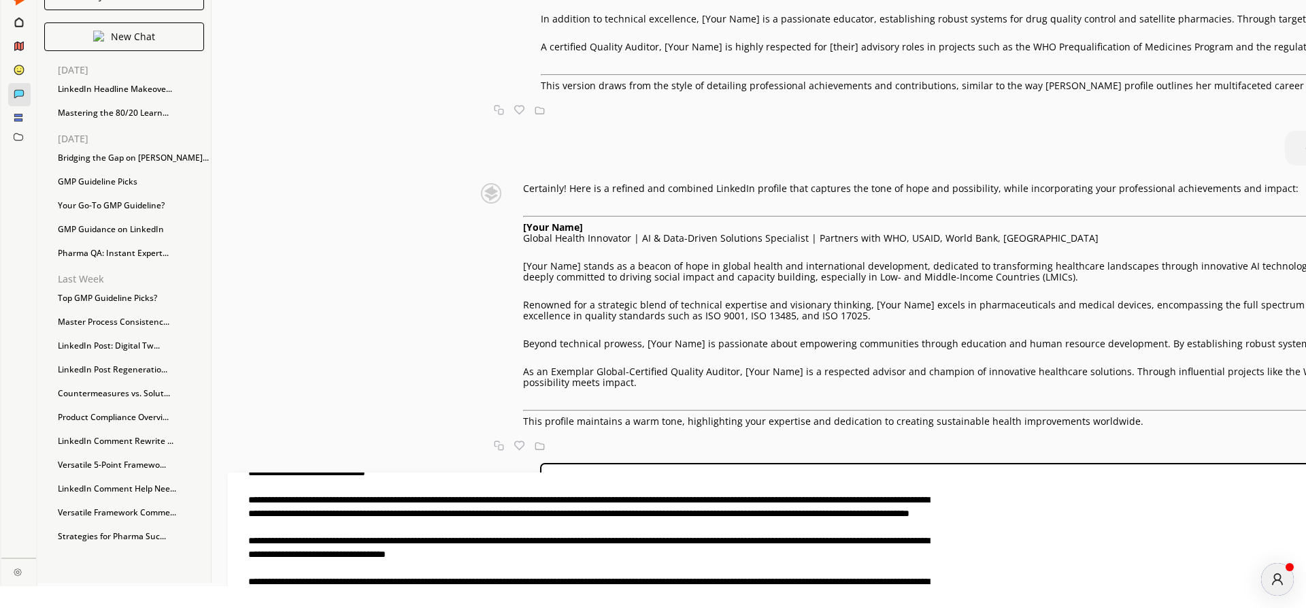
scroll to position [87, 0]
click at [932, 478] on textarea at bounding box center [580, 532] width 704 height 120
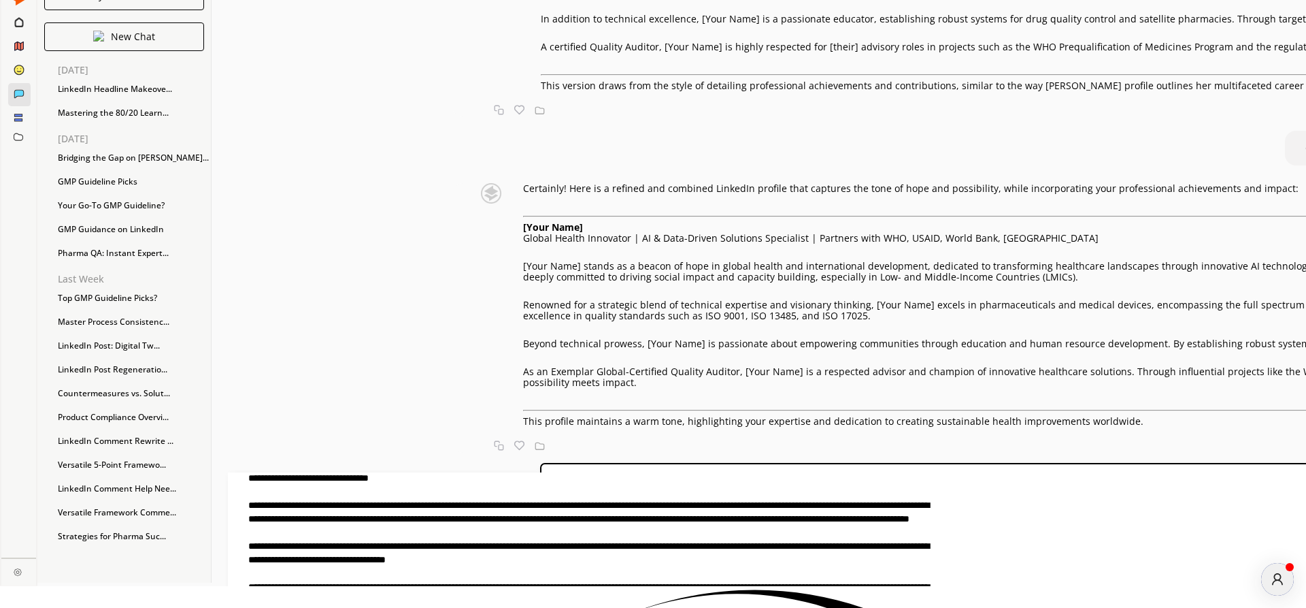
scroll to position [82, 0]
click at [830, 517] on textarea at bounding box center [580, 532] width 704 height 120
click at [932, 480] on textarea at bounding box center [580, 532] width 704 height 120
click at [714, 523] on textarea at bounding box center [580, 532] width 704 height 120
click at [714, 549] on textarea at bounding box center [580, 532] width 704 height 120
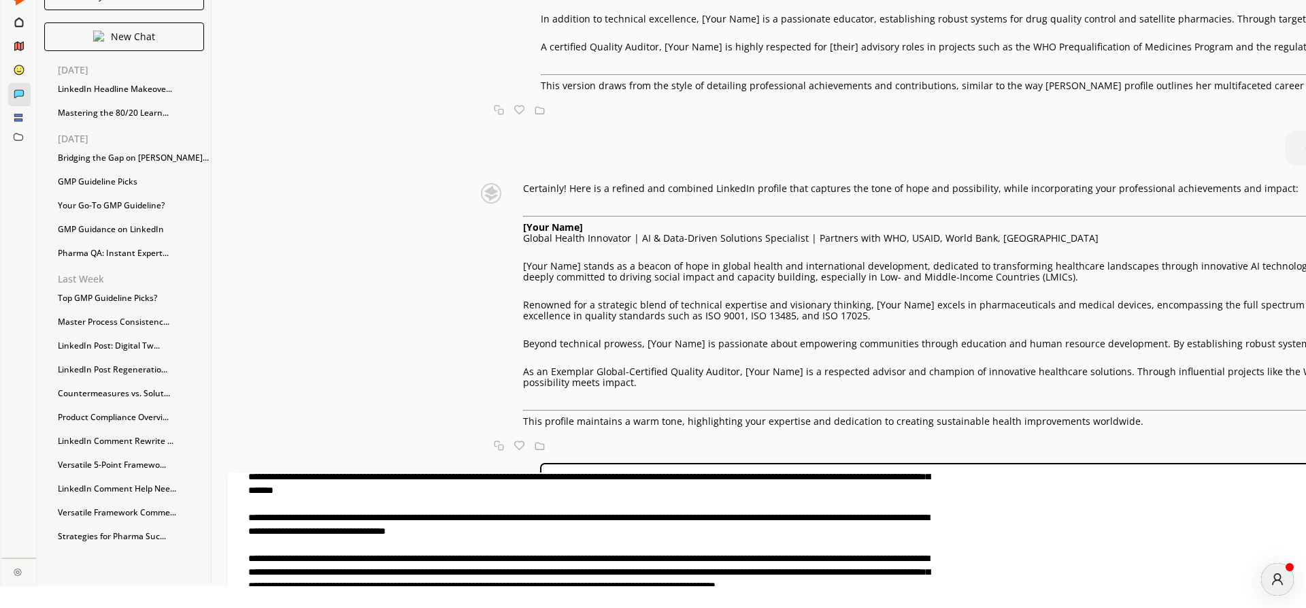
scroll to position [159, 0]
click at [606, 512] on textarea at bounding box center [580, 532] width 704 height 120
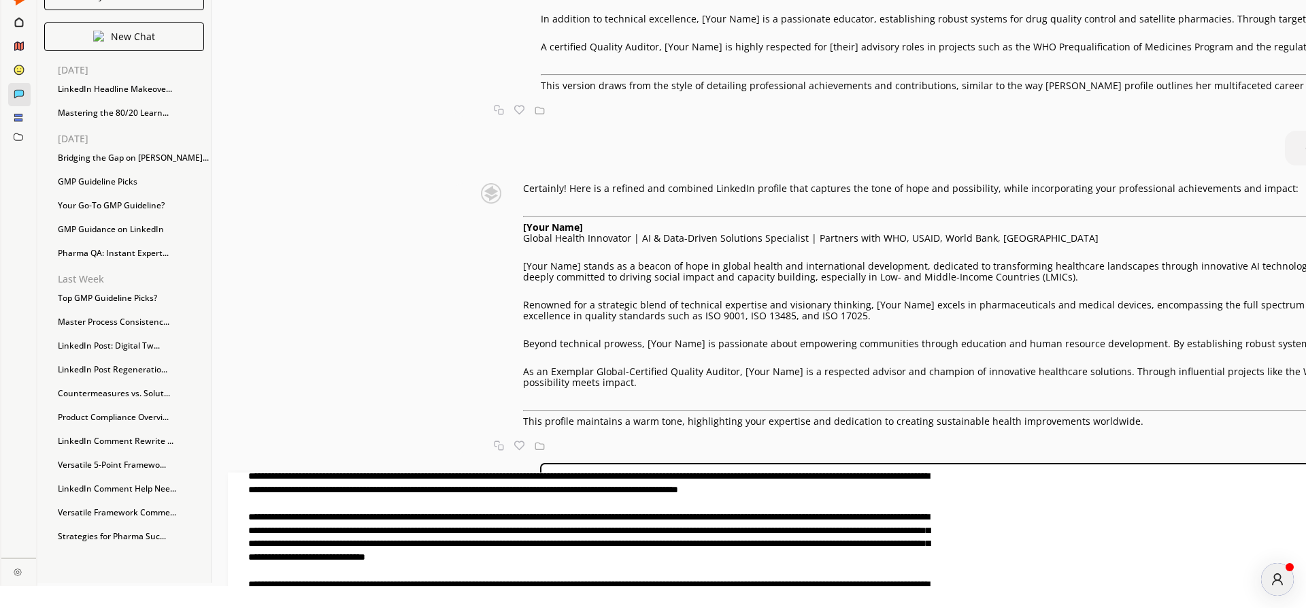
scroll to position [0, 0]
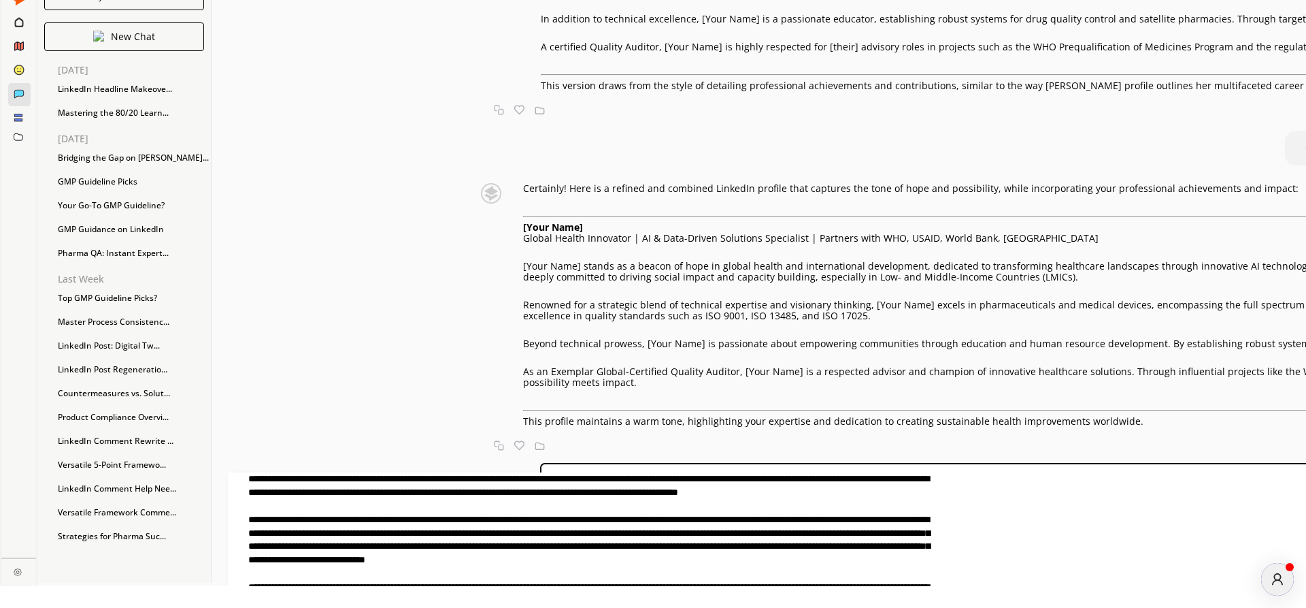
click at [922, 533] on textarea at bounding box center [580, 532] width 704 height 120
click at [506, 561] on textarea at bounding box center [580, 532] width 704 height 120
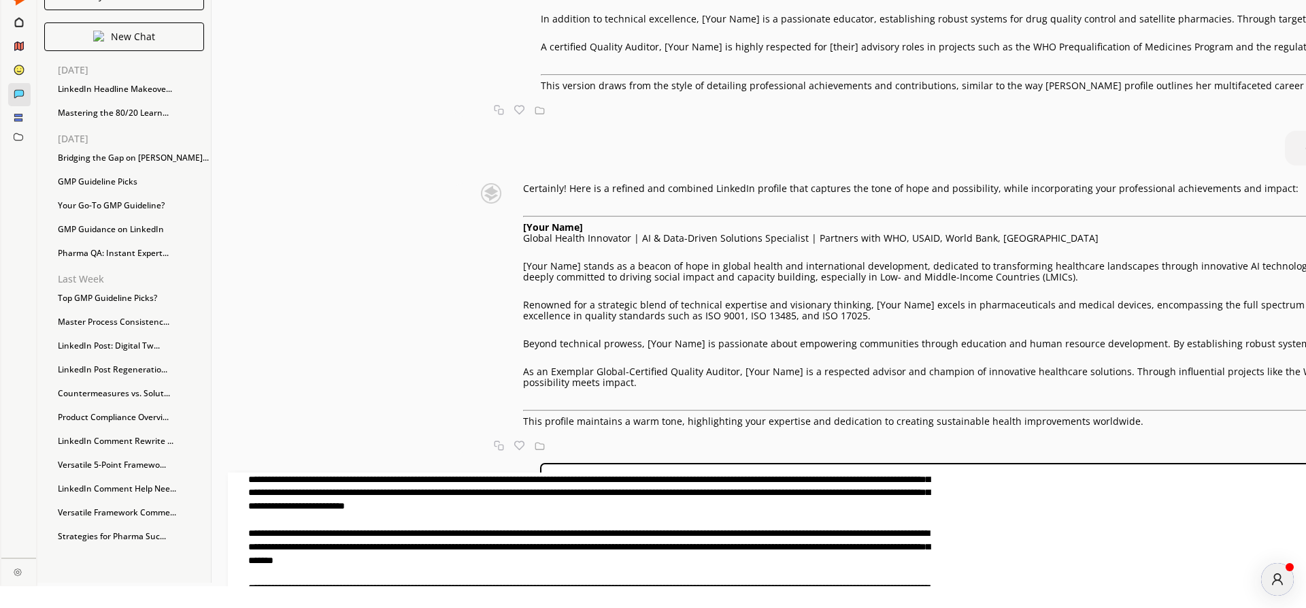
scroll to position [78, 0]
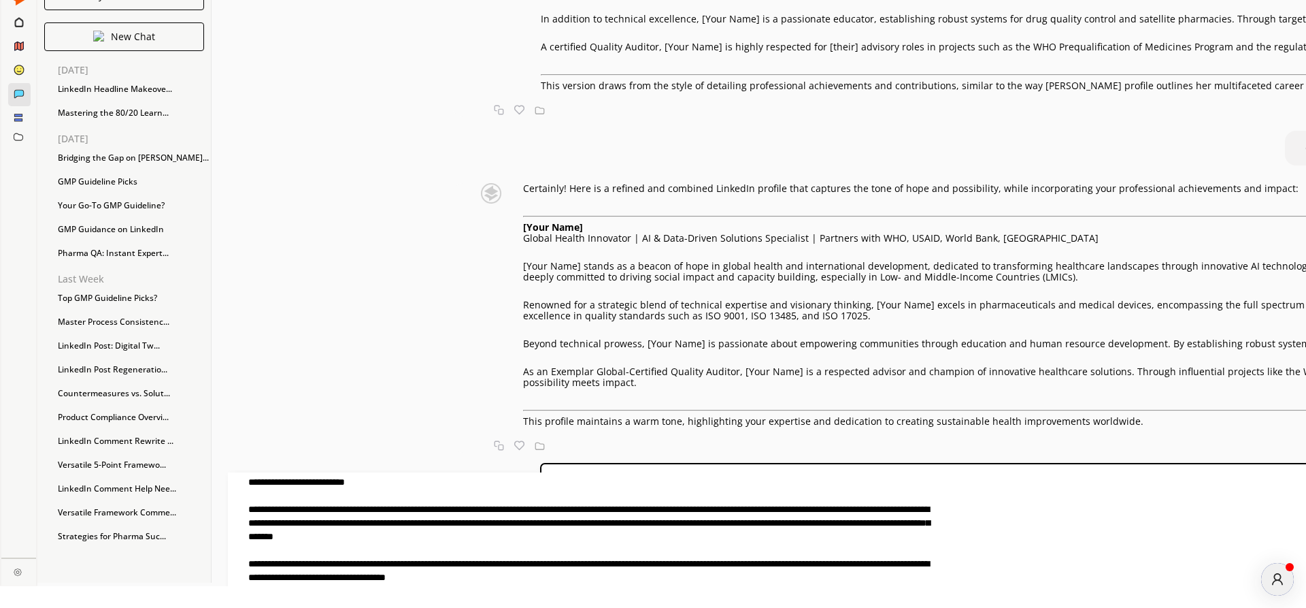
click at [724, 538] on textarea at bounding box center [580, 532] width 704 height 120
click at [755, 538] on textarea at bounding box center [580, 532] width 704 height 120
click at [676, 552] on textarea at bounding box center [580, 532] width 704 height 120
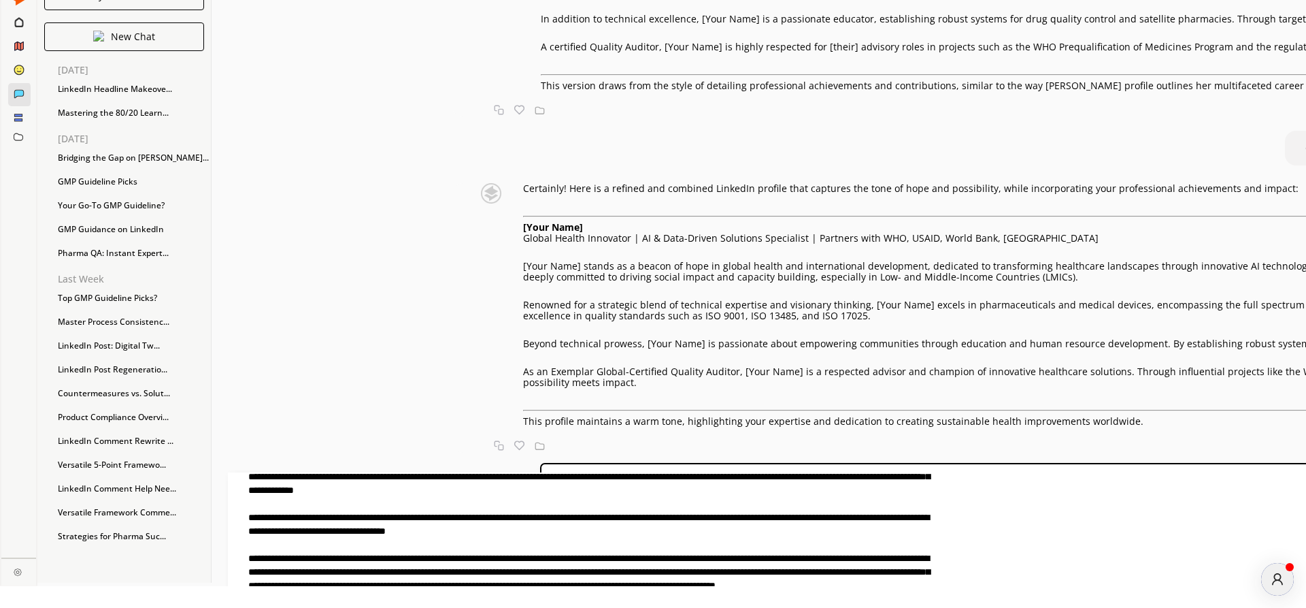
scroll to position [165, 0]
click at [618, 544] on textarea at bounding box center [580, 532] width 704 height 120
click at [686, 558] on textarea at bounding box center [580, 532] width 704 height 120
click at [688, 558] on textarea at bounding box center [580, 532] width 704 height 120
click at [578, 559] on textarea at bounding box center [580, 532] width 704 height 120
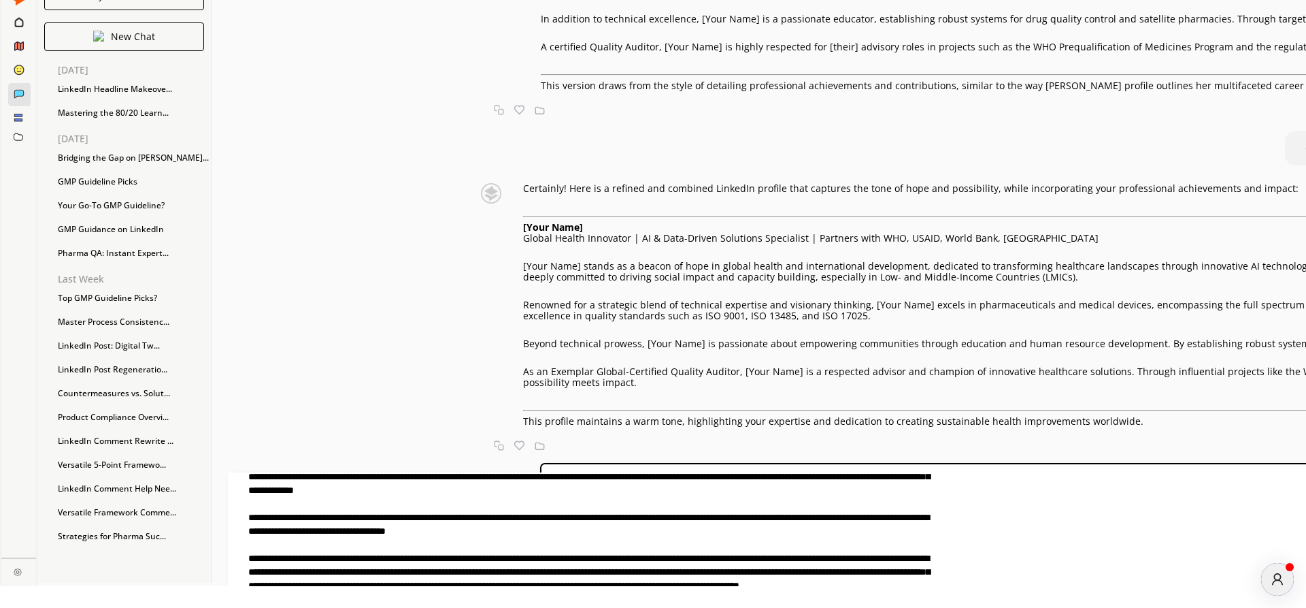
click at [716, 561] on textarea at bounding box center [580, 532] width 704 height 120
click at [779, 567] on textarea at bounding box center [580, 532] width 704 height 120
click at [716, 560] on textarea at bounding box center [580, 532] width 704 height 120
click at [841, 584] on textarea at bounding box center [580, 532] width 704 height 120
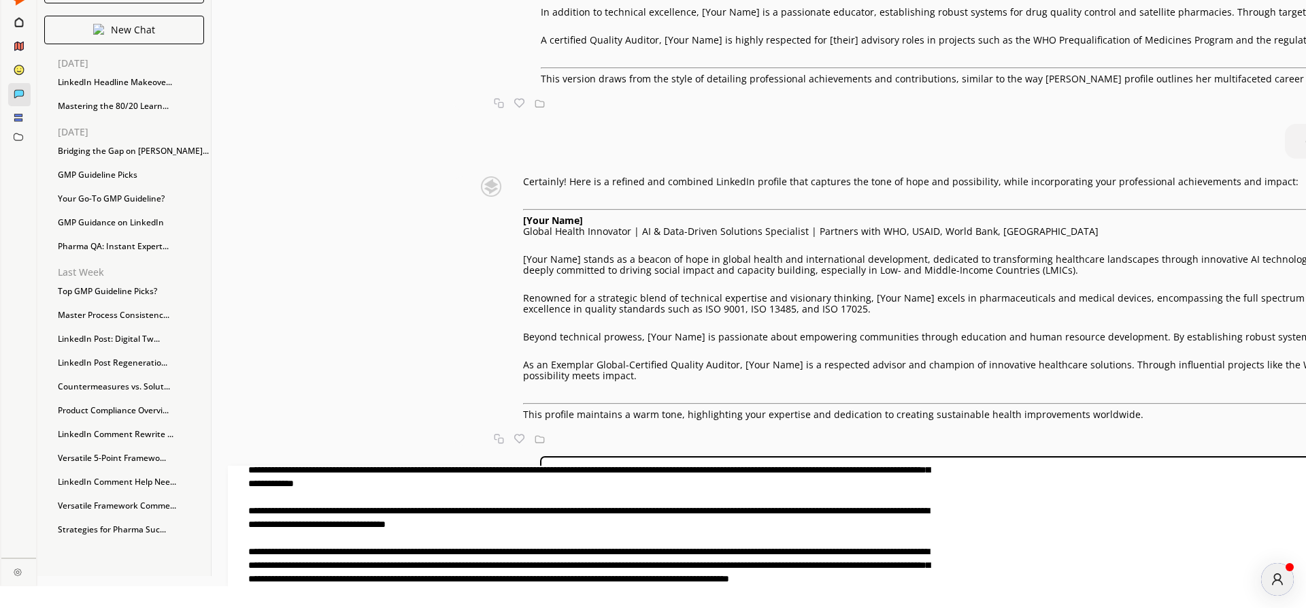
click at [443, 580] on textarea at bounding box center [580, 525] width 704 height 120
click at [398, 580] on textarea at bounding box center [580, 525] width 704 height 120
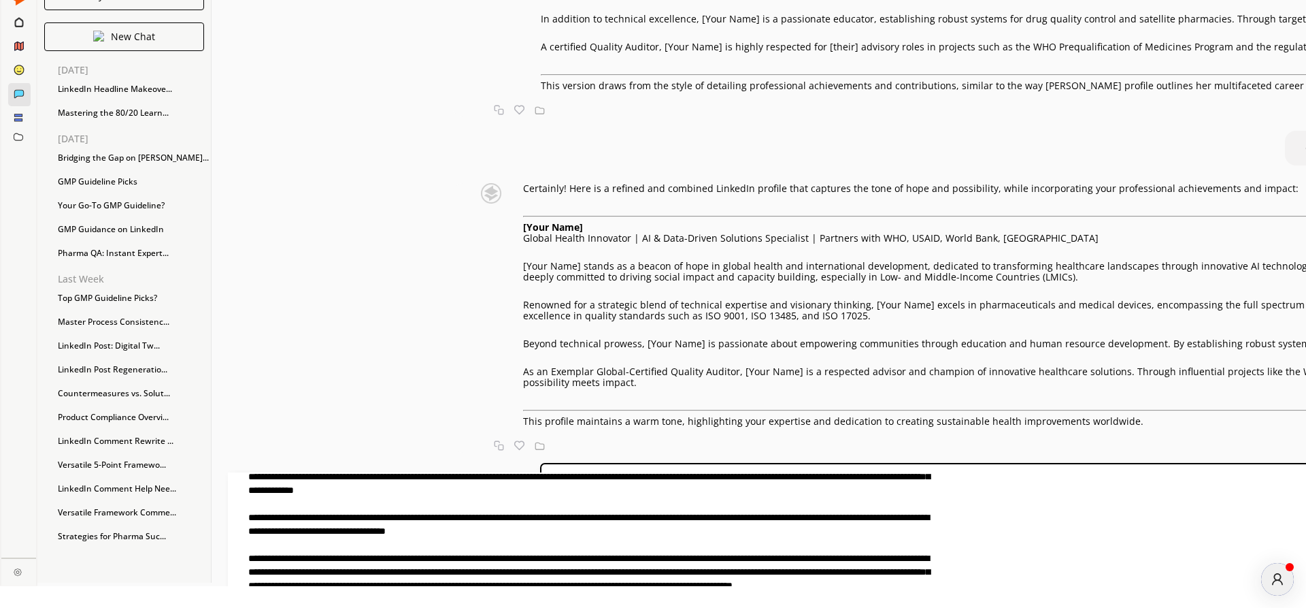
click at [662, 545] on textarea at bounding box center [580, 532] width 704 height 120
click at [840, 583] on textarea at bounding box center [580, 532] width 704 height 120
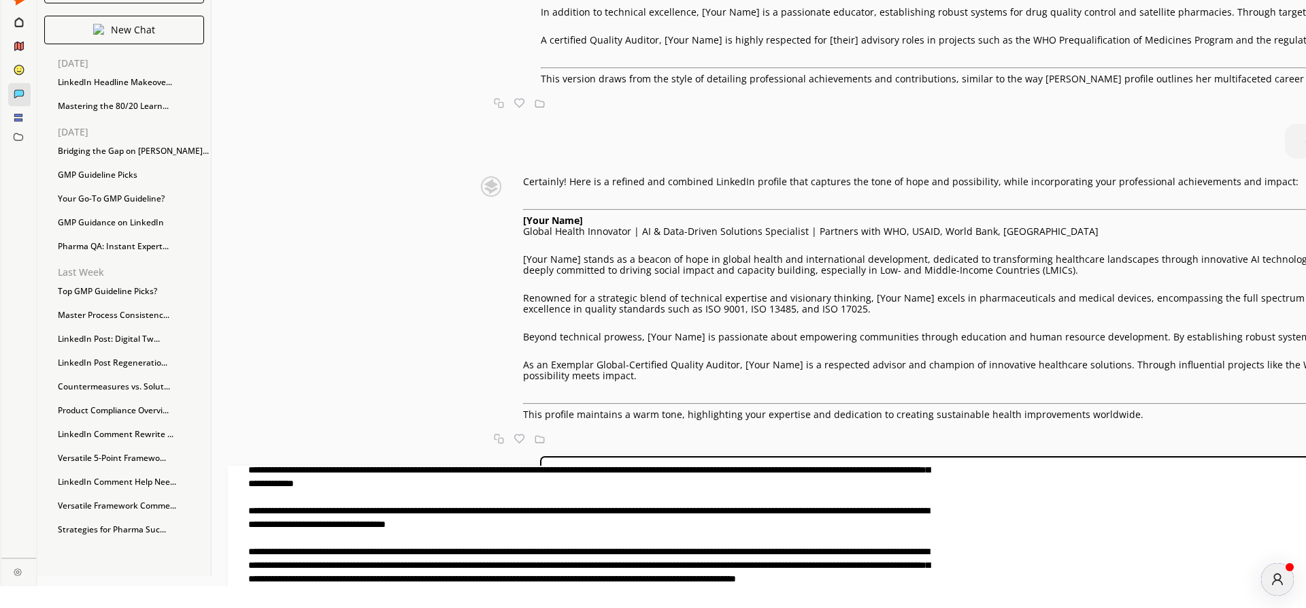
click at [397, 578] on textarea at bounding box center [580, 525] width 704 height 120
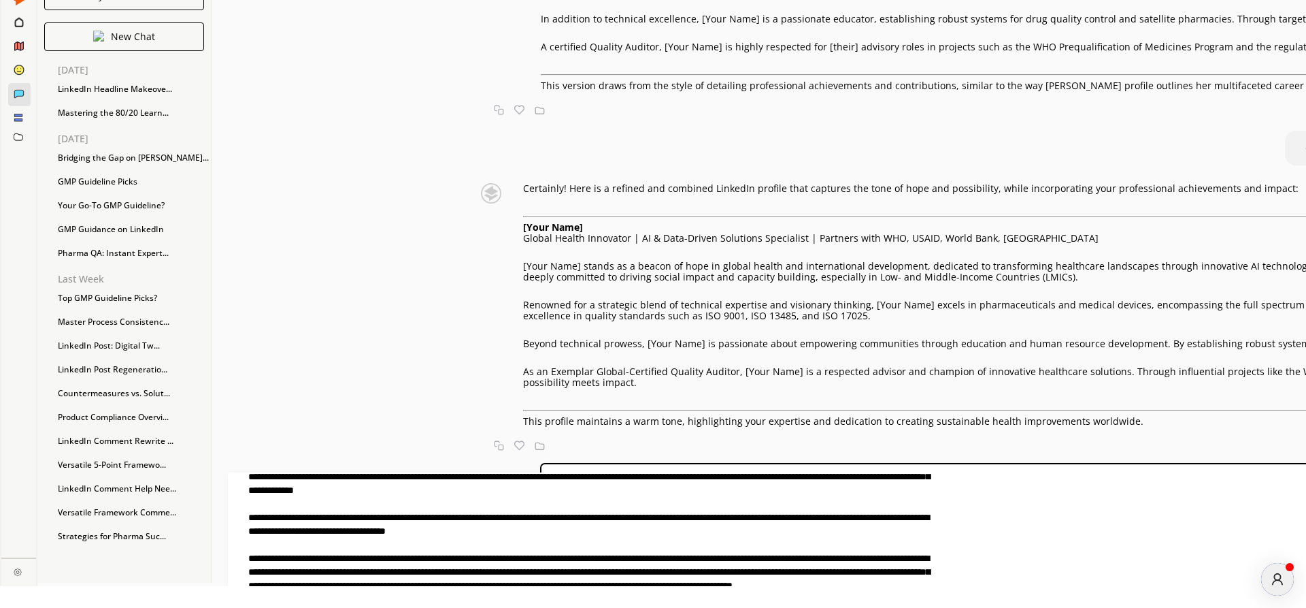
click at [839, 584] on textarea at bounding box center [580, 532] width 704 height 120
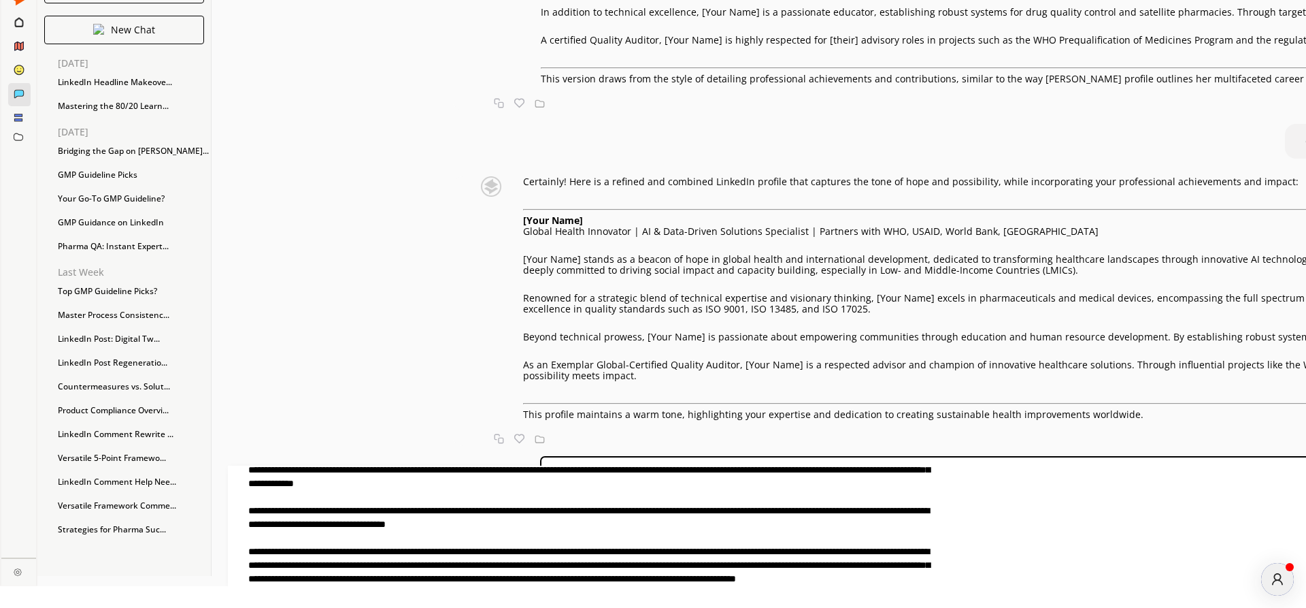
click at [398, 579] on textarea at bounding box center [580, 525] width 704 height 120
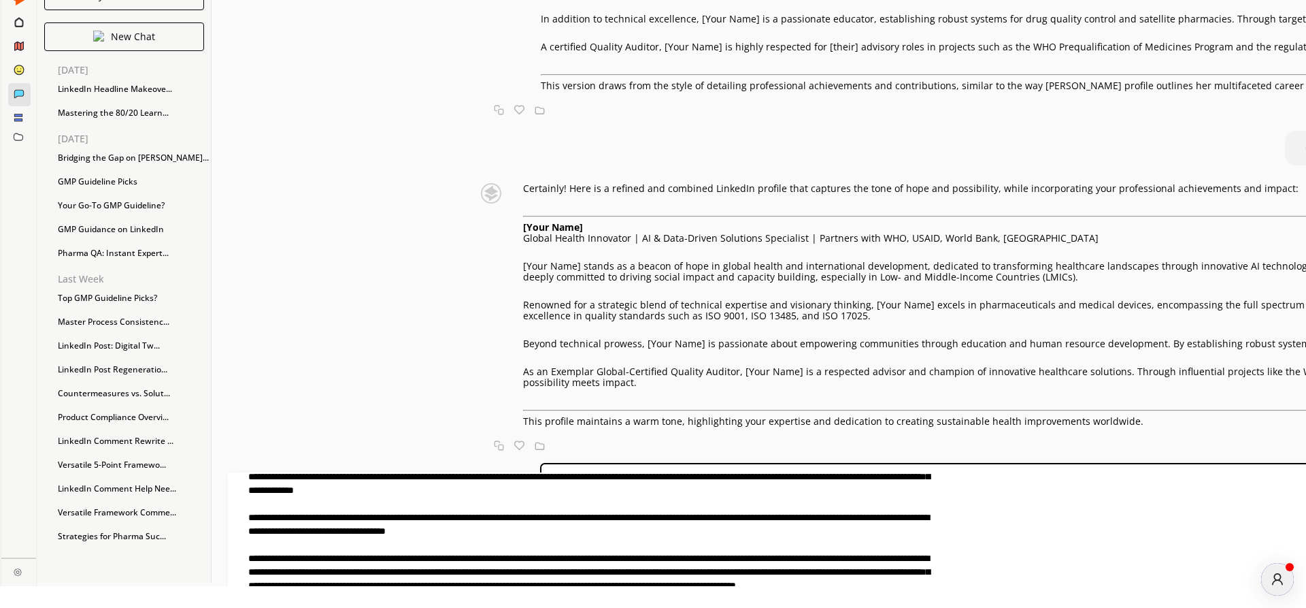
click at [854, 585] on textarea at bounding box center [580, 532] width 704 height 120
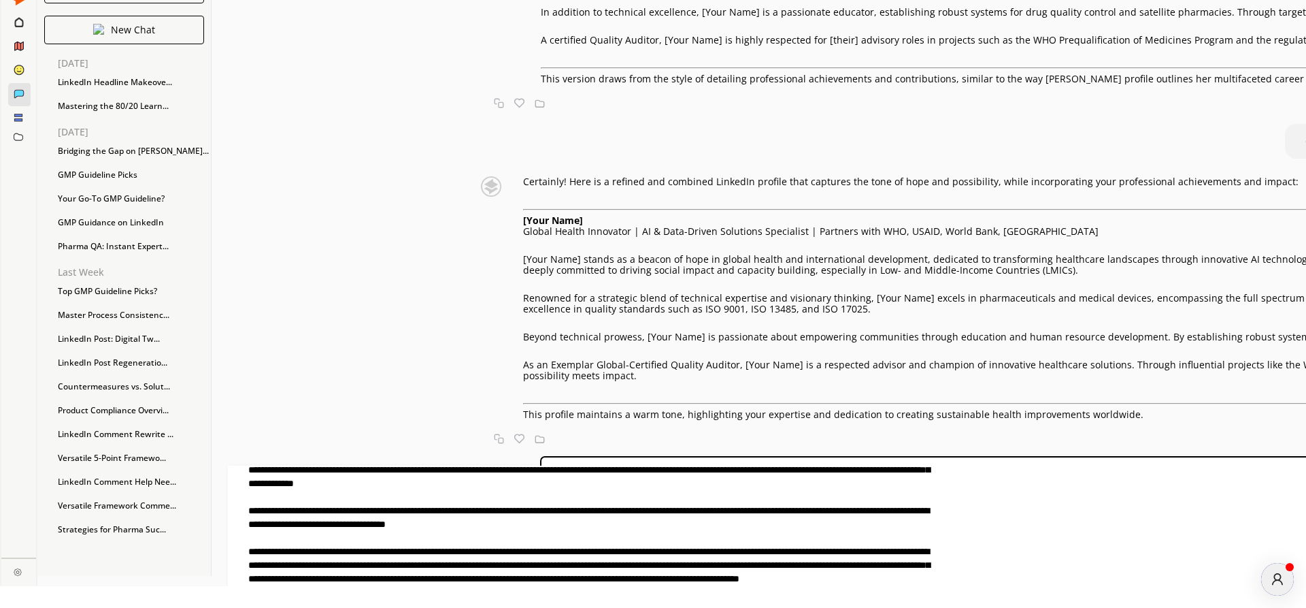
click at [616, 577] on textarea at bounding box center [580, 525] width 704 height 120
click at [447, 581] on textarea at bounding box center [580, 525] width 704 height 120
click at [891, 576] on textarea at bounding box center [580, 525] width 704 height 120
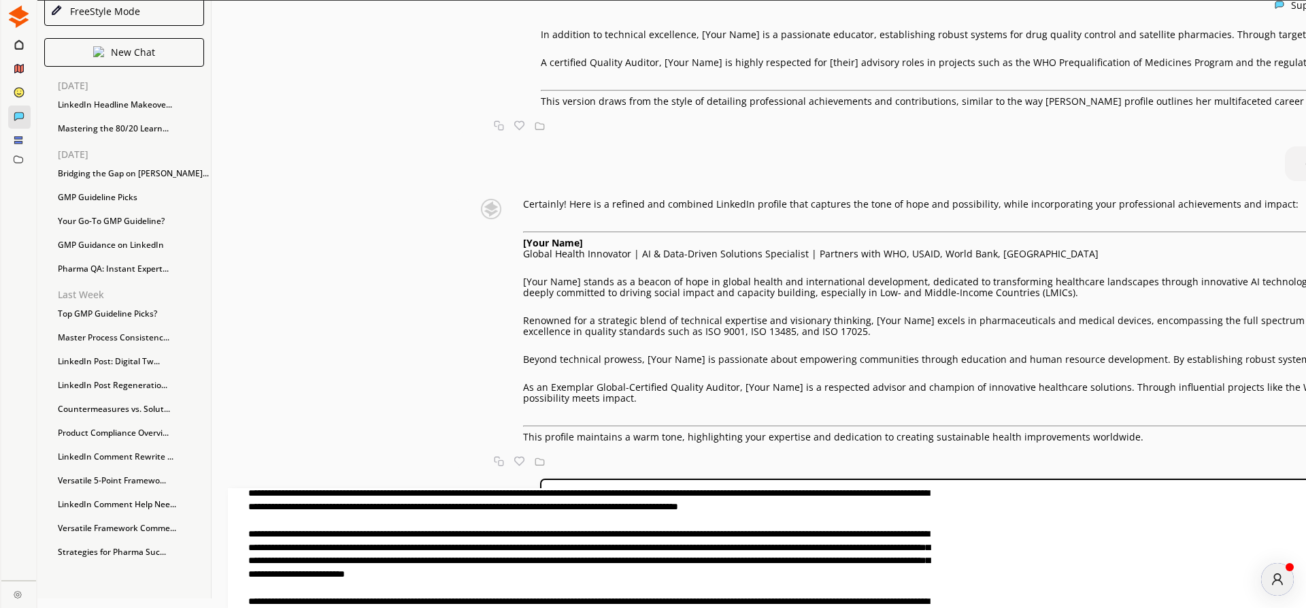
scroll to position [0, 0]
click at [501, 508] on textarea at bounding box center [580, 548] width 704 height 120
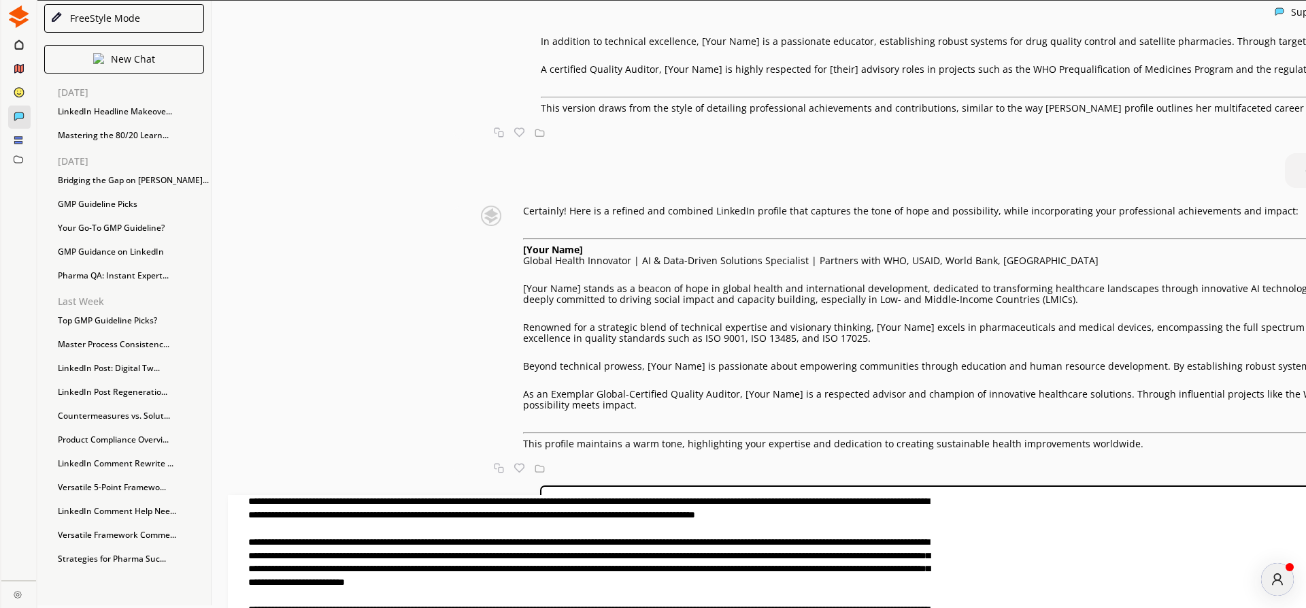
click at [588, 527] on textarea at bounding box center [580, 555] width 704 height 120
click at [524, 528] on textarea at bounding box center [580, 555] width 704 height 120
click at [523, 512] on textarea at bounding box center [580, 555] width 704 height 120
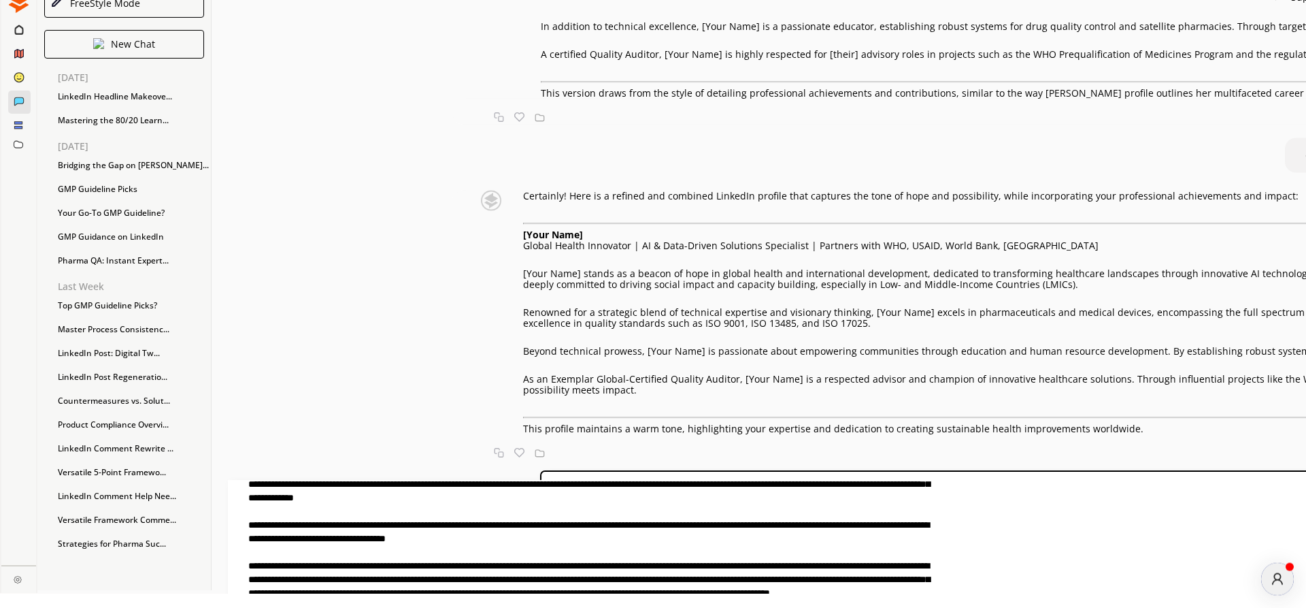
scroll to position [22, 0]
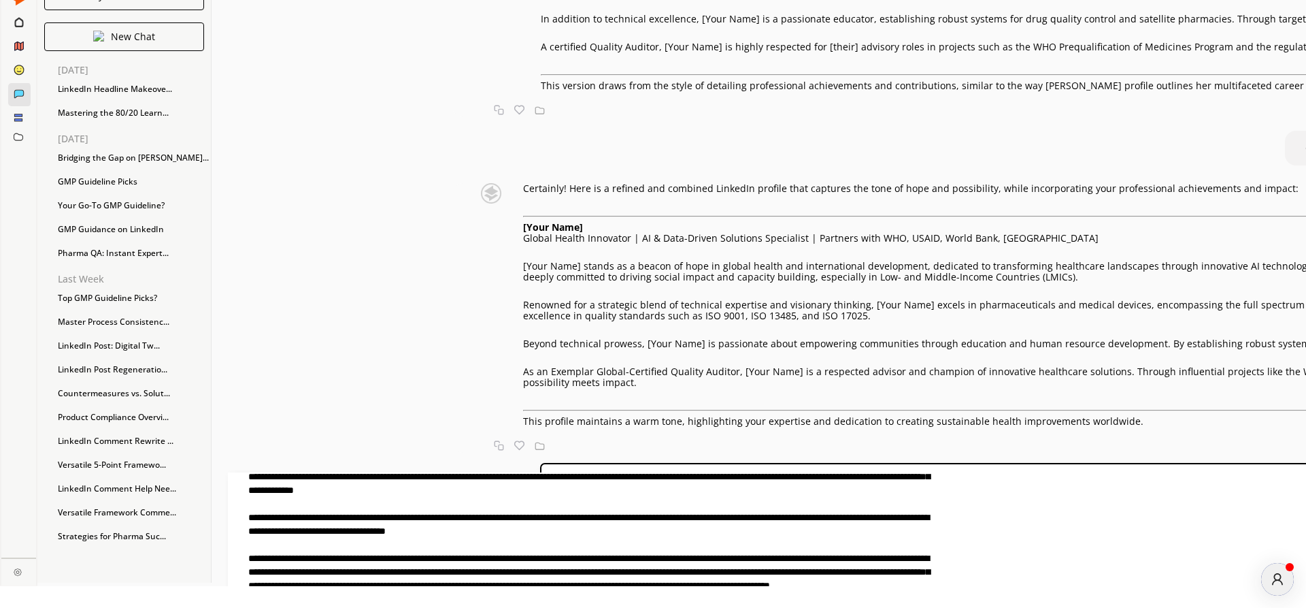
click at [672, 535] on textarea at bounding box center [580, 532] width 704 height 120
click at [859, 535] on textarea at bounding box center [580, 532] width 704 height 120
click at [842, 515] on textarea at bounding box center [580, 532] width 704 height 120
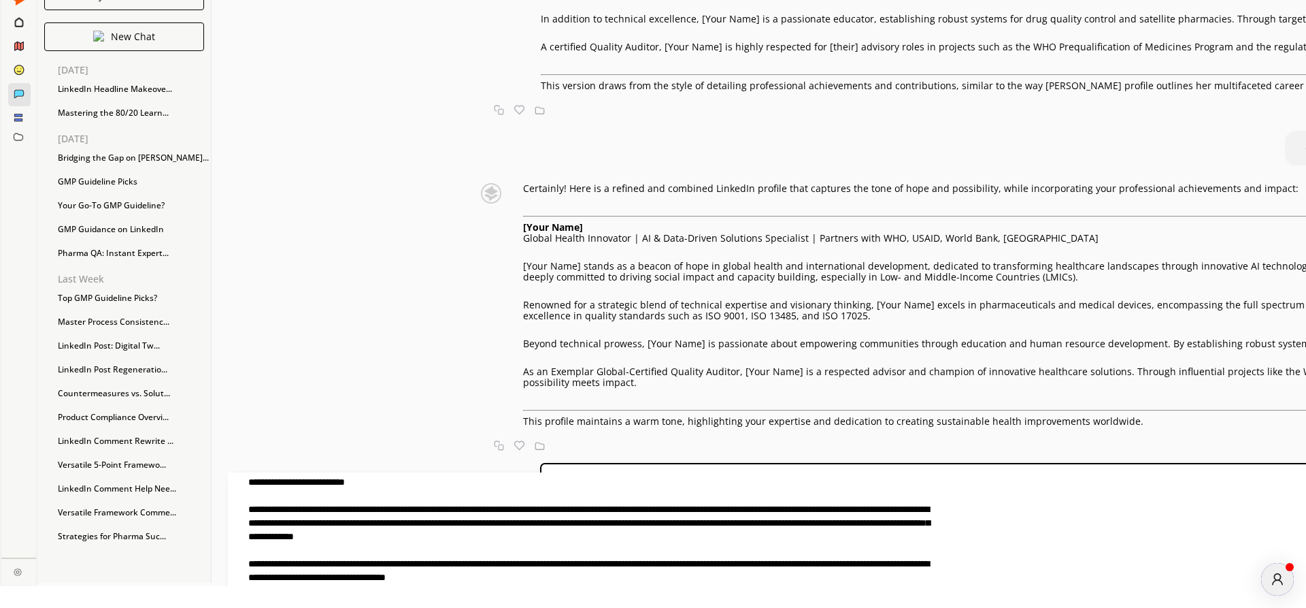
scroll to position [0, 0]
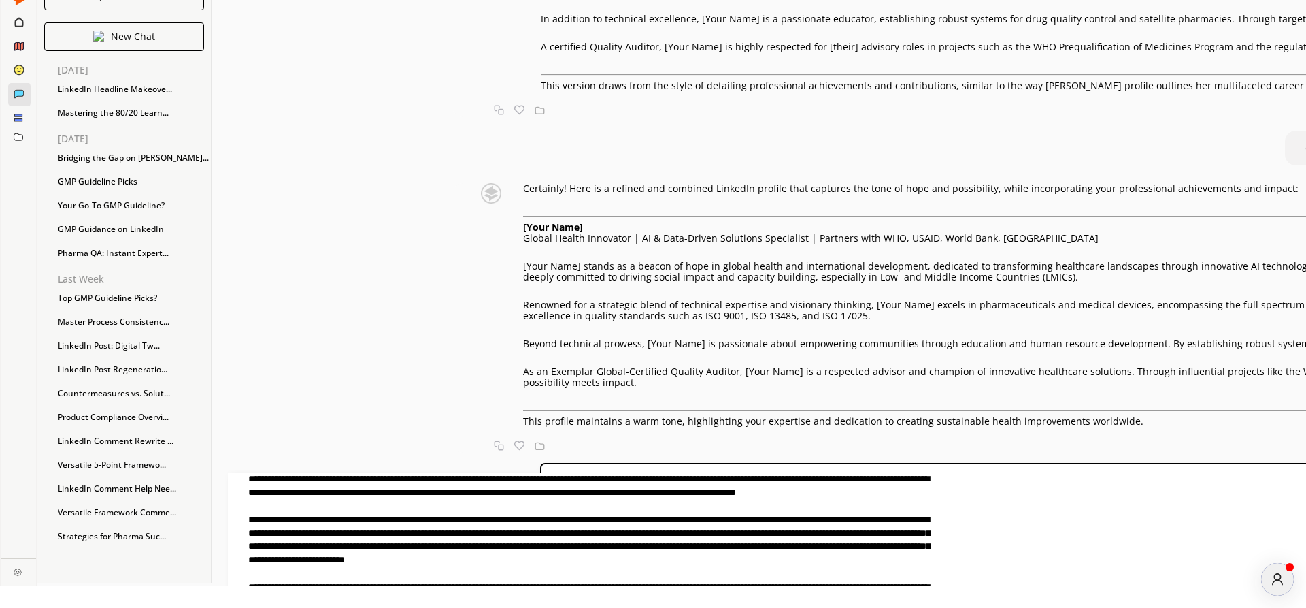
click at [810, 533] on textarea at bounding box center [580, 532] width 704 height 120
drag, startPoint x: 501, startPoint y: 493, endPoint x: 593, endPoint y: 510, distance: 93.5
click at [593, 510] on textarea at bounding box center [580, 532] width 704 height 120
click at [416, 494] on textarea at bounding box center [580, 532] width 704 height 120
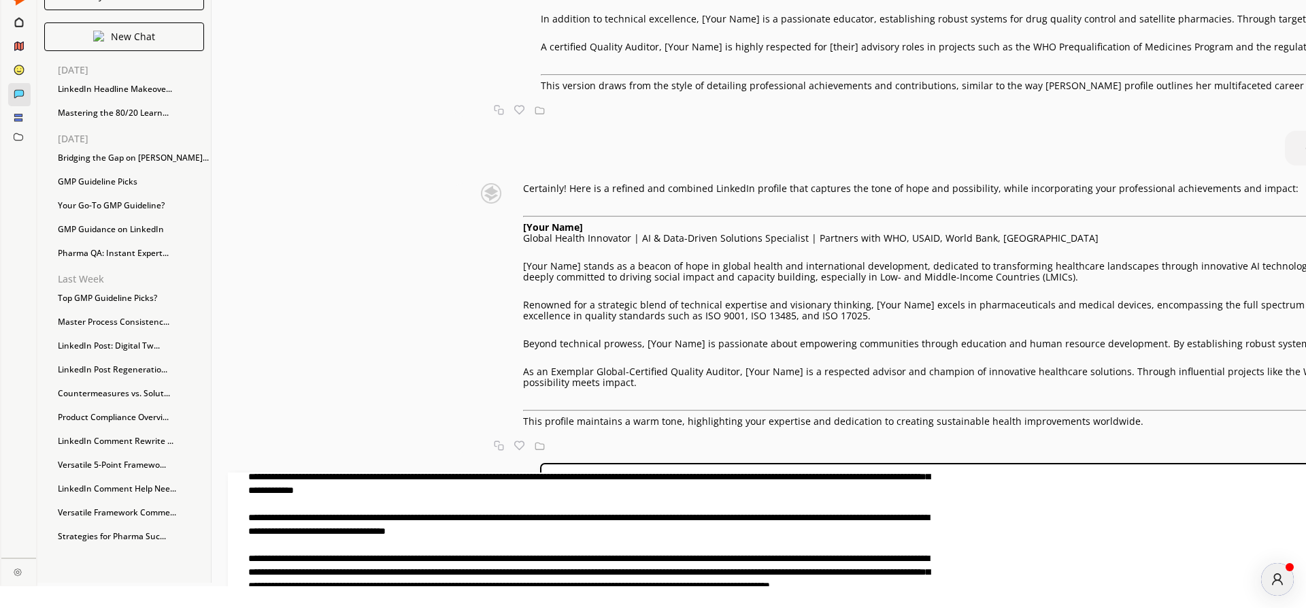
scroll to position [165, 0]
drag, startPoint x: 397, startPoint y: 479, endPoint x: 919, endPoint y: 595, distance: 533.9
click at [919, 593] on textarea at bounding box center [580, 532] width 704 height 120
type textarea "**********"
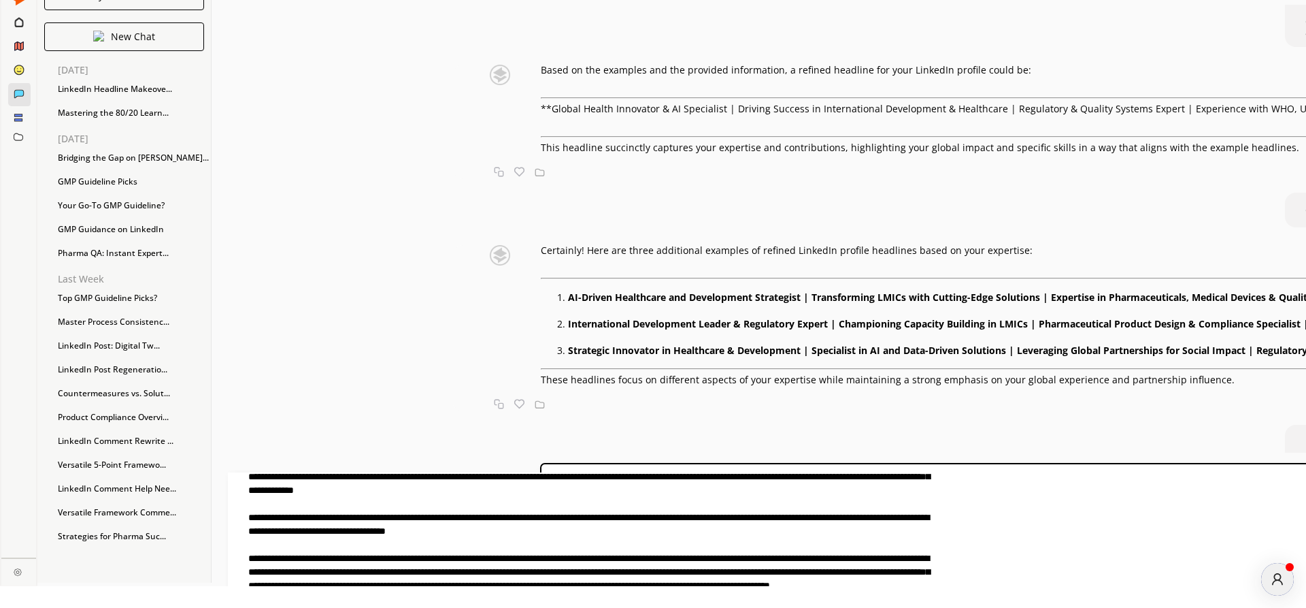
scroll to position [1008, 0]
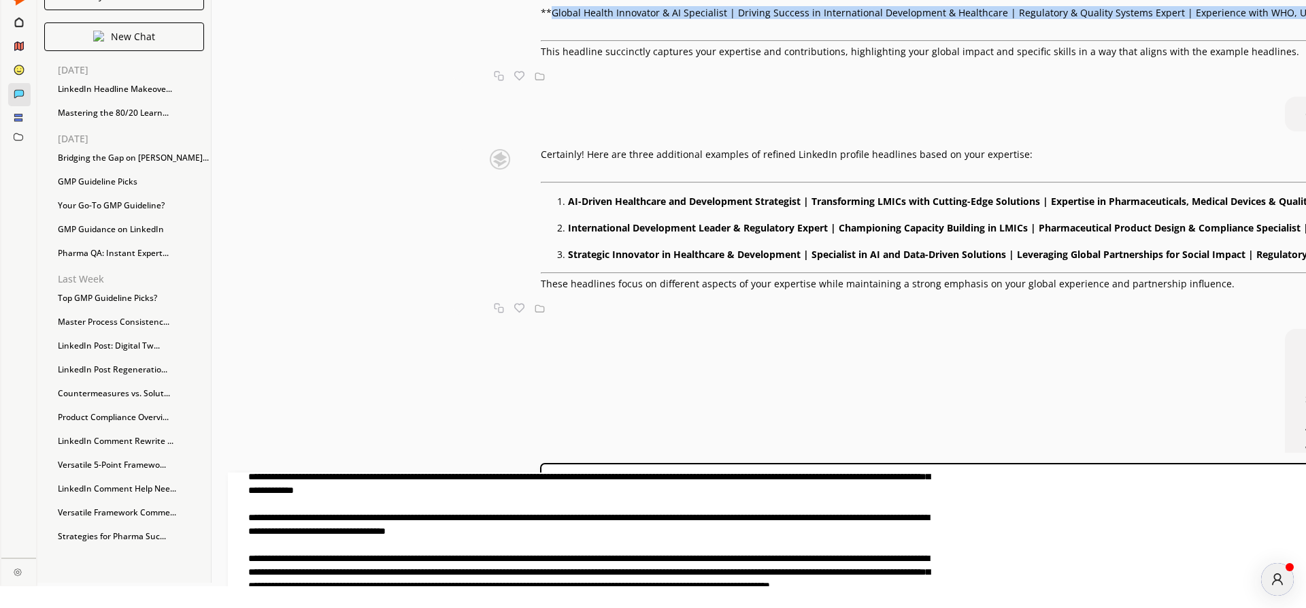
drag, startPoint x: 420, startPoint y: 199, endPoint x: 582, endPoint y: 215, distance: 163.4
click at [582, 57] on div "Based on the examples and the provided information, a refined headline for your…" at bounding box center [1027, 13] width 973 height 88
copy p "Global Health Innovator & AI Specialist | Driving Success in International Deve…"
click at [622, 18] on p "**Global Health Innovator & AI Specialist | Driving Success in International De…" at bounding box center [1027, 12] width 973 height 11
drag, startPoint x: 423, startPoint y: 197, endPoint x: 572, endPoint y: 208, distance: 150.1
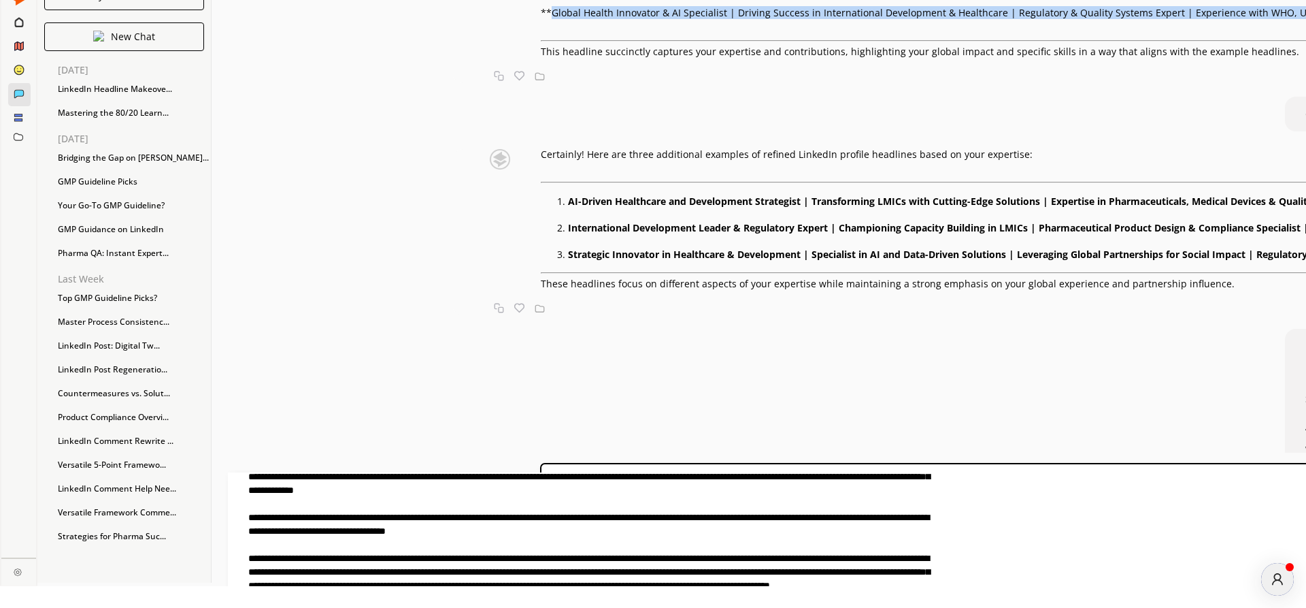
click at [572, 18] on p "**Global Health Innovator & AI Specialist | Driving Success in International De…" at bounding box center [1027, 12] width 973 height 11
copy p "Global Health Innovator & AI Specialist | Driving Success in International Deve…"
click at [541, 18] on p "**Global Health Innovator & AI Specialist | Driving Success in International De…" at bounding box center [1027, 12] width 973 height 11
drag, startPoint x: 420, startPoint y: 197, endPoint x: 585, endPoint y: 208, distance: 165.7
click at [585, 18] on p "**Global Health Innovator & AI Specialist | Driving Success in International De…" at bounding box center [1027, 12] width 973 height 11
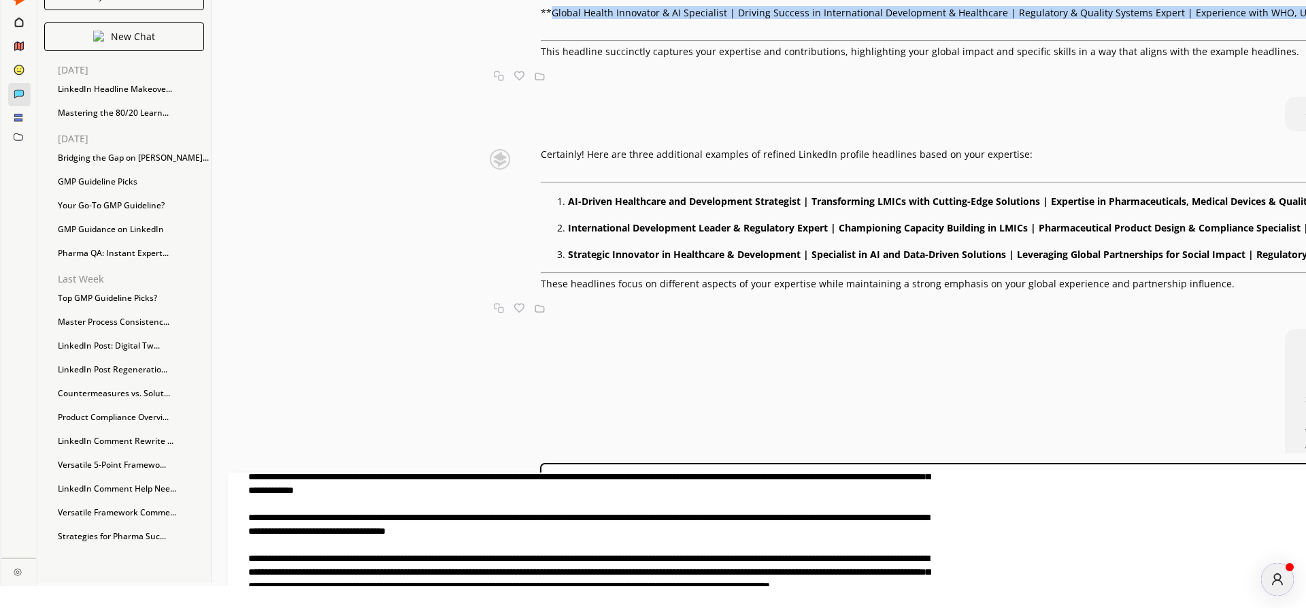
copy p "Global Health Innovator & AI Specialist | Driving Success in International Deve…"
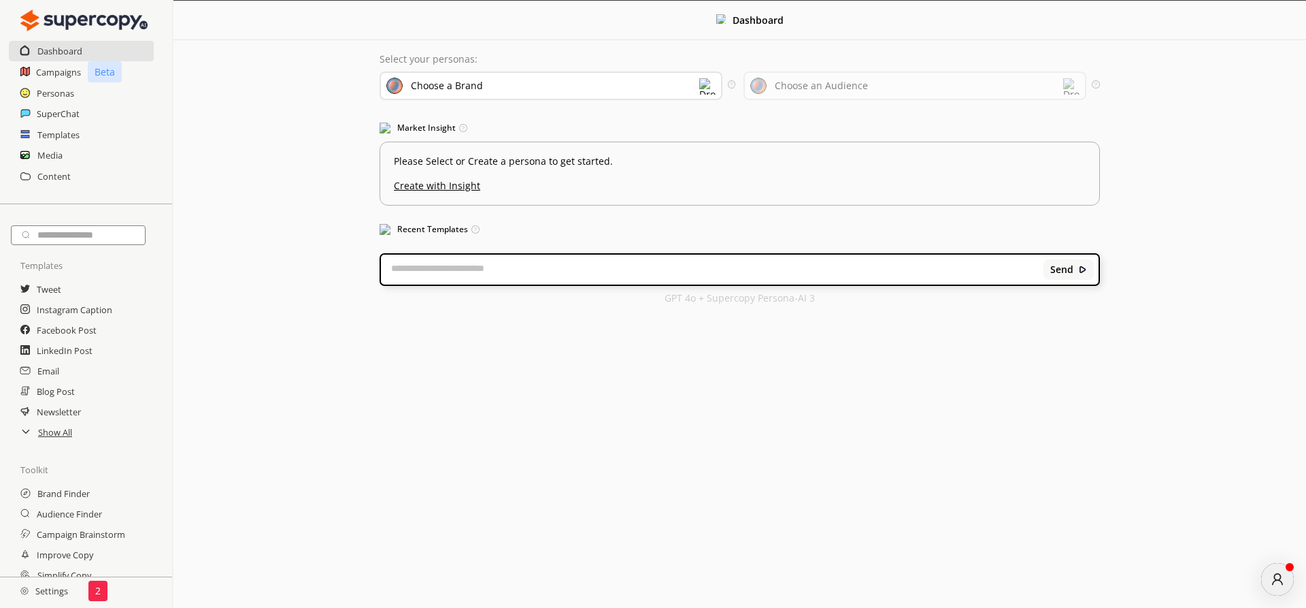
click at [31, 113] on div "SuperChat" at bounding box center [86, 113] width 172 height 20
click at [68, 114] on h2 "SuperChat" at bounding box center [59, 113] width 44 height 20
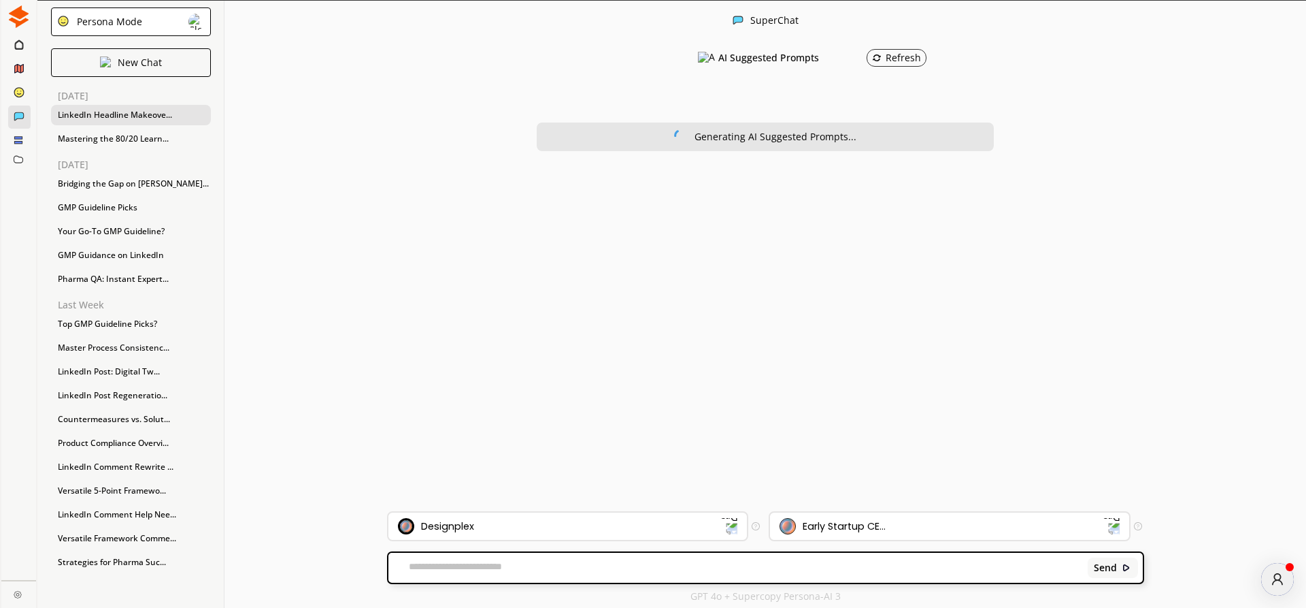
click at [119, 116] on div "LinkedIn Headline Makeove..." at bounding box center [131, 115] width 160 height 20
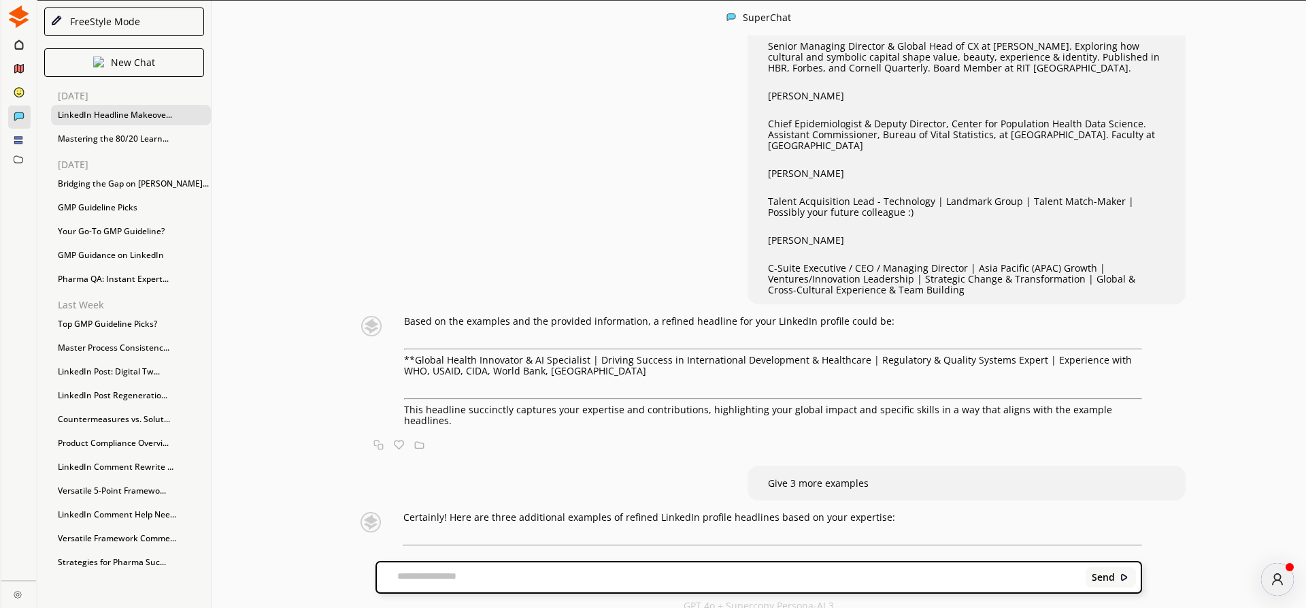
scroll to position [1008, 0]
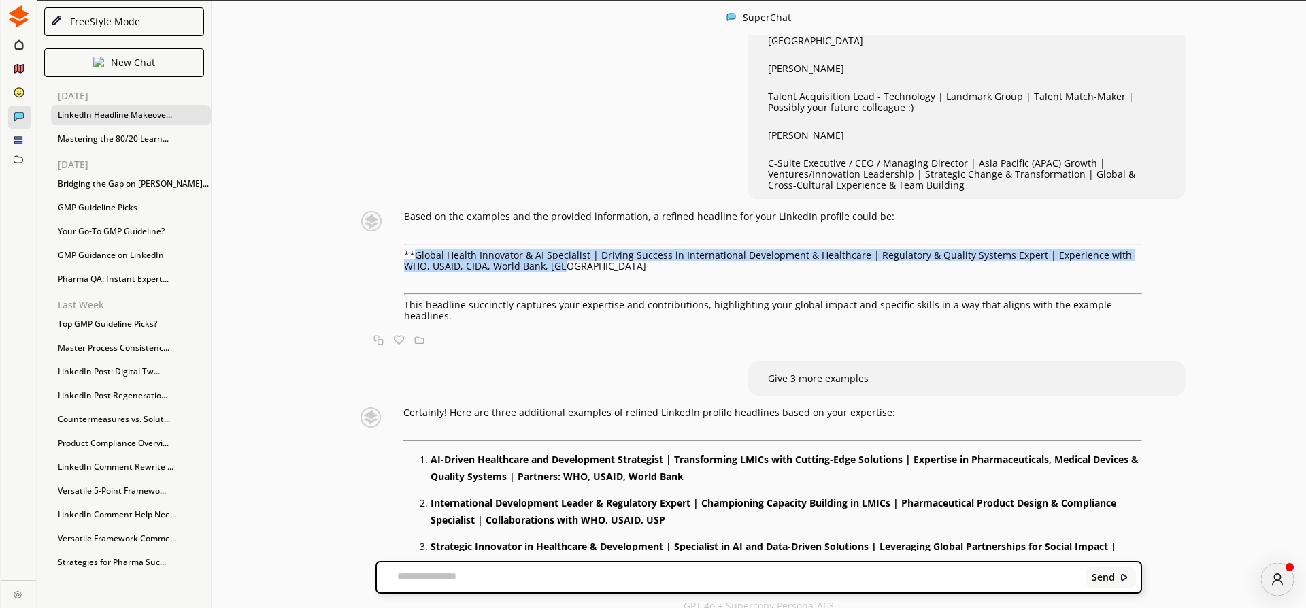
drag, startPoint x: 420, startPoint y: 222, endPoint x: 570, endPoint y: 231, distance: 149.9
click at [570, 250] on p "**Global Health Innovator & AI Specialist | Driving Success in International De…" at bounding box center [773, 261] width 738 height 22
copy p "Global Health Innovator & AI Specialist | Driving Success in International Deve…"
